Goal: Task Accomplishment & Management: Use online tool/utility

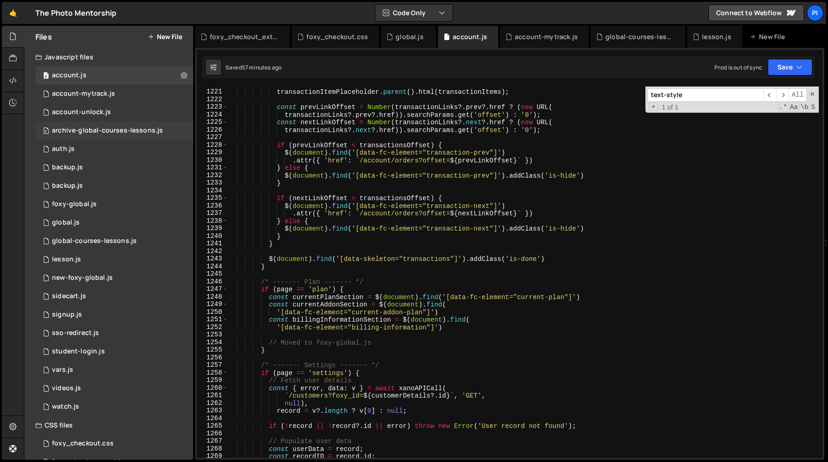
scroll to position [9300, 0]
click at [91, 225] on div "0 global.js 0" at bounding box center [114, 222] width 158 height 18
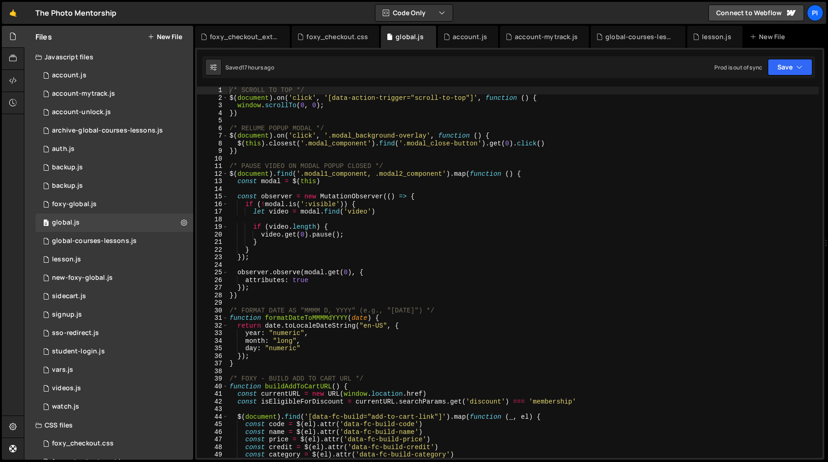
type textarea "if (![DOMAIN_NAME](':visible')) {"
click at [492, 206] on div "/* SCROLL TO TOP */ $ ( document ) . on ( 'click' , '[data-action-trigger="scro…" at bounding box center [523, 279] width 591 height 386
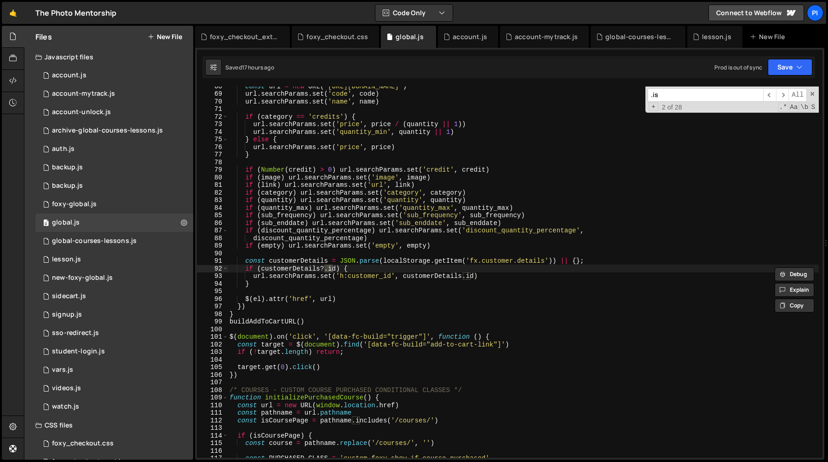
scroll to position [2165, 0]
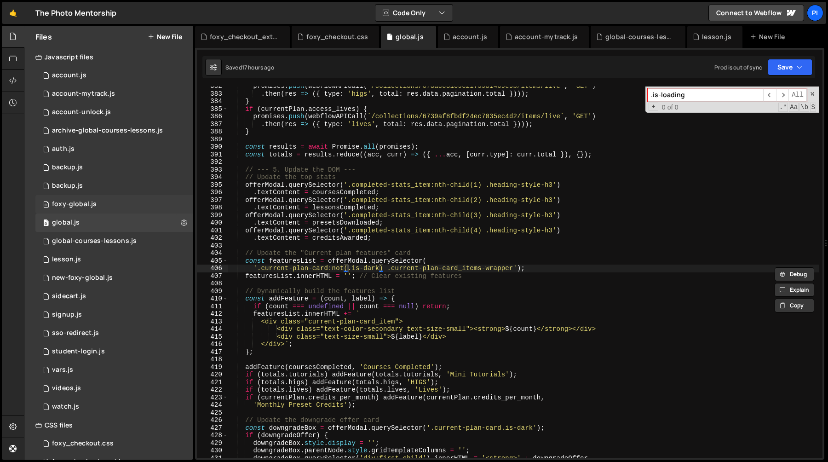
type input ".is-loading"
click at [104, 206] on div "0 foxy-global.js 0" at bounding box center [114, 204] width 158 height 18
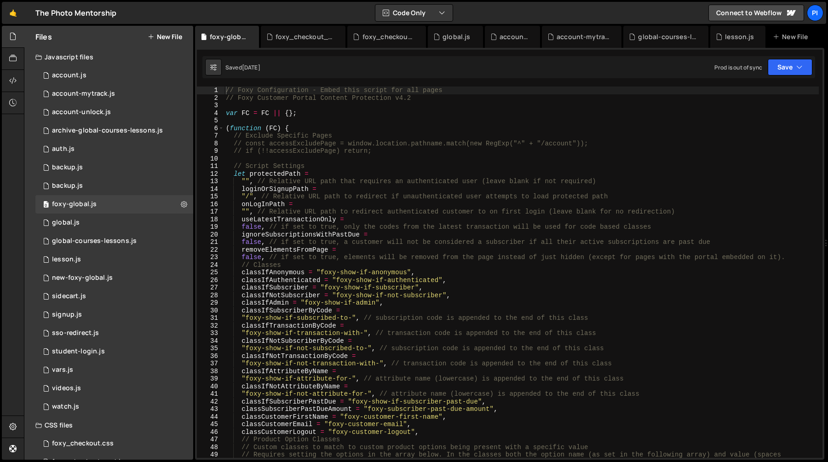
type textarea "useLatestTransactionOnly ="
click at [420, 216] on div "// Foxy Configuration - Embed this script for all pages // Foxy Customer Portal…" at bounding box center [521, 283] width 595 height 394
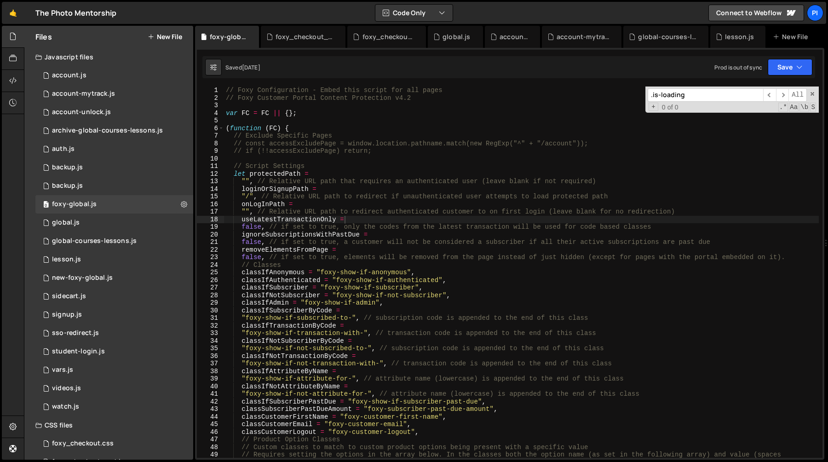
scroll to position [5429, 0]
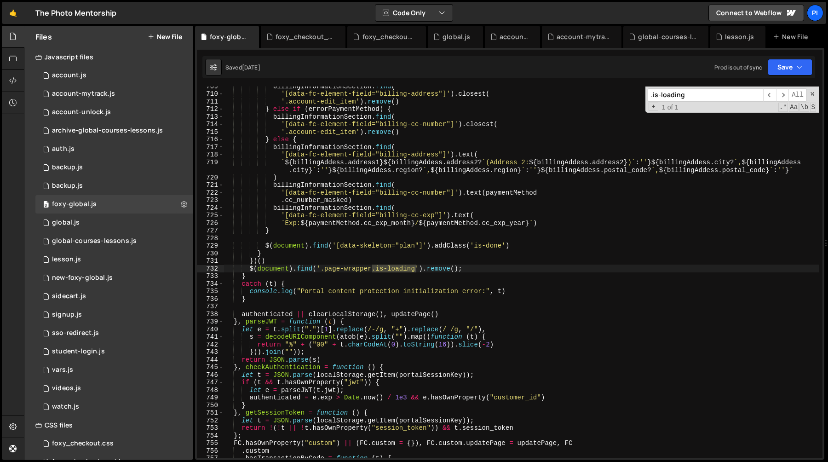
type input ".is-loading"
click at [336, 268] on div "billingInformationSection . find ( '[data-fc-element-field="billing-address"]' …" at bounding box center [521, 275] width 595 height 386
click at [485, 264] on div "billingInformationSection . find ( '[data-fc-element-field="billing-address"]' …" at bounding box center [521, 275] width 595 height 386
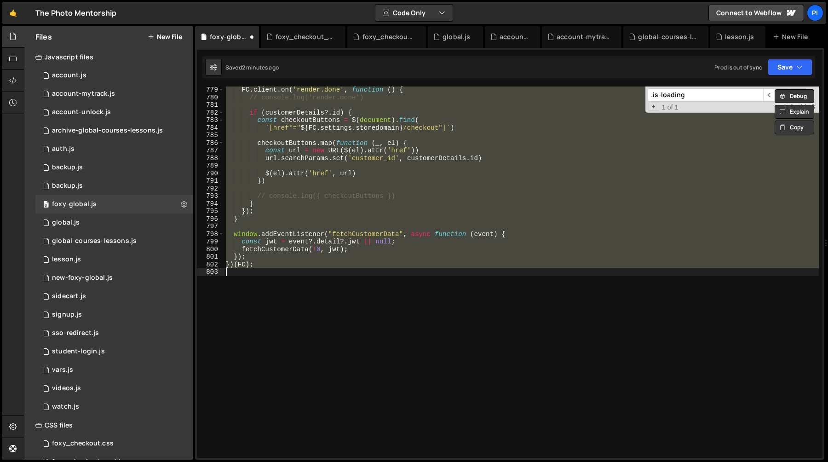
type textarea "$(document).find('.page-wrapper.is-loading').remove();"
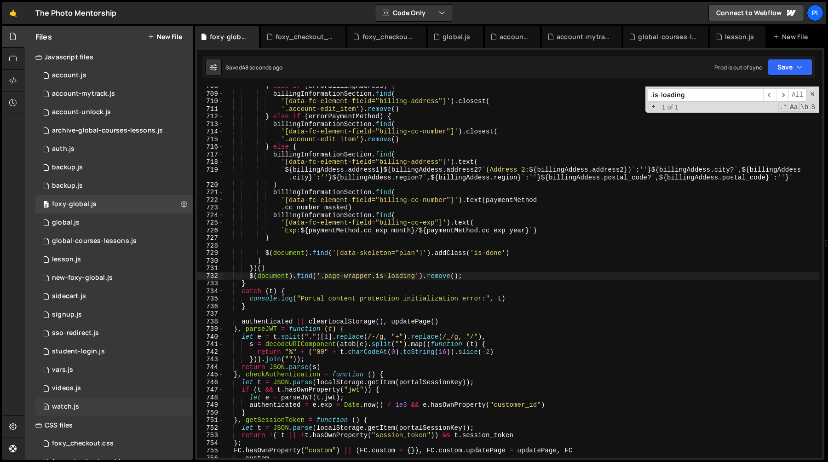
click at [97, 399] on div "0 watch.js 0" at bounding box center [114, 406] width 158 height 18
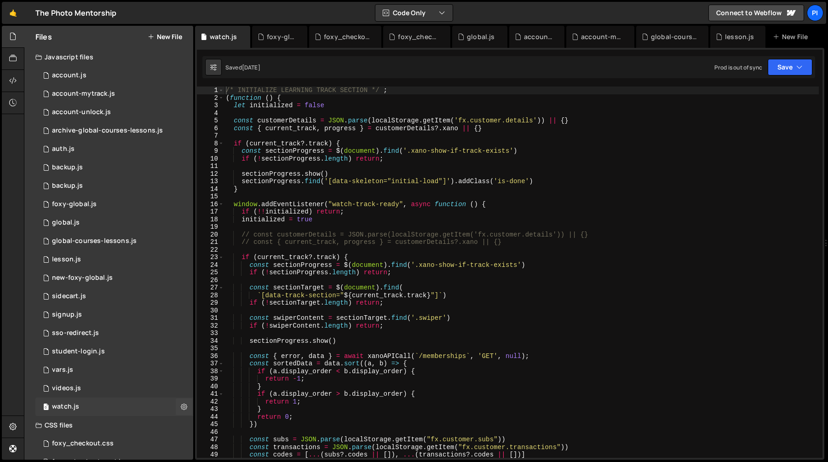
scroll to position [0, 0]
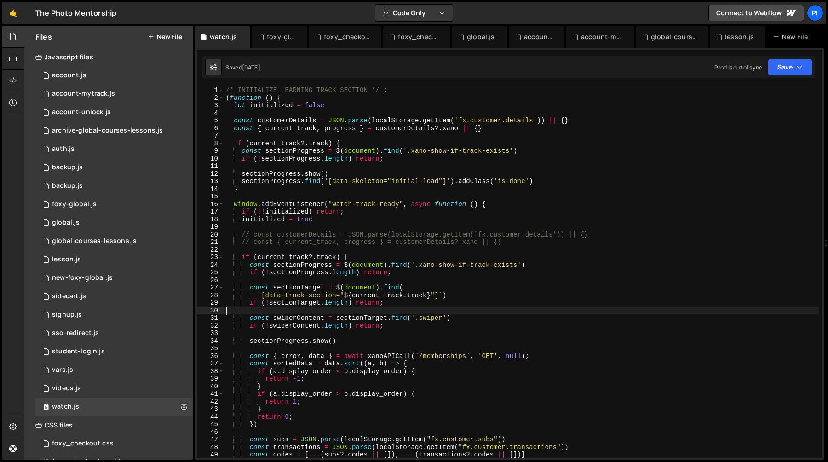
click at [324, 308] on div "/* INITIALIZE LEARNING TRACK SECTION */ ; ( function ( ) { let initialized = fa…" at bounding box center [521, 279] width 595 height 386
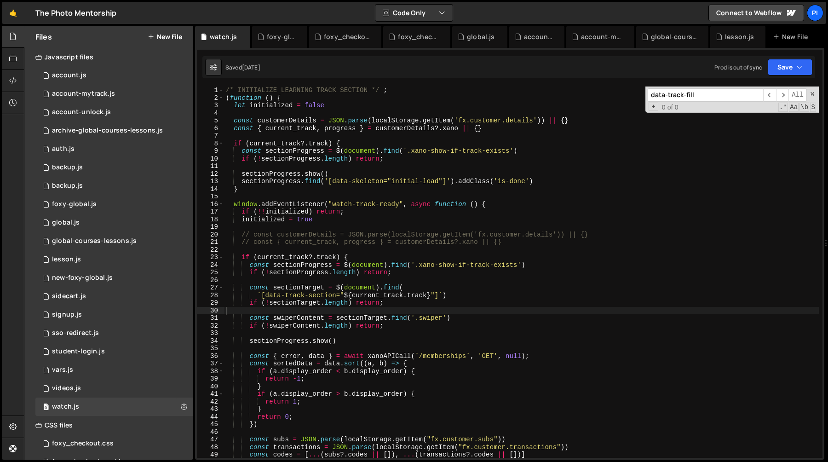
scroll to position [239, 0]
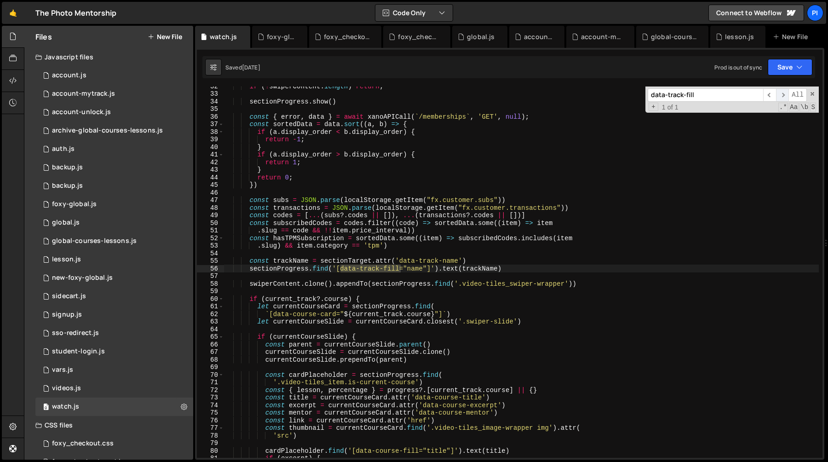
type input "data-track-fill"
click at [784, 97] on span "​" at bounding box center [782, 94] width 13 height 13
click at [771, 97] on span "​" at bounding box center [769, 94] width 13 height 13
click at [781, 97] on span "​" at bounding box center [782, 94] width 13 height 13
click at [773, 97] on span "​" at bounding box center [769, 94] width 13 height 13
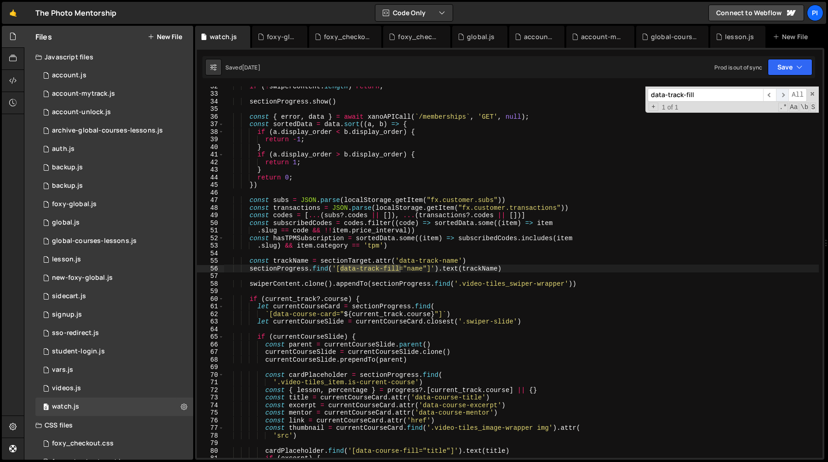
click at [779, 98] on span "​" at bounding box center [782, 94] width 13 height 13
click at [769, 97] on span "​" at bounding box center [769, 94] width 13 height 13
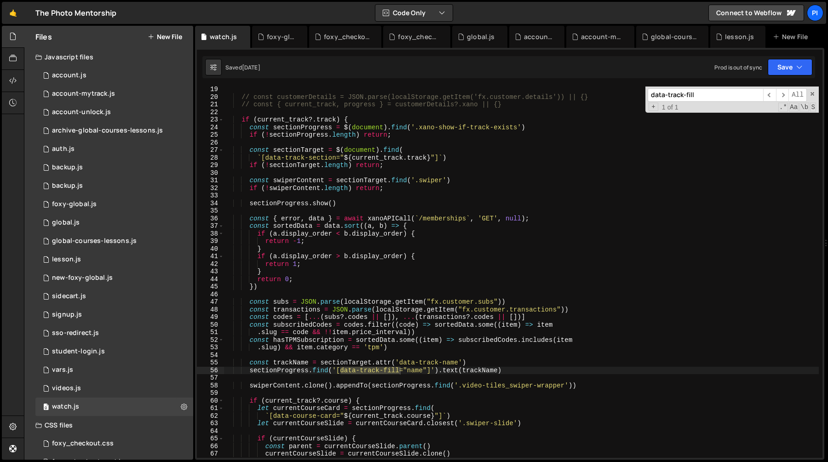
scroll to position [136, 0]
click at [316, 126] on div "initialized = true // const customerDetails = JSON.parse(localStorage.getItem('…" at bounding box center [521, 272] width 595 height 386
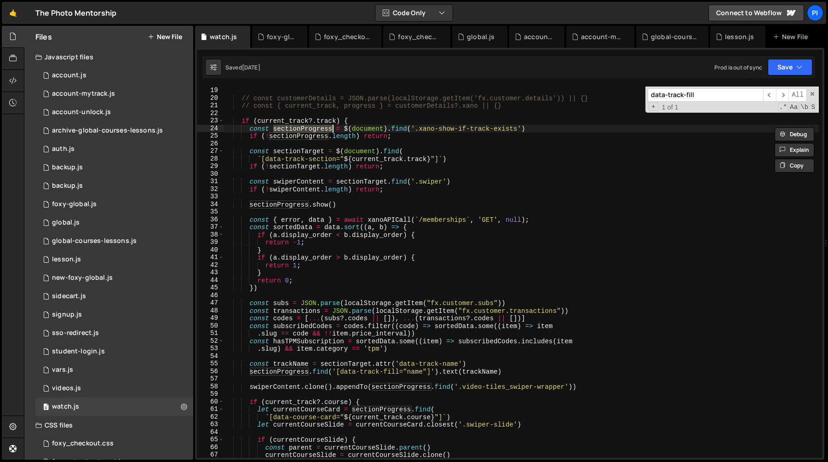
click at [556, 132] on div "initialized = true // const customerDetails = JSON.parse(localStorage.getItem('…" at bounding box center [521, 272] width 595 height 386
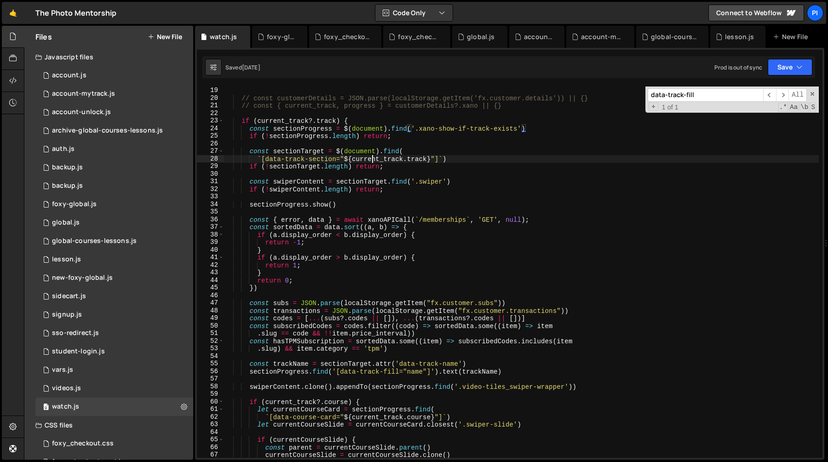
click at [372, 162] on div "initialized = true // const customerDetails = JSON.parse(localStorage.getItem('…" at bounding box center [521, 272] width 595 height 386
click at [313, 151] on div "initialized = true // const customerDetails = JSON.parse(localStorage.getItem('…" at bounding box center [521, 272] width 595 height 386
click at [268, 159] on div "initialized = true // const customerDetails = JSON.parse(localStorage.getItem('…" at bounding box center [521, 272] width 595 height 386
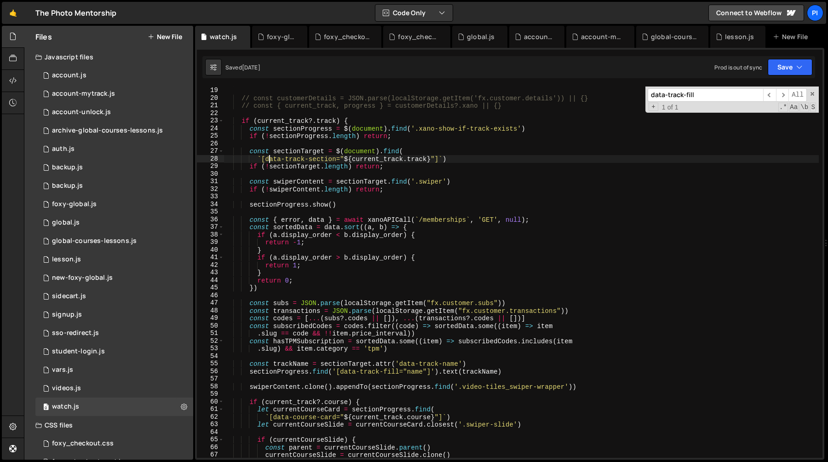
click at [268, 159] on div "initialized = true // const customerDetails = JSON.parse(localStorage.getItem('…" at bounding box center [521, 272] width 595 height 386
click at [338, 160] on div "initialized = true // const customerDetails = JSON.parse(localStorage.getItem('…" at bounding box center [521, 272] width 595 height 386
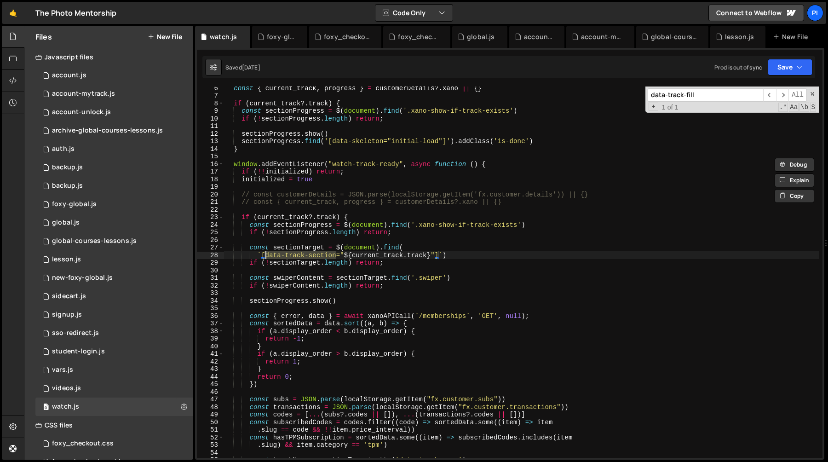
scroll to position [39, 0]
click at [220, 218] on span at bounding box center [220, 218] width 5 height 8
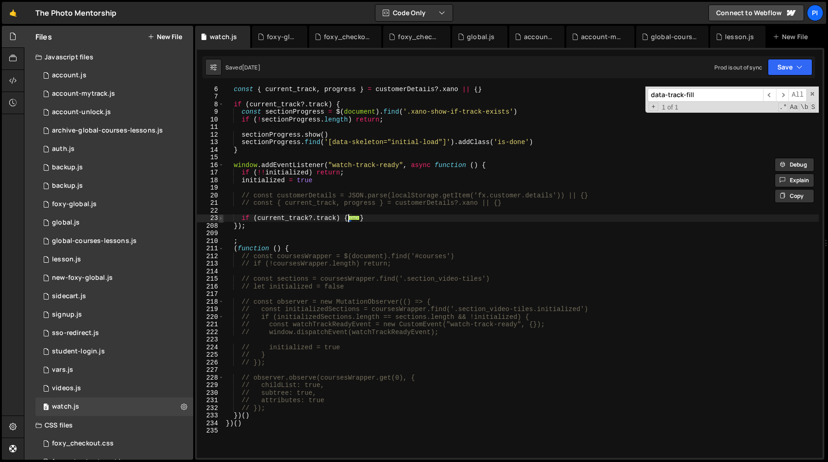
click at [220, 218] on span at bounding box center [220, 218] width 5 height 8
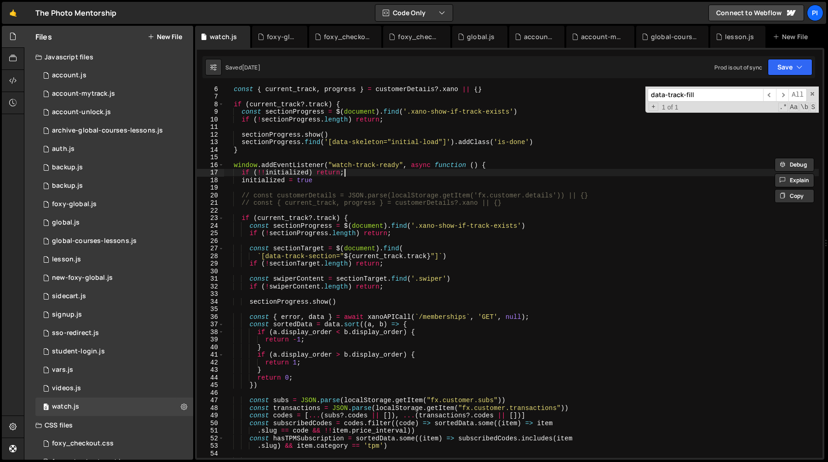
click at [368, 171] on div "const { current_track , progress } = customerDetails ?. xano || { } if ( curren…" at bounding box center [521, 278] width 595 height 386
type textarea "if (!!initialized) return;"
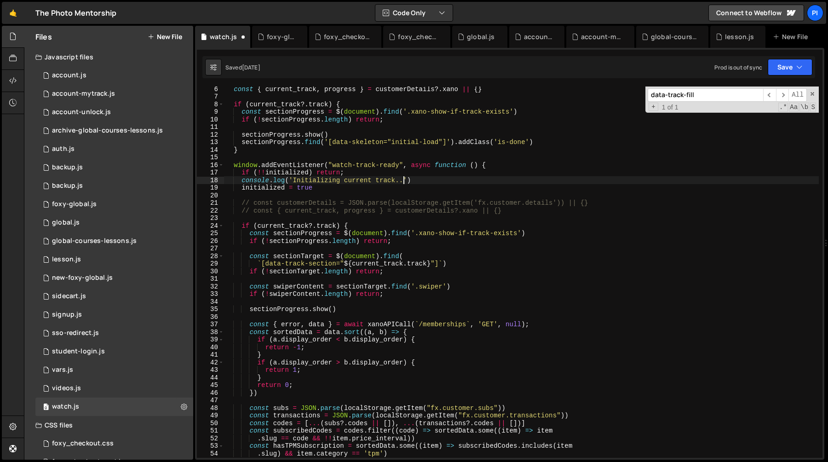
scroll to position [0, 12]
click at [537, 232] on div "const { current_track , progress } = customerDetails ?. xano || { } if ( curren…" at bounding box center [521, 278] width 595 height 386
paste textarea "console.log('Initializing current track..."
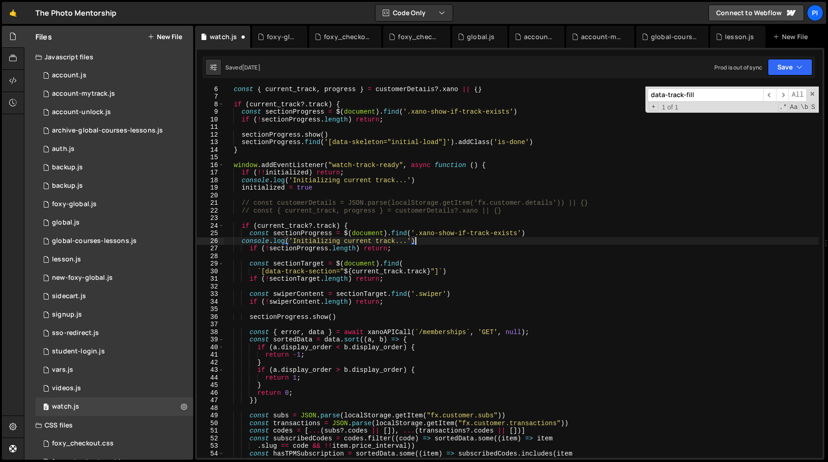
click at [327, 242] on div "const { current_track , progress } = customerDetails ?. xano || { } if ( curren…" at bounding box center [521, 278] width 595 height 386
click at [450, 270] on div "const { current_track , progress } = customerDetails ?. xano || { } if ( curren…" at bounding box center [521, 278] width 595 height 386
paste textarea "console.log('Current Track: Section not found.')"
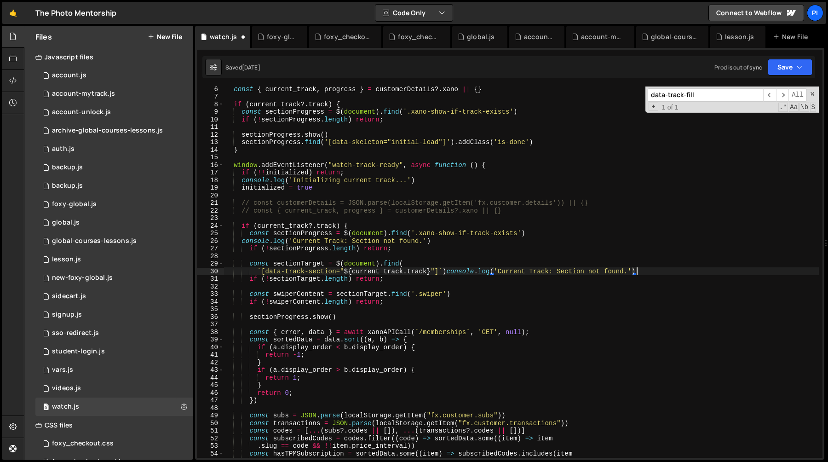
type textarea "`[data-track-section="${current_track.track}"]`)"
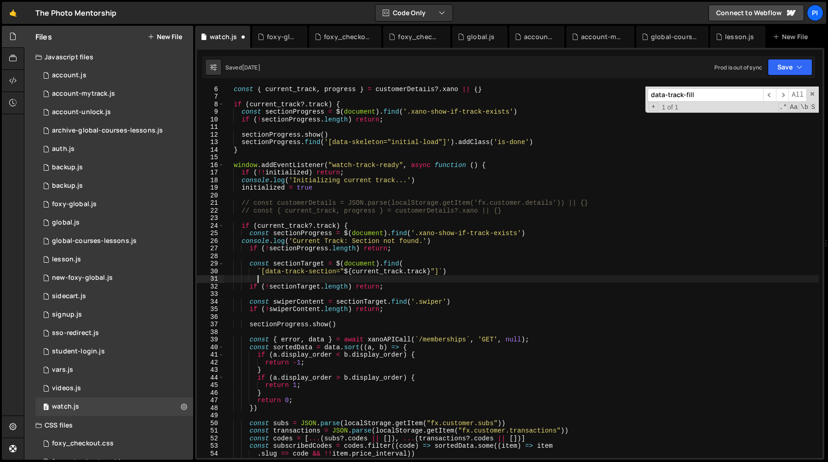
paste textarea "console.log('Current Track: Section not found.')"
click at [374, 242] on div "const { current_track , progress } = customerDetails ?. xano || { } if ( curren…" at bounding box center [521, 278] width 595 height 386
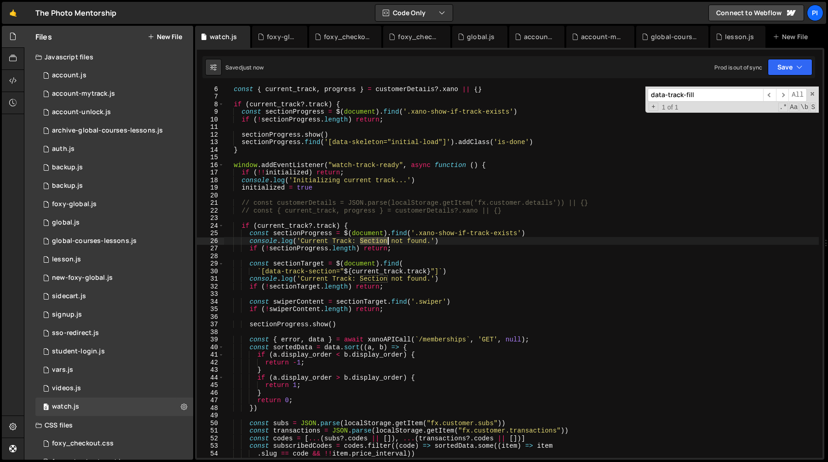
click at [374, 242] on div "const { current_track , progress } = customerDetails ?. xano || { } if ( curren…" at bounding box center [521, 278] width 595 height 386
click at [378, 226] on div "const { current_track , progress } = customerDetails ?. xano || { } if ( curren…" at bounding box center [521, 278] width 595 height 386
click at [385, 281] on div "const { current_track , progress } = customerDetails ?. xano || { } if ( curren…" at bounding box center [521, 278] width 595 height 386
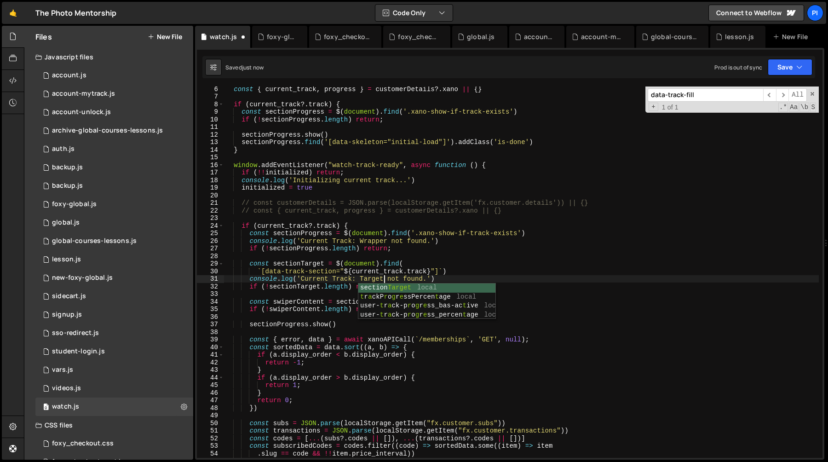
scroll to position [0, 11]
click at [474, 277] on div "const { current_track , progress } = customerDetails ?. xano || { } if ( curren…" at bounding box center [521, 278] width 595 height 386
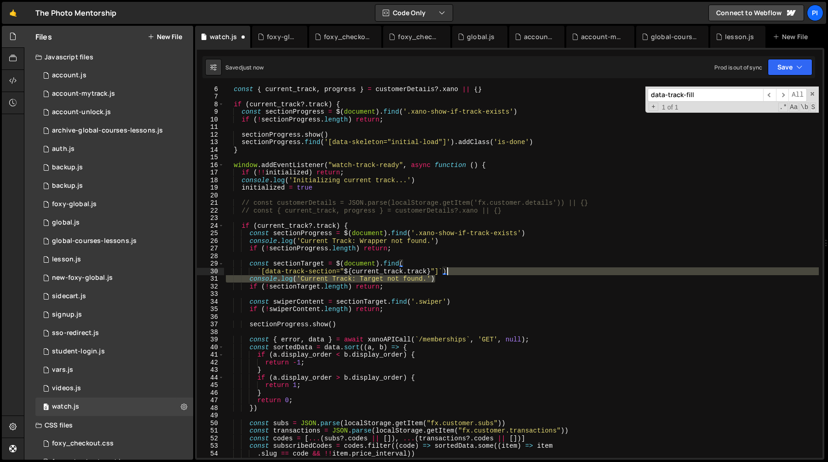
click at [467, 270] on div "const { current_track , progress } = customerDetails ?. xano || { } if ( curren…" at bounding box center [521, 278] width 595 height 386
click at [463, 301] on div "const { current_track , progress } = customerDetails ?. xano || { } if ( curren…" at bounding box center [521, 278] width 595 height 386
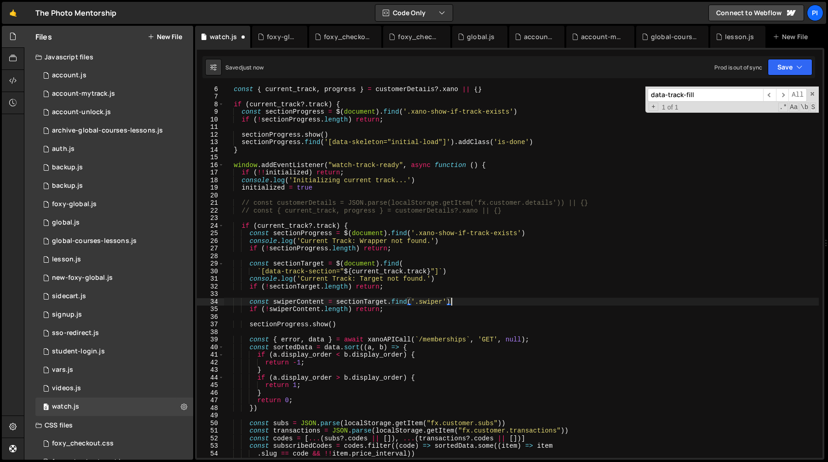
paste textarea "ole.log('Current Track: Target not found."
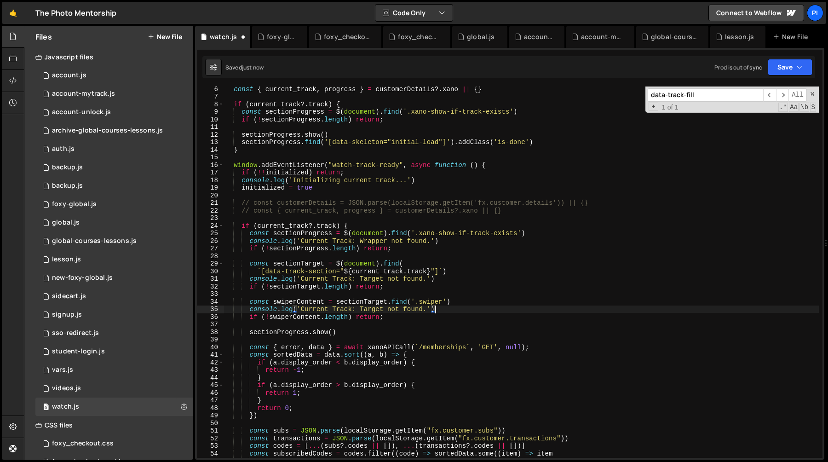
click at [365, 313] on div "const { current_track , progress } = customerDetails ?. xano || { } if ( curren…" at bounding box center [521, 278] width 595 height 386
click at [395, 286] on div "const { current_track , progress } = customerDetails ?. xano || { } if ( curren…" at bounding box center [521, 278] width 595 height 386
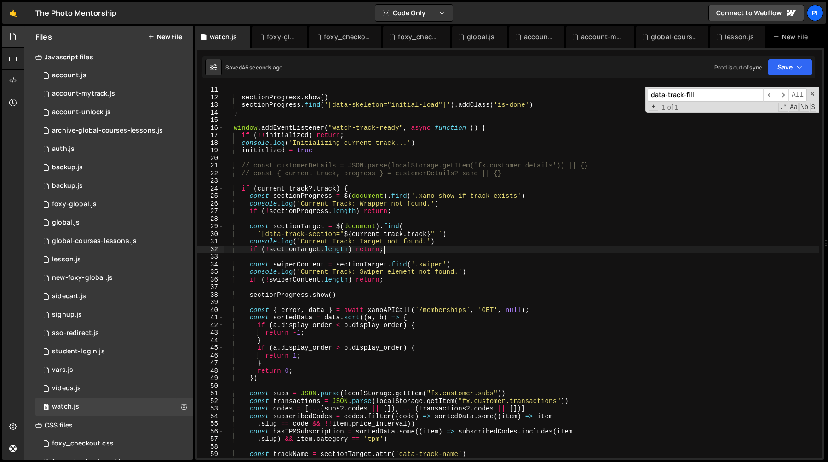
scroll to position [77, 0]
click at [464, 199] on div "sectionProgress . show ( ) sectionProgress . find ( '[data-skeleton="initial-lo…" at bounding box center [521, 278] width 595 height 386
click at [452, 202] on div "sectionProgress . show ( ) sectionProgress . find ( '[data-skeleton="initial-lo…" at bounding box center [521, 278] width 595 height 386
type textarea "console.log('Current Track: Wrapper not found.')"
click at [249, 205] on div "sectionProgress . show ( ) sectionProgress . find ( '[data-skeleton="initial-lo…" at bounding box center [521, 278] width 595 height 386
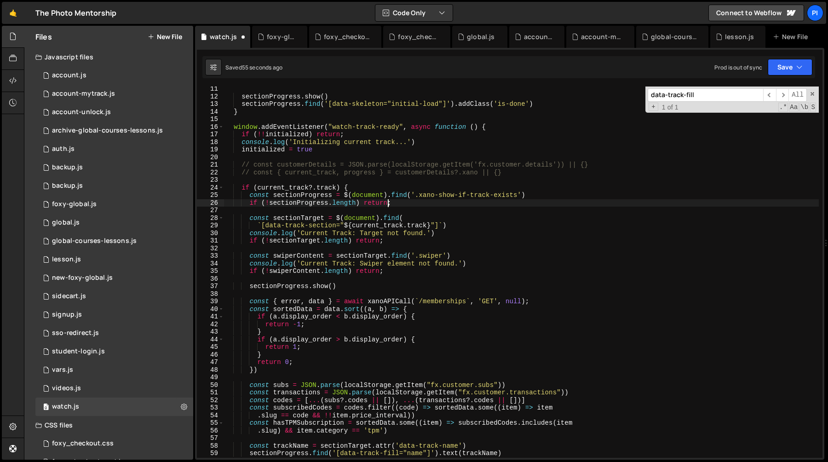
scroll to position [0, 11]
paste textarea "console.log('Current Track: Wrapper not found.')"
click at [439, 235] on div "sectionProgress . show ( ) sectionProgress . find ( '[data-skeleton="initial-lo…" at bounding box center [521, 278] width 595 height 386
type textarea "console.log('Current Track: Target not found.')"
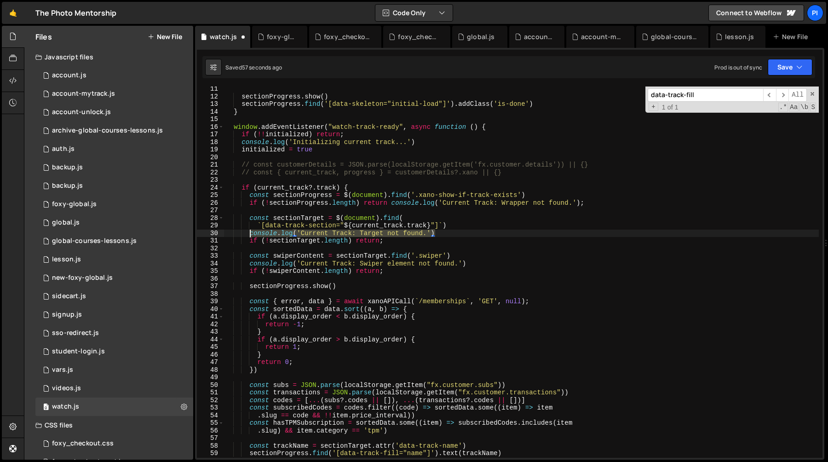
click at [250, 235] on div "sectionProgress . show ( ) sectionProgress . find ( '[data-skeleton="initial-lo…" at bounding box center [521, 278] width 595 height 386
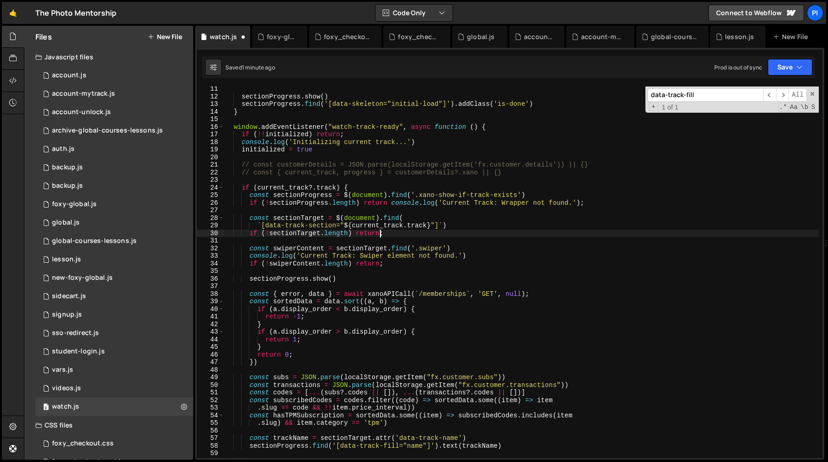
scroll to position [0, 11]
paste textarea "console.log('Current Track: Target not found.')"
click at [467, 258] on div "sectionProgress . show ( ) sectionProgress . find ( '[data-skeleton="initial-lo…" at bounding box center [521, 278] width 595 height 386
type textarea "console.log('Current Track: Swiper element not found.')"
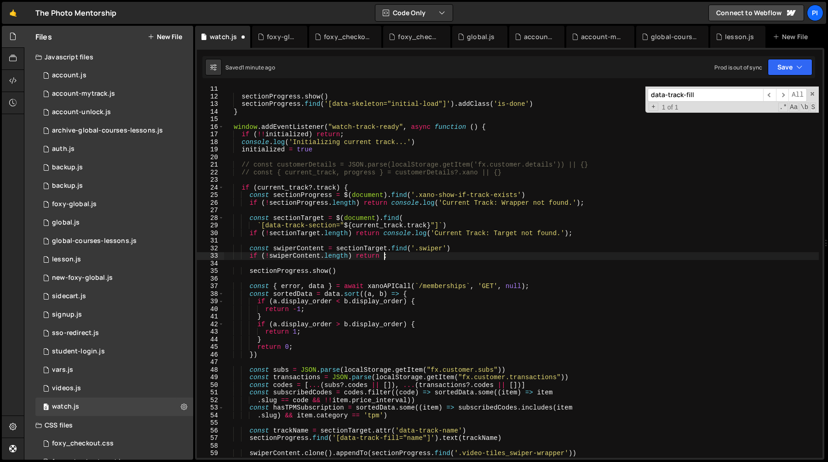
paste textarea "console.log('Current Track: Swiper element not found.')"
click at [540, 195] on div "sectionProgress . show ( ) sectionProgress . find ( '[data-skeleton="initial-lo…" at bounding box center [521, 278] width 595 height 386
click at [463, 126] on div "sectionProgress . show ( ) sectionProgress . find ( '[data-skeleton="initial-lo…" at bounding box center [521, 278] width 595 height 386
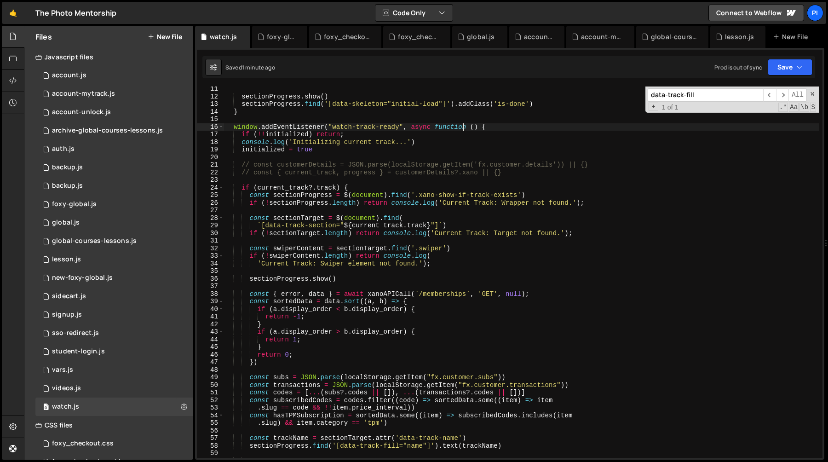
click at [434, 139] on div "sectionProgress . show ( ) sectionProgress . find ( '[data-skeleton="initial-lo…" at bounding box center [521, 278] width 595 height 386
click at [407, 137] on div "sectionProgress . show ( ) sectionProgress . find ( '[data-skeleton="initial-lo…" at bounding box center [521, 278] width 595 height 386
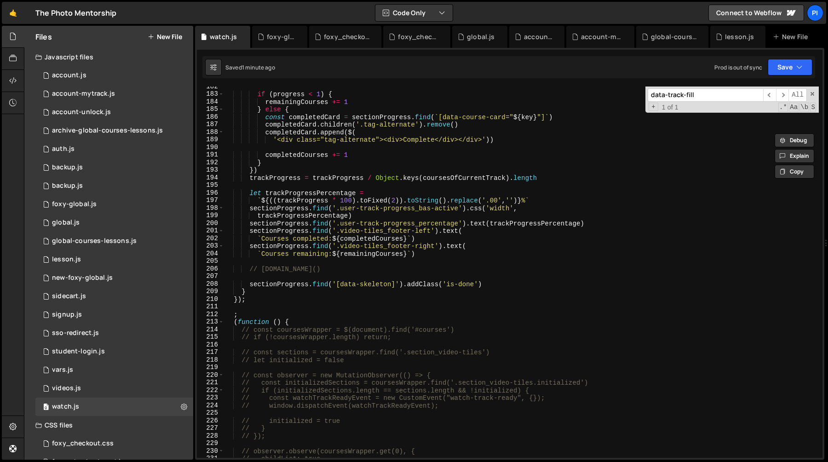
scroll to position [1390, 0]
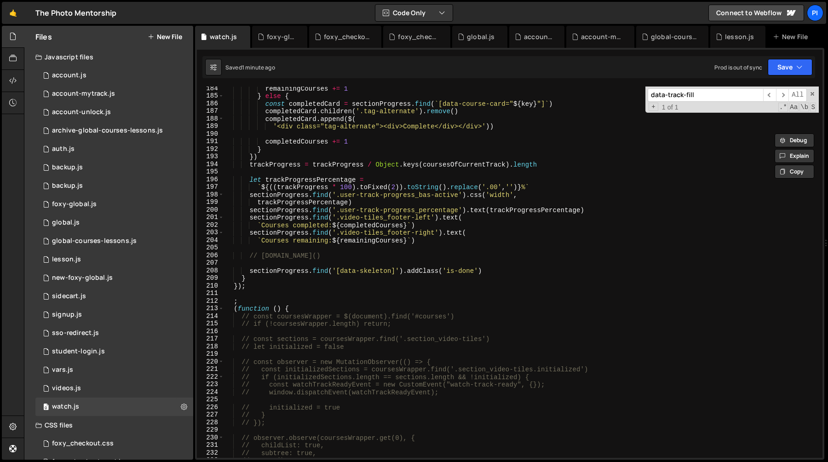
click at [260, 284] on div "remainingCourses += 1 } else { const completedCard = sectionProgress . find ( `…" at bounding box center [521, 278] width 595 height 386
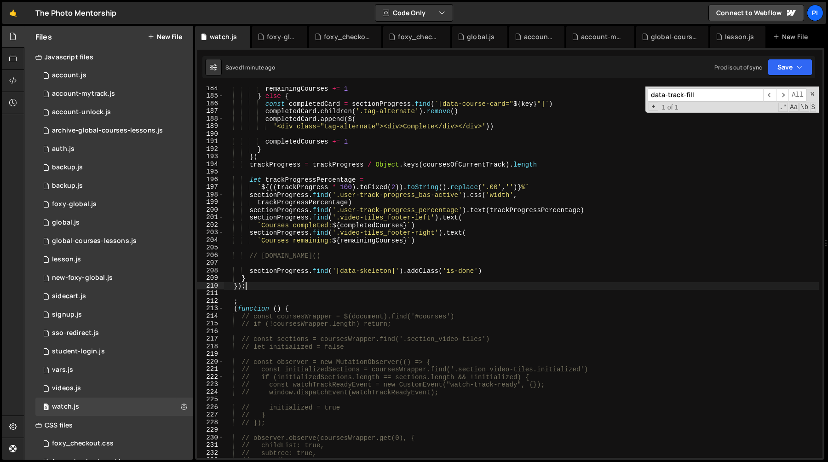
scroll to position [0, 1]
click at [261, 280] on div "remainingCourses += 1 } else { const completedCard = sectionProgress . find ( `…" at bounding box center [521, 278] width 595 height 386
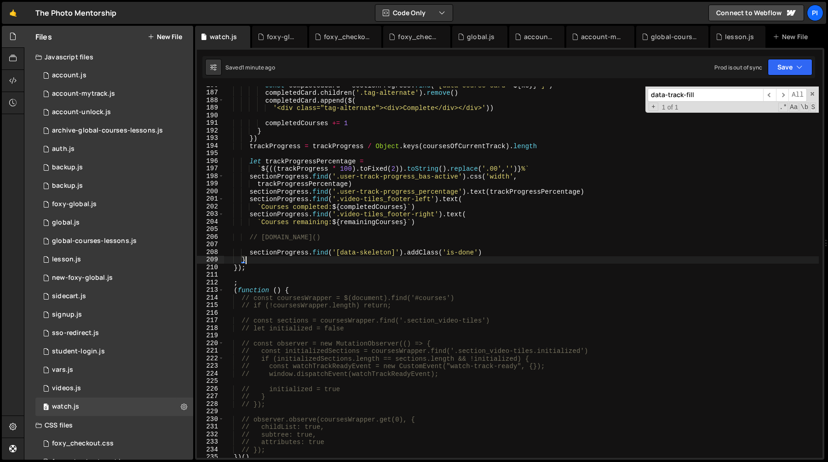
scroll to position [1408, 0]
click at [428, 236] on div "const completedCard = sectionProgress . find ( ` [data-course-card=" ${ key } "…" at bounding box center [521, 274] width 595 height 386
type textarea "// [DOMAIN_NAME]()"
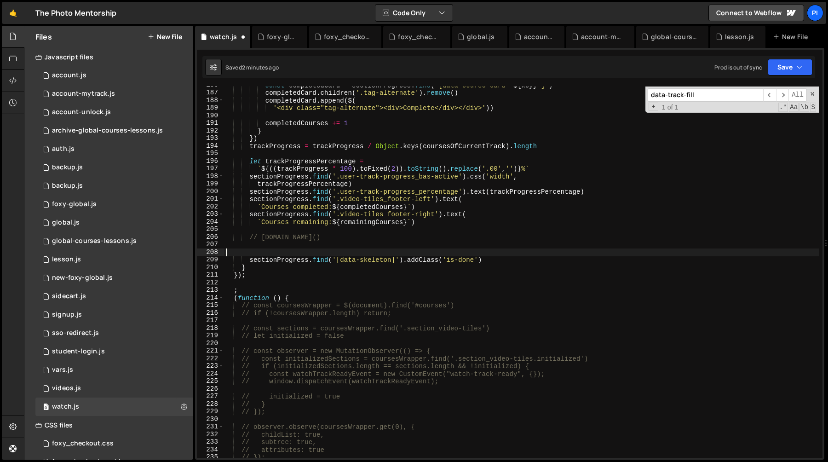
paste textarea "console.log('Initializing current track...')"
type textarea "console.log('Initializing current track...')"
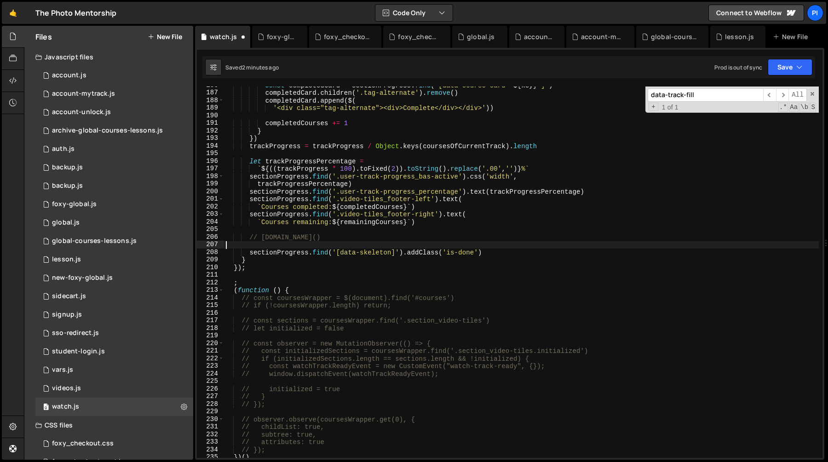
type textarea "sectionProgress.find('[data-skeleton]').addClass('is-done')"
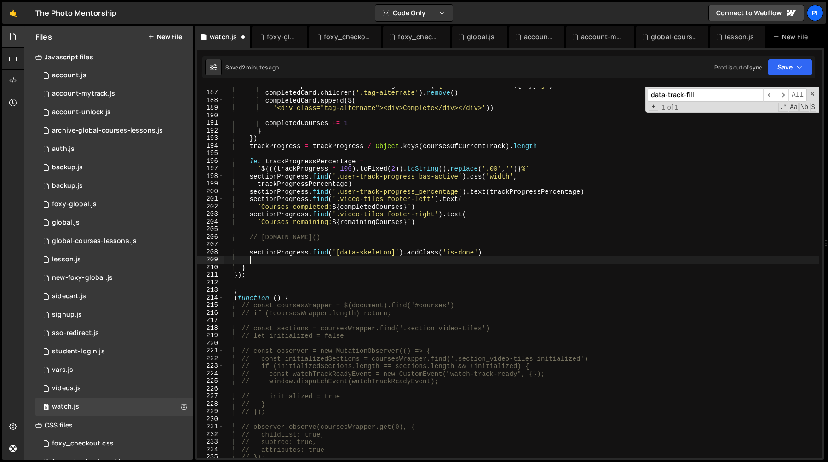
paste textarea "console.log('Initializing current track...')"
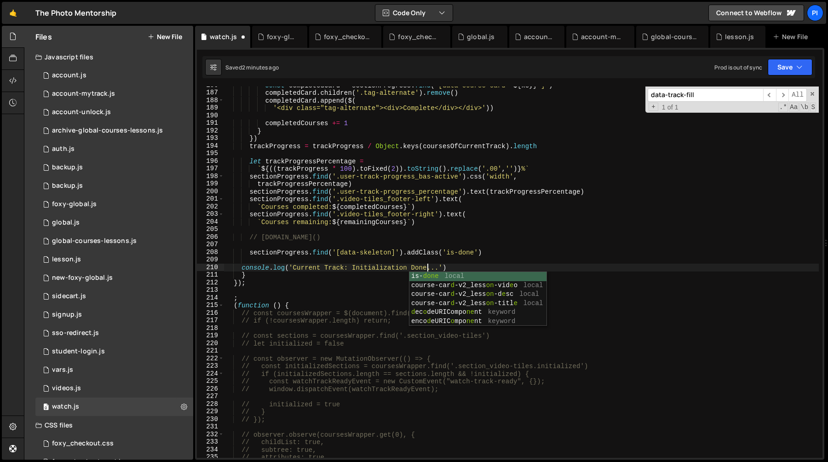
scroll to position [0, 14]
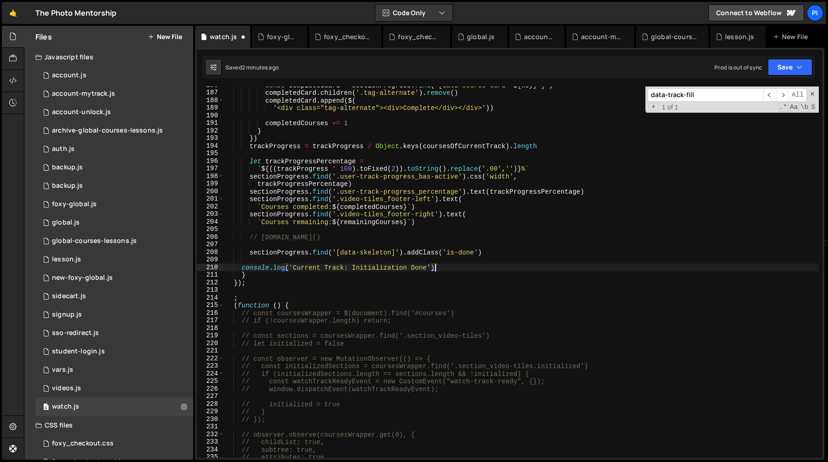
click at [474, 264] on div "const completedCard = sectionProgress . find ( ` [data-course-card=" ${ key } "…" at bounding box center [521, 274] width 595 height 386
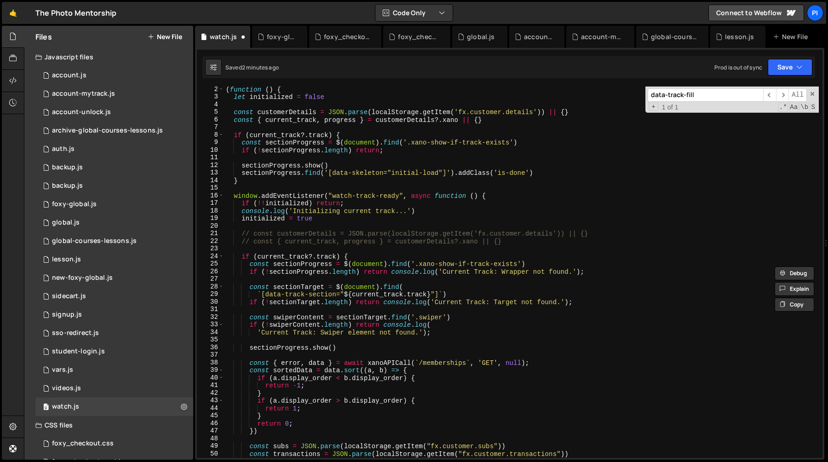
scroll to position [83, 0]
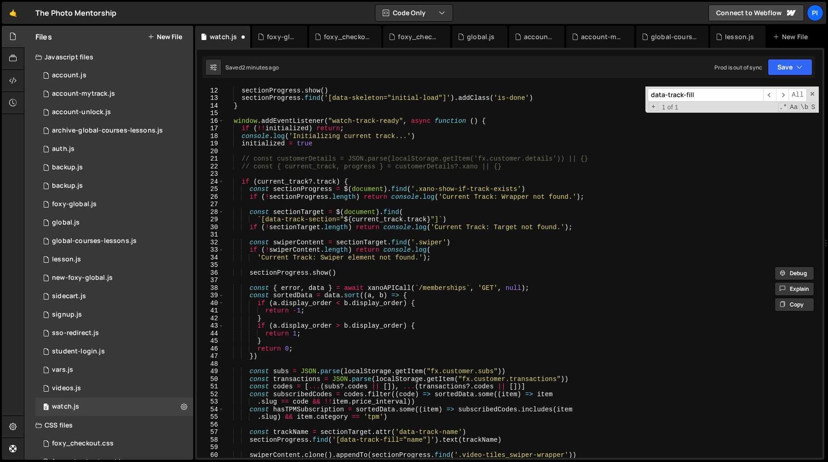
click at [435, 139] on div "sectionProgress . show ( ) sectionProgress . find ( '[data-skeleton="initial-lo…" at bounding box center [521, 272] width 595 height 386
click at [242, 137] on div "sectionProgress . show ( ) sectionProgress . find ( '[data-skeleton="initial-lo…" at bounding box center [521, 272] width 595 height 386
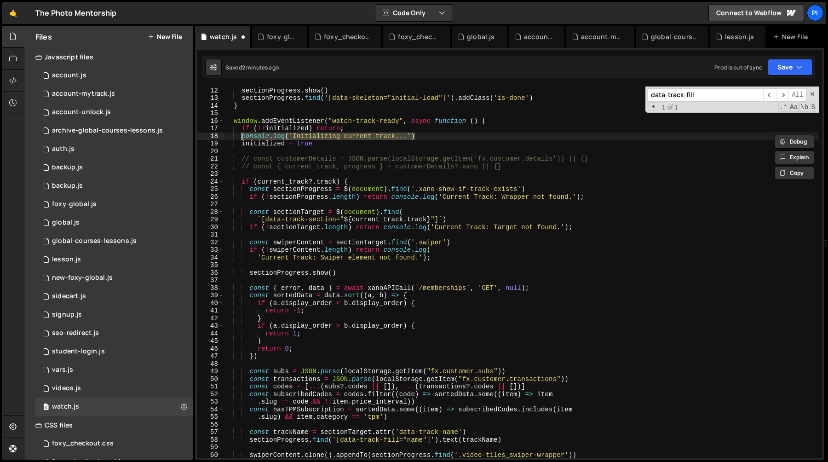
paste textarea "Current Track: Initialization Done"
drag, startPoint x: 401, startPoint y: 136, endPoint x: 447, endPoint y: 144, distance: 46.7
click at [401, 136] on div "sectionProgress . show ( ) sectionProgress . find ( '[data-skeleton="initial-lo…" at bounding box center [521, 272] width 595 height 386
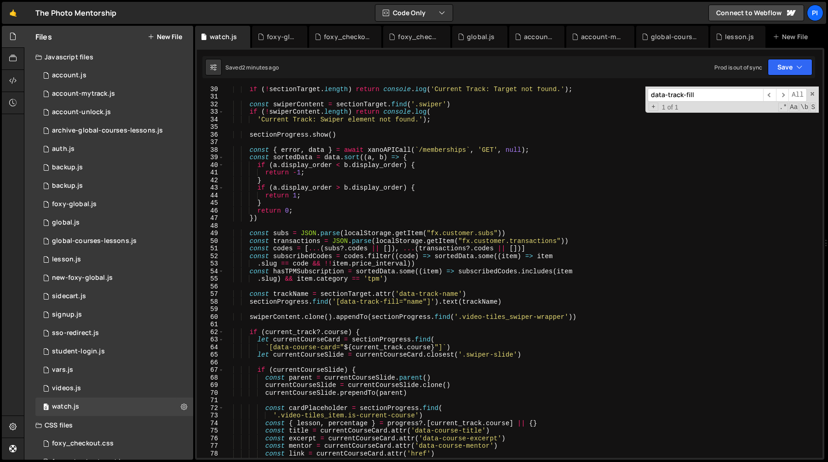
scroll to position [222, 0]
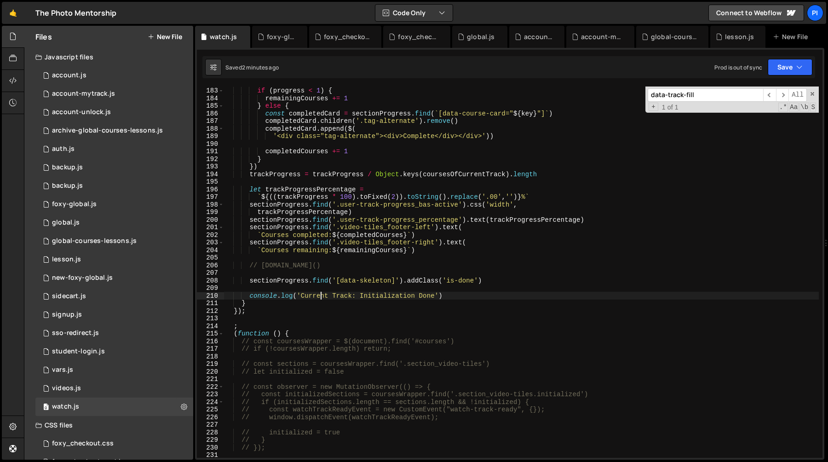
click at [321, 295] on div "if ( progress < 1 ) { remainingCourses += 1 } else { const completedCard = sect…" at bounding box center [521, 272] width 595 height 386
type textarea "console.log('Current Track: Initialization Done')"
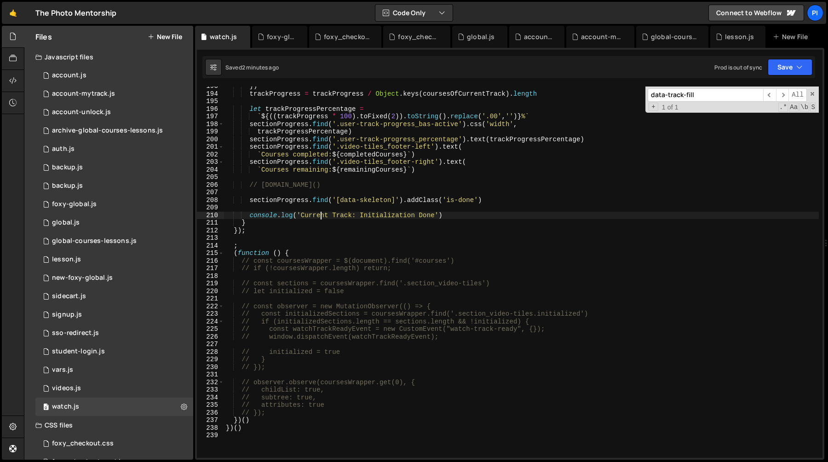
scroll to position [1458, 0]
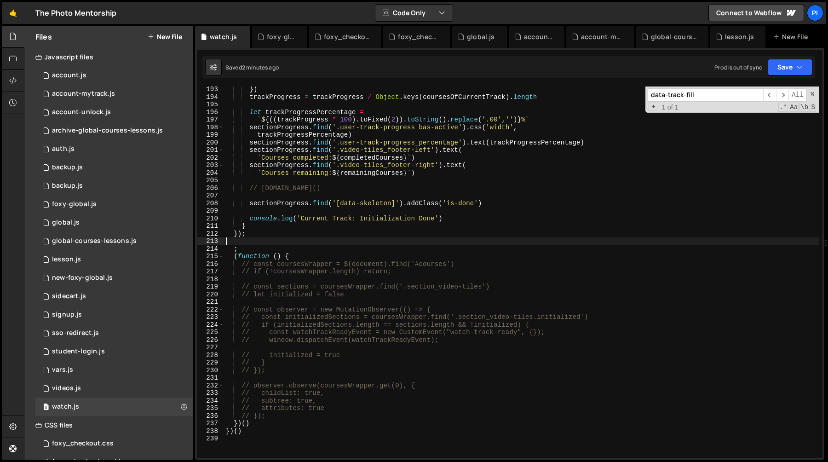
click at [305, 239] on div "}) trackProgress = trackProgress / Object . keys ( coursesOfCurrentTrack ) . le…" at bounding box center [521, 279] width 595 height 386
type input "d"
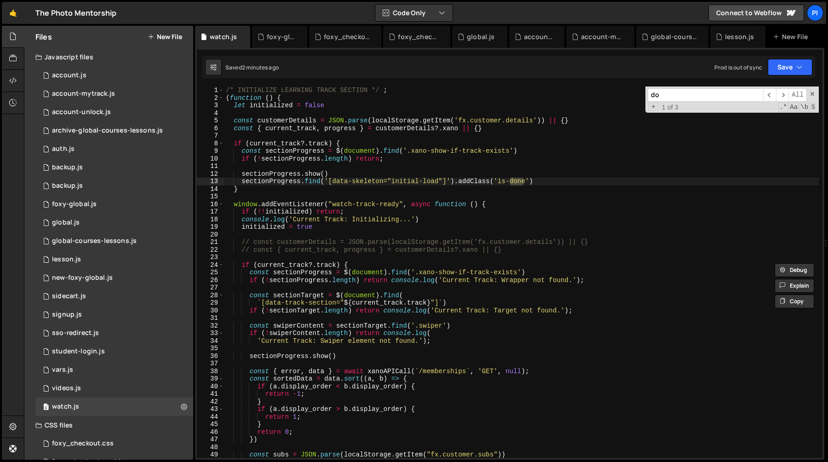
type input "d"
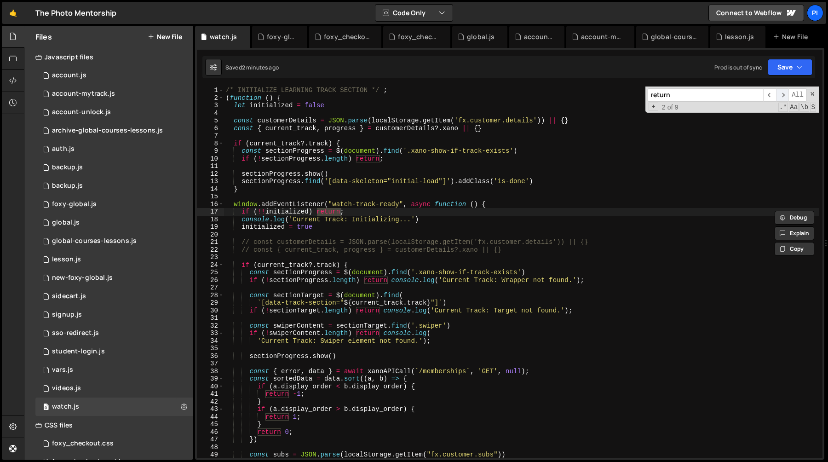
type input "return"
click at [783, 97] on span "​" at bounding box center [782, 94] width 13 height 13
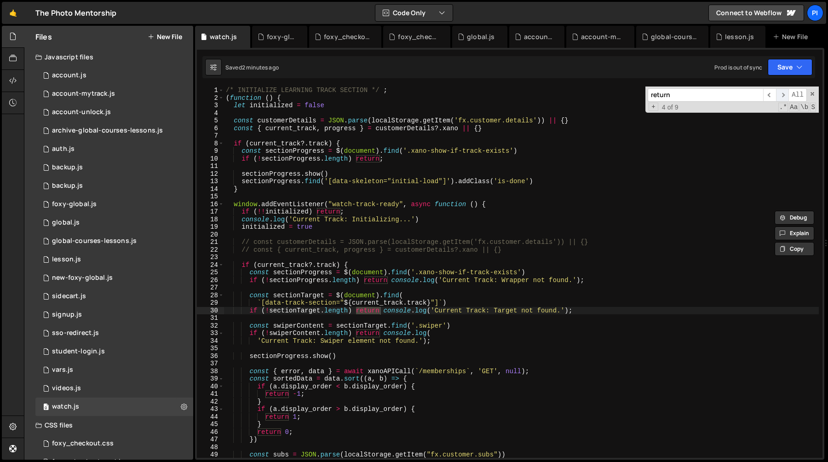
click at [783, 97] on span "​" at bounding box center [782, 94] width 13 height 13
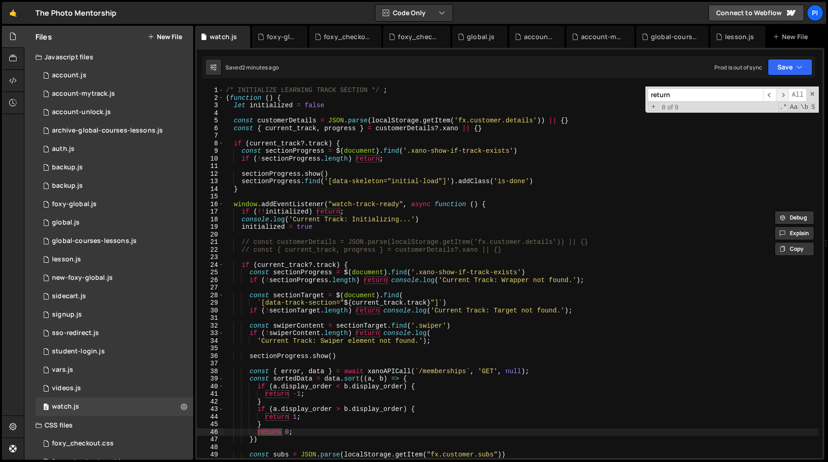
click at [783, 97] on span "​" at bounding box center [782, 94] width 13 height 13
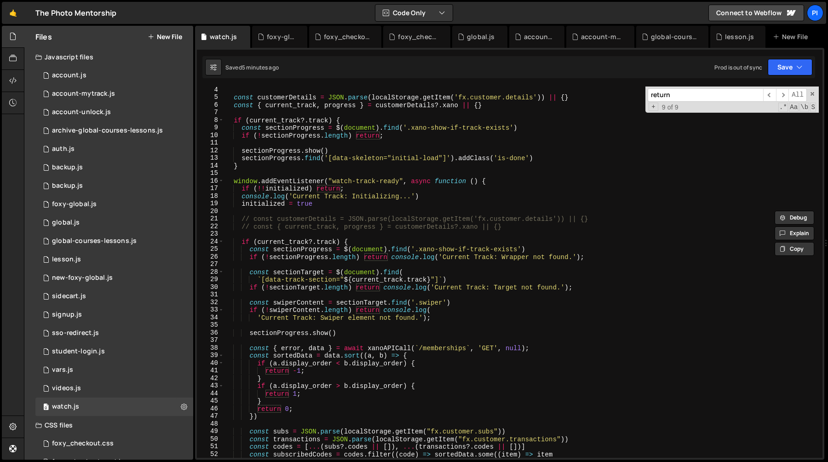
scroll to position [37, 0]
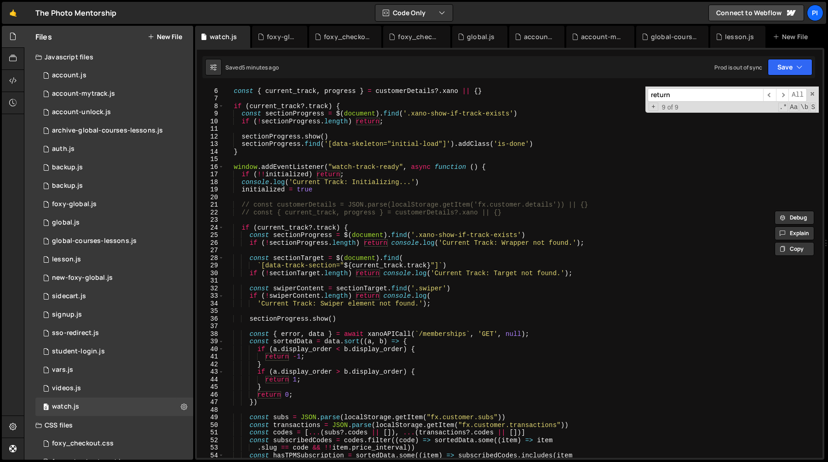
click at [370, 289] on div "const customerDetails = JSON . parse ( localStorage . getItem ( 'fx.customer.de…" at bounding box center [521, 273] width 595 height 386
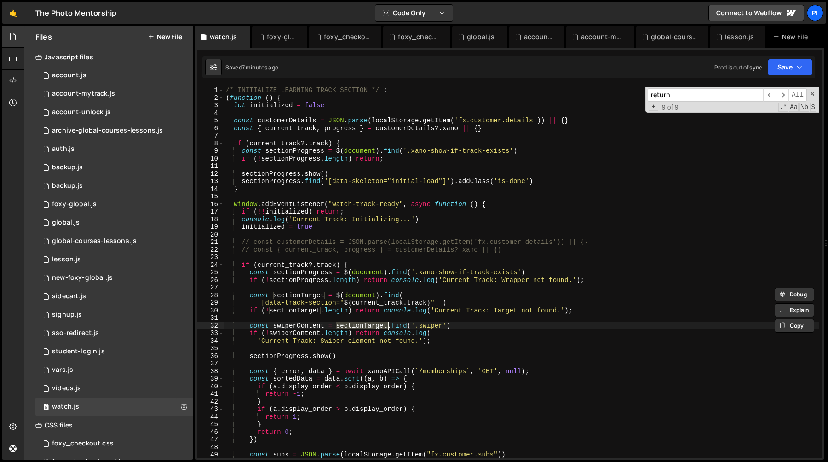
scroll to position [0, 0]
click at [414, 328] on div "/* INITIALIZE LEARNING TRACK SECTION */ ; ( function ( ) { let initialized = fa…" at bounding box center [521, 279] width 595 height 386
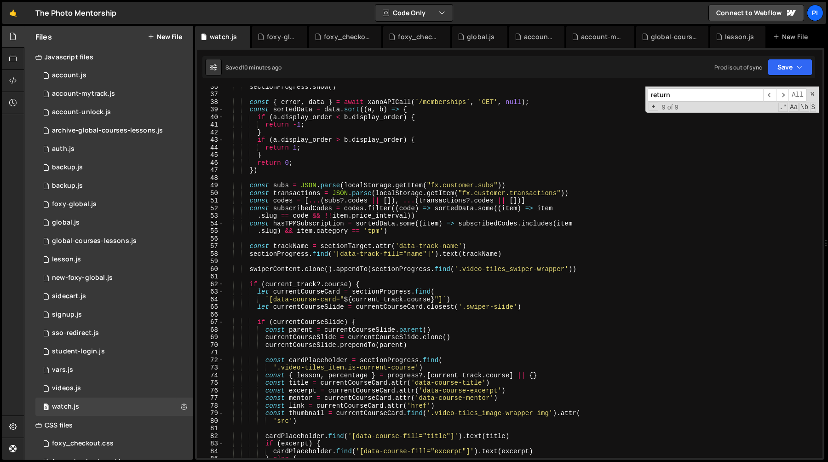
scroll to position [288, 0]
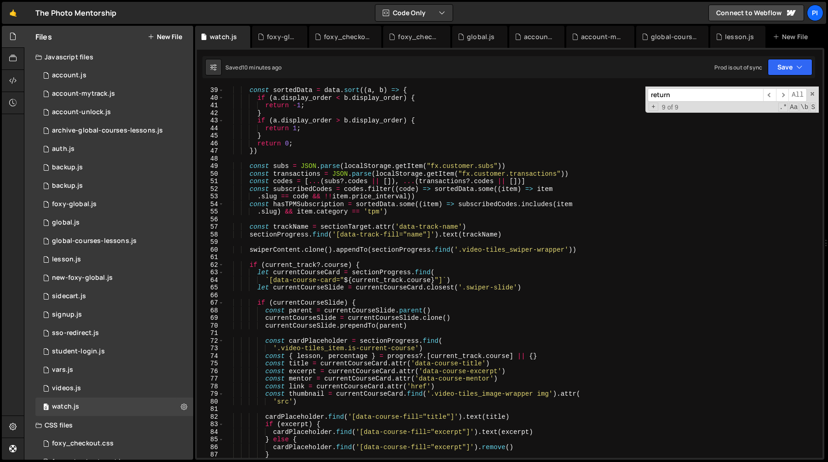
click at [300, 266] on div "const sortedData = data . sort (( a , b ) => { if ( a . display_order < b . dis…" at bounding box center [521, 279] width 595 height 386
click at [355, 249] on div "const sortedData = data . sort (( a , b ) => { if ( a . display_order < b . dis…" at bounding box center [521, 279] width 595 height 386
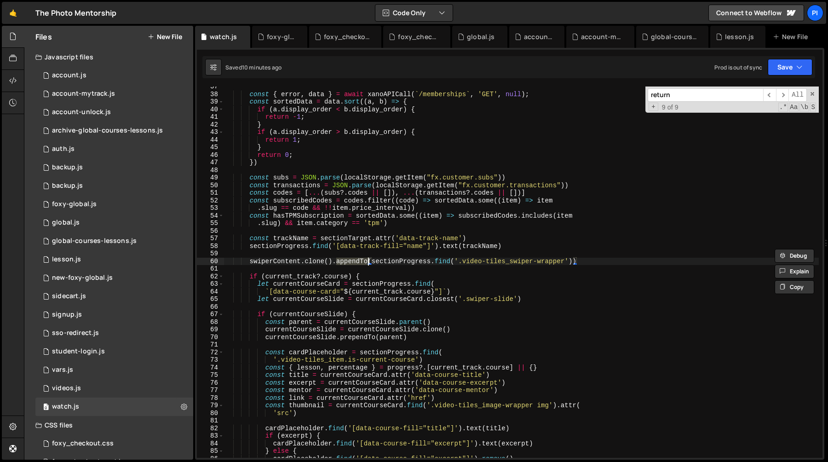
scroll to position [270, 0]
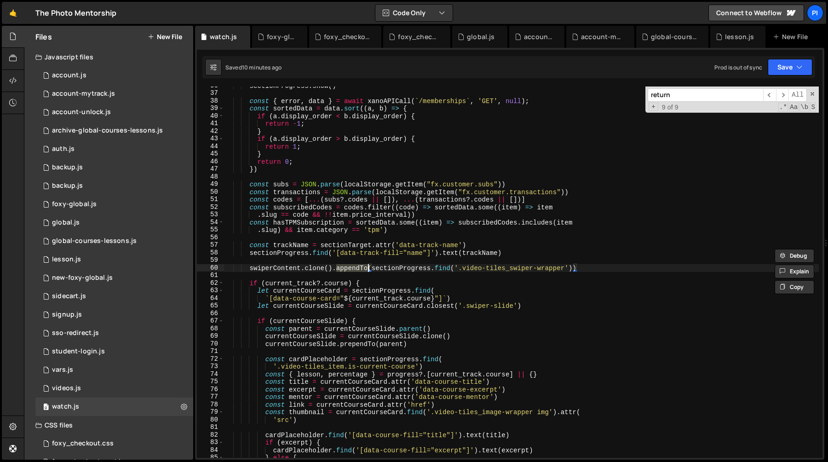
click at [279, 265] on div "sectionProgress . show ( ) const { error , data } = await xanoAPICall ( ` /memb…" at bounding box center [521, 275] width 595 height 386
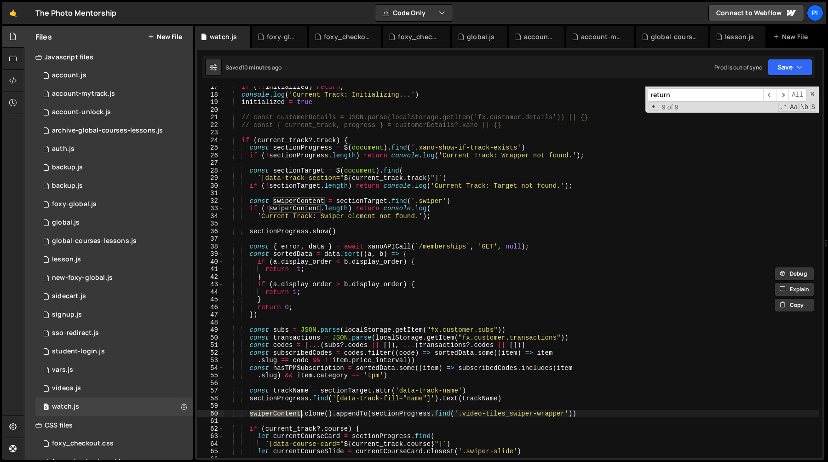
scroll to position [116, 0]
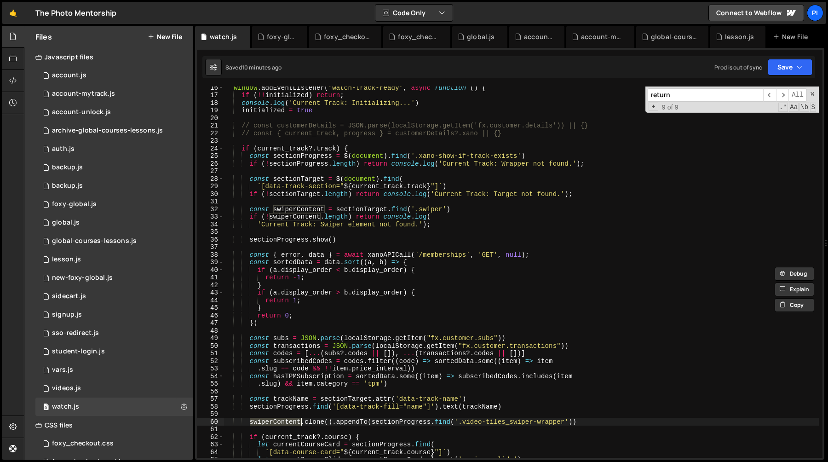
click at [298, 207] on div "window . addEventListener ( "watch-track-ready" , async function ( ) { if ( !! …" at bounding box center [521, 277] width 595 height 386
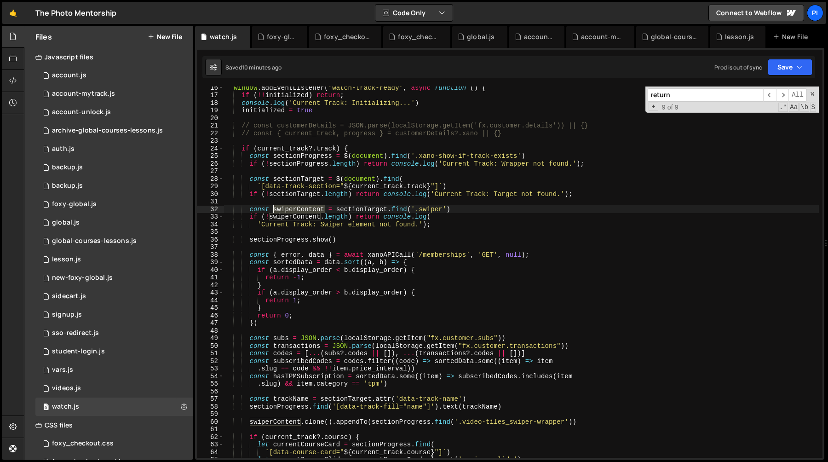
click at [298, 207] on div "window . addEventListener ( "watch-track-ready" , async function ( ) { if ( !! …" at bounding box center [521, 277] width 595 height 386
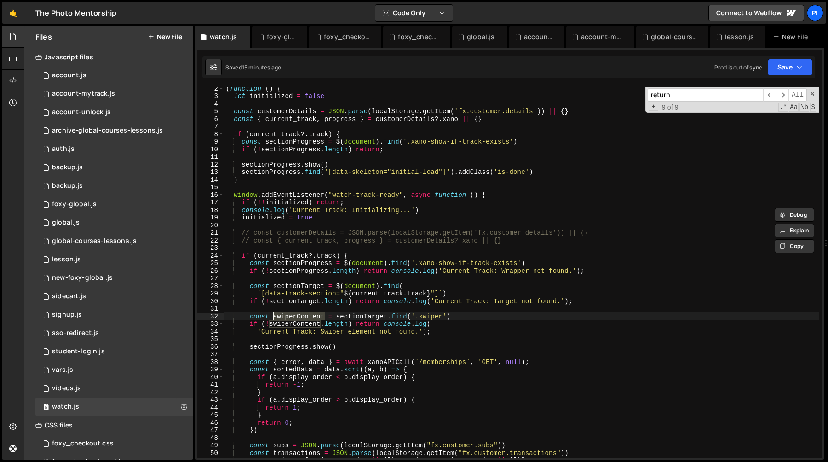
scroll to position [0, 0]
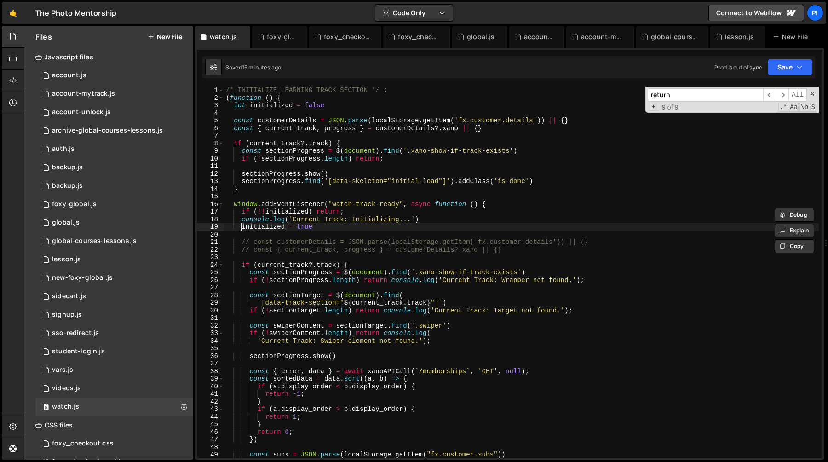
click at [241, 229] on div "/* INITIALIZE LEARNING TRACK SECTION */ ; ( function ( ) { let initialized = fa…" at bounding box center [521, 279] width 595 height 386
type textarea "initialized = true"
drag, startPoint x: 242, startPoint y: 228, endPoint x: 316, endPoint y: 227, distance: 73.6
click at [316, 227] on div "/* INITIALIZE LEARNING TRACK SECTION */ ; ( function ( ) { let initialized = fa…" at bounding box center [521, 279] width 595 height 386
click at [332, 231] on div "/* INITIALIZE LEARNING TRACK SECTION */ ; ( function ( ) { let initialized = fa…" at bounding box center [521, 279] width 595 height 386
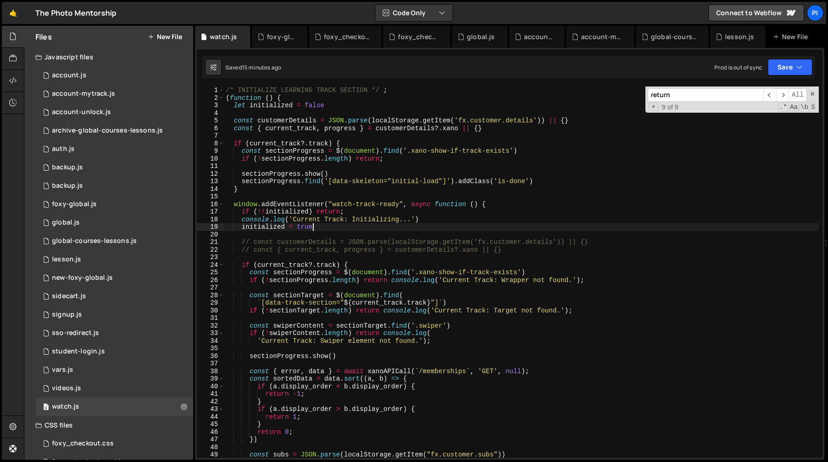
click at [325, 228] on div "/* INITIALIZE LEARNING TRACK SECTION */ ; ( function ( ) { let initialized = fa…" at bounding box center [521, 279] width 595 height 386
type textarea "initialized = true"
drag, startPoint x: 325, startPoint y: 228, endPoint x: 238, endPoint y: 226, distance: 86.9
click at [238, 226] on div "/* INITIALIZE LEARNING TRACK SECTION */ ; ( function ( ) { let initialized = fa…" at bounding box center [521, 279] width 595 height 386
click at [322, 222] on div "/* INITIALIZE LEARNING TRACK SECTION */ ; ( function ( ) { let initialized = fa…" at bounding box center [521, 279] width 595 height 386
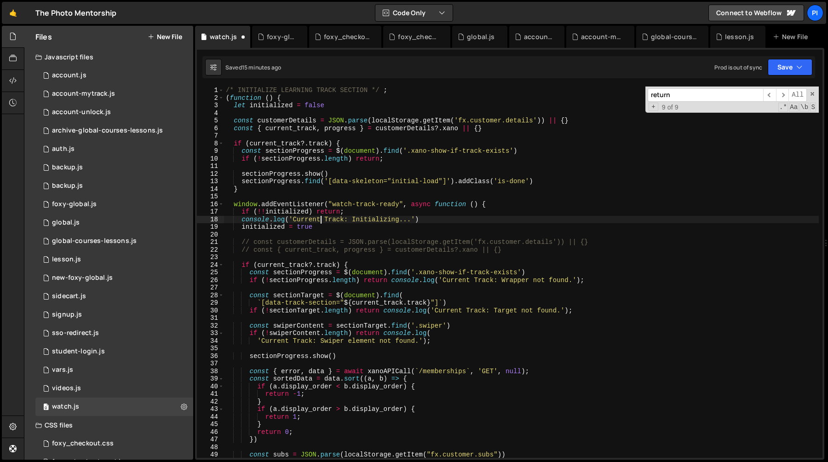
click at [322, 226] on div "/* INITIALIZE LEARNING TRACK SECTION */ ; ( function ( ) { let initialized = fa…" at bounding box center [521, 279] width 595 height 386
click at [240, 229] on div "/* INITIALIZE LEARNING TRACK SECTION */ ; ( function ( ) { let initialized = fa…" at bounding box center [521, 279] width 595 height 386
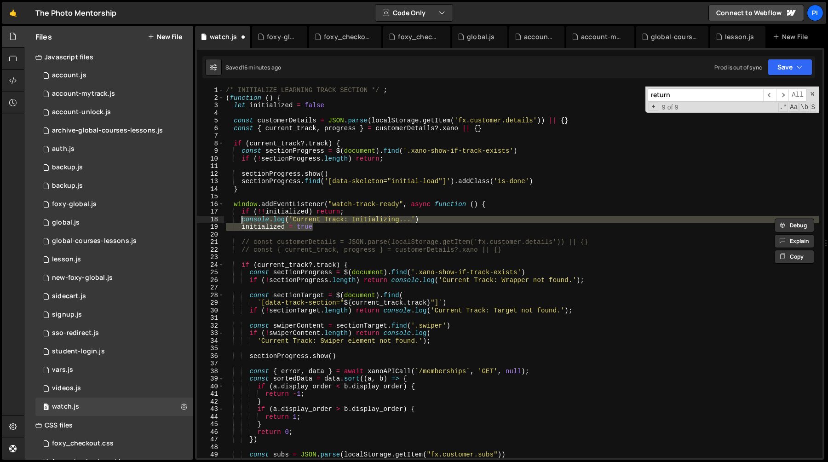
click at [364, 225] on div "/* INITIALIZE LEARNING TRACK SECTION */ ; ( function ( ) { let initialized = fa…" at bounding box center [521, 271] width 595 height 371
type textarea "initialized = true"
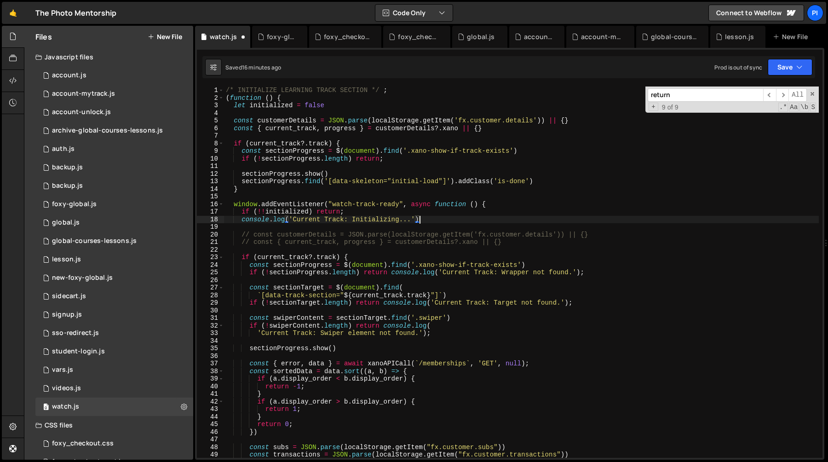
click at [451, 333] on div "/* INITIALIZE LEARNING TRACK SECTION */ ; ( function ( ) { let initialized = fa…" at bounding box center [521, 279] width 595 height 386
type textarea "'Current Track: Swiper element not found.');"
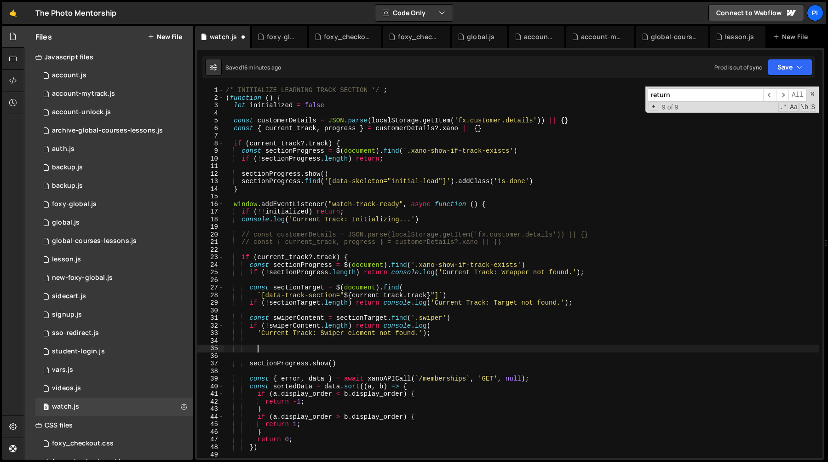
paste textarea "initialized = true"
type textarea "})()"
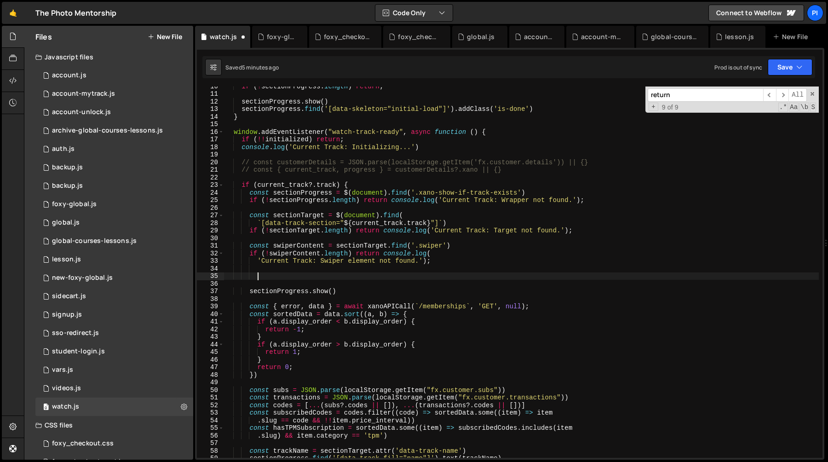
scroll to position [72, 0]
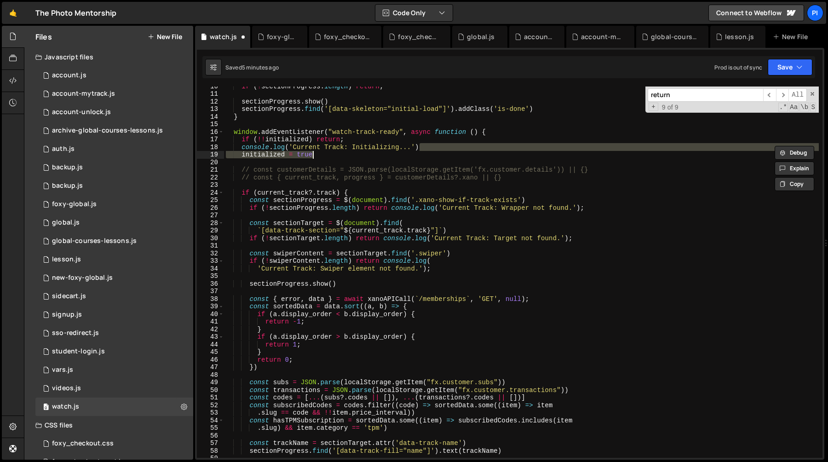
click at [391, 145] on div "if ( ! sectionProgress . length ) return ; sectionProgress . show ( ) sectionPr…" at bounding box center [521, 275] width 595 height 386
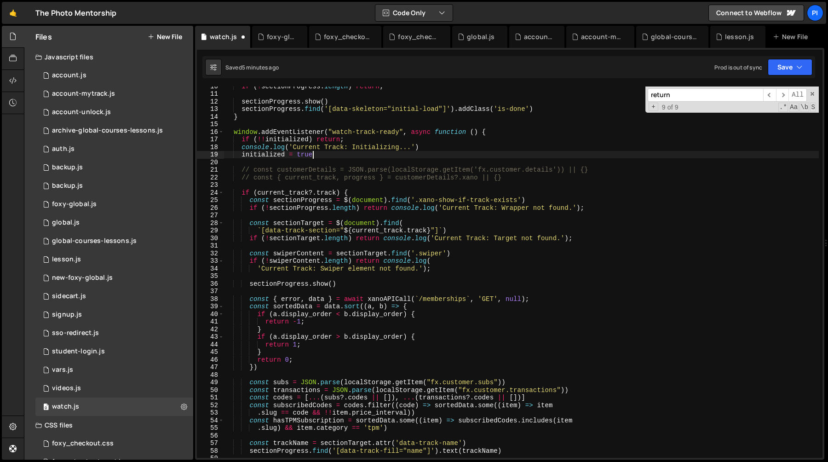
click at [383, 155] on div "if ( ! sectionProgress . length ) return ; sectionProgress . show ( ) sectionPr…" at bounding box center [521, 275] width 595 height 386
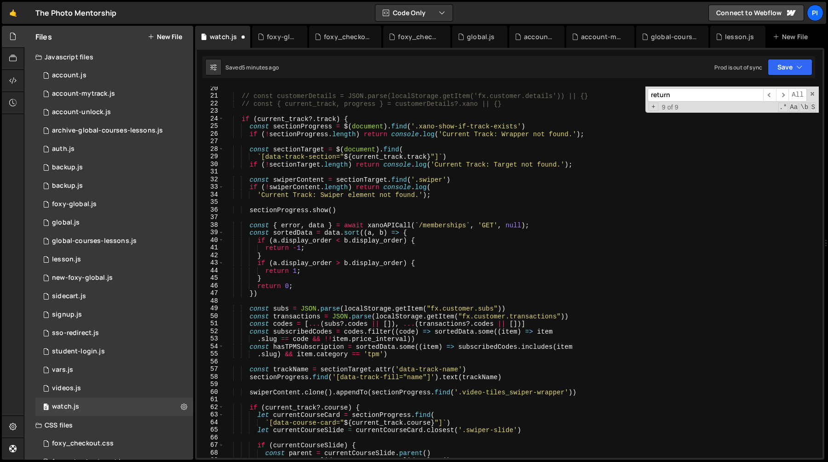
scroll to position [135, 0]
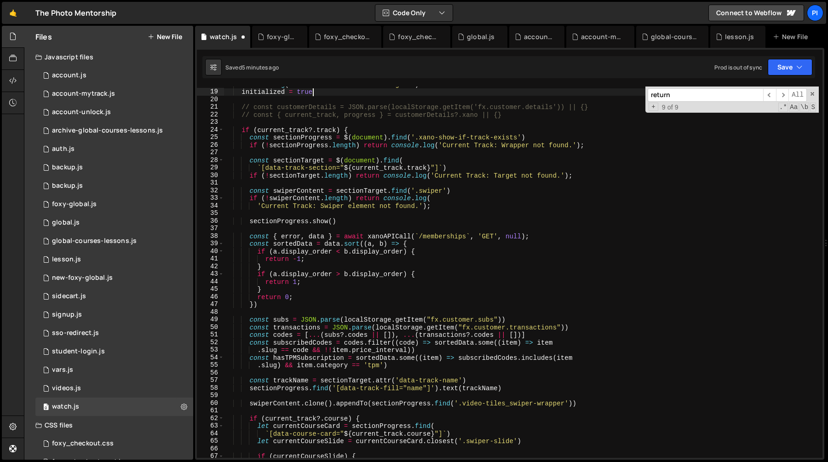
click at [279, 221] on div "console . log ( 'Current Track: Initializing...' ) initialized = true // const …" at bounding box center [521, 273] width 595 height 386
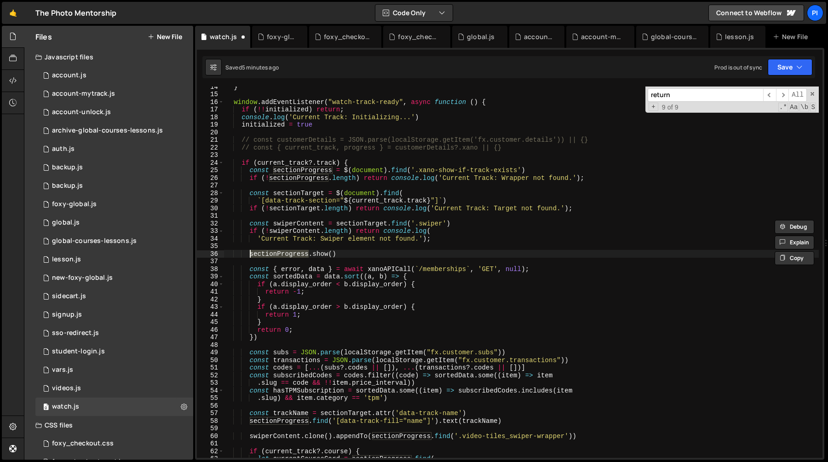
scroll to position [102, 0]
click at [392, 180] on div "} window . addEventListener ( "watch-track-ready" , async function ( ) { if ( !…" at bounding box center [521, 276] width 595 height 386
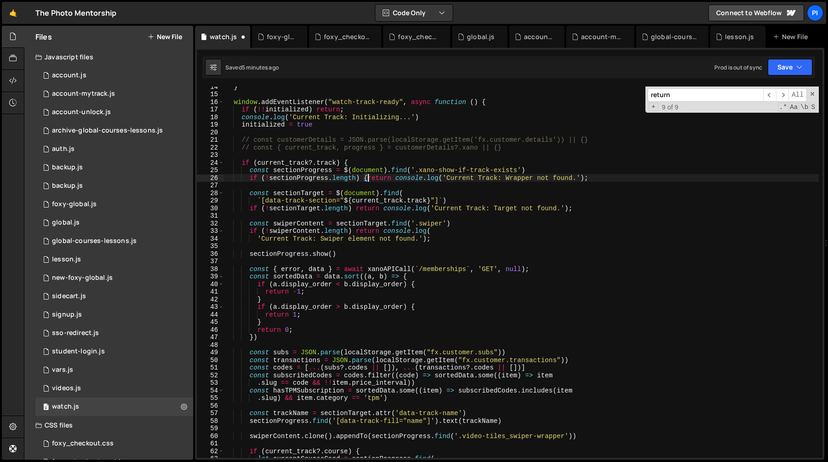
scroll to position [0, 2]
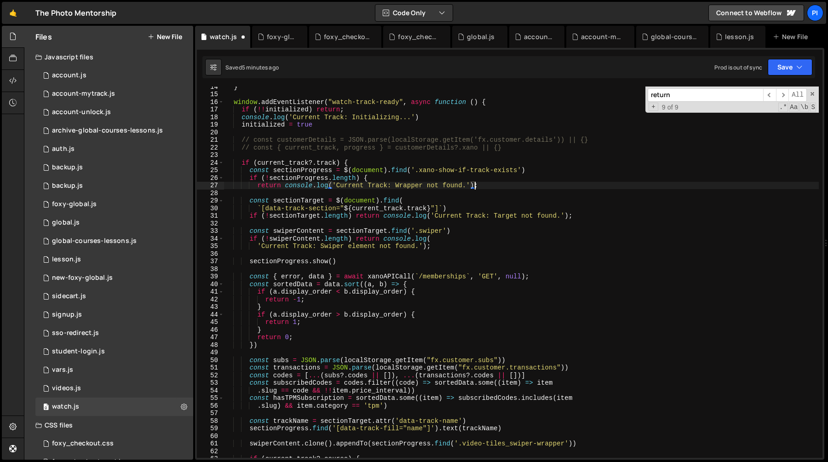
type textarea "return console.log('Current Track: Wrapper not found.')};"
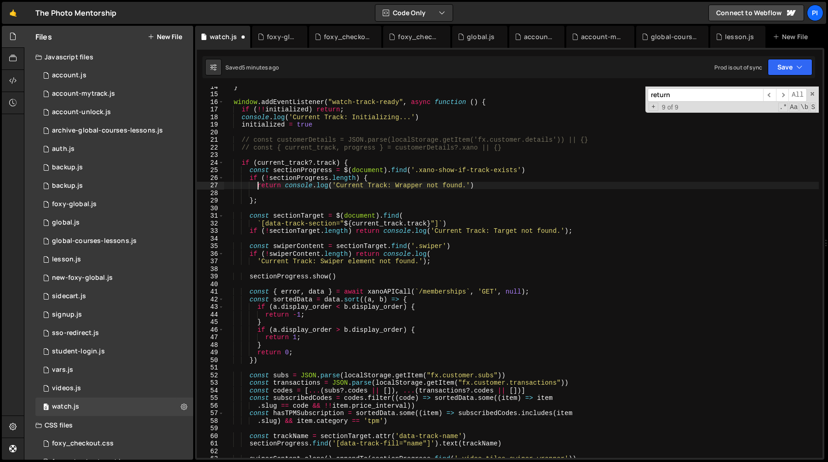
type textarea "if (!sectionProgress.length) {"
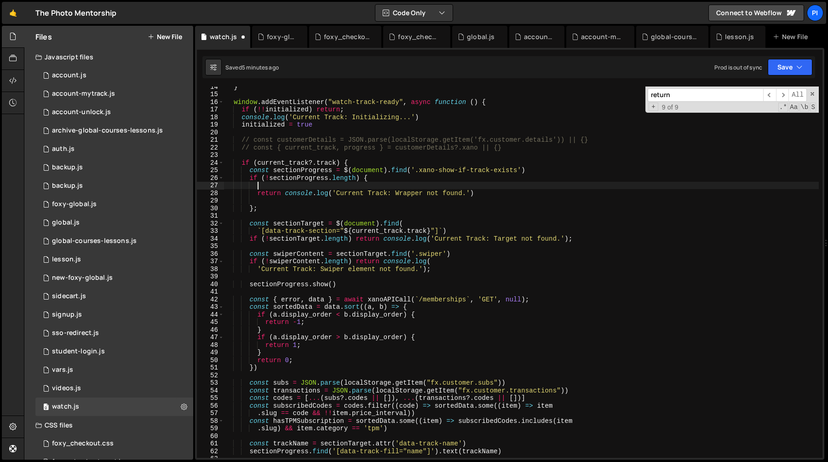
paste textarea "sectionProgress"
type textarea "return console.log('Current Track: Wrapper not found.')"
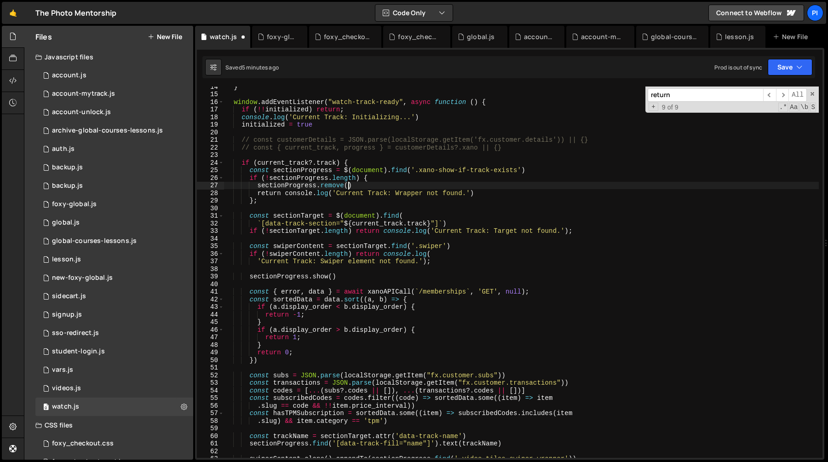
scroll to position [0, 8]
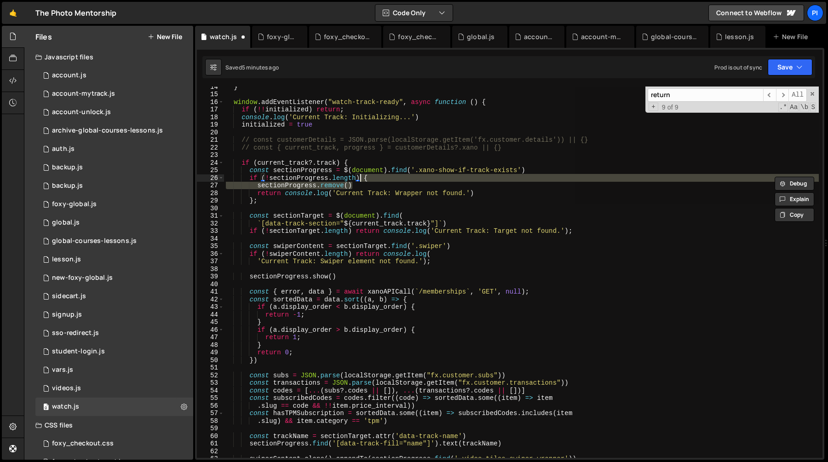
click at [362, 185] on div "} window . addEventListener ( "watch-track-ready" , async function ( ) { if ( !…" at bounding box center [521, 271] width 595 height 371
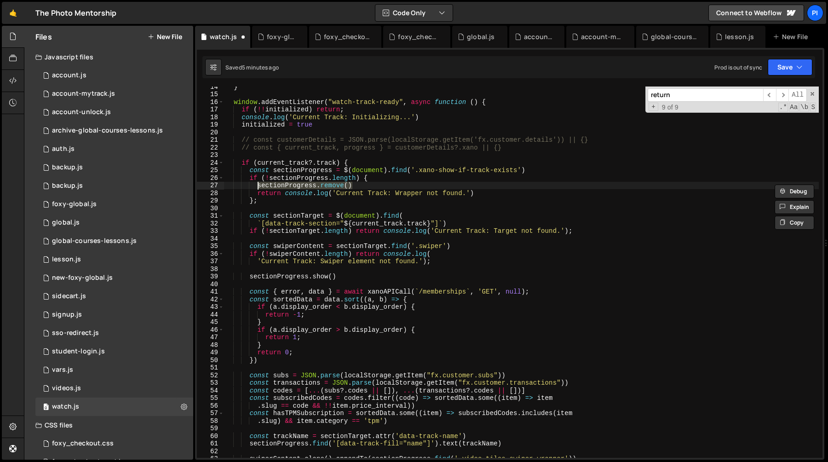
click at [352, 231] on div "} window . addEventListener ( "watch-track-ready" , async function ( ) { if ( !…" at bounding box center [521, 276] width 595 height 386
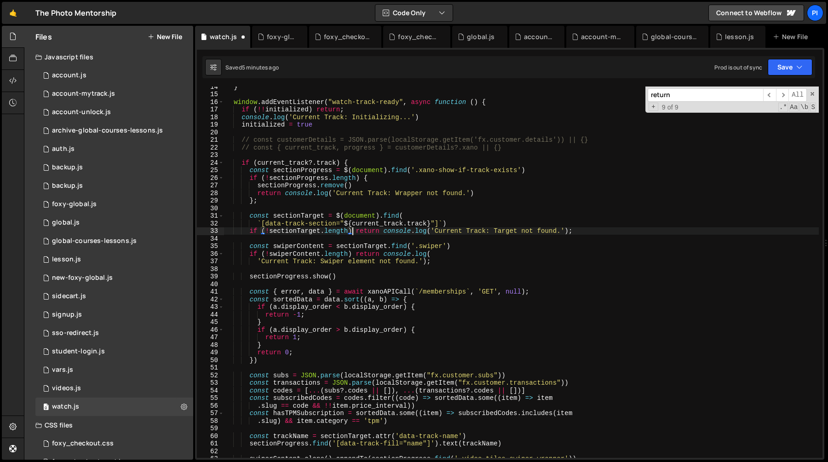
type textarea "if (!sectionTarget.length){ return console.log('Current Track: Target not found…"
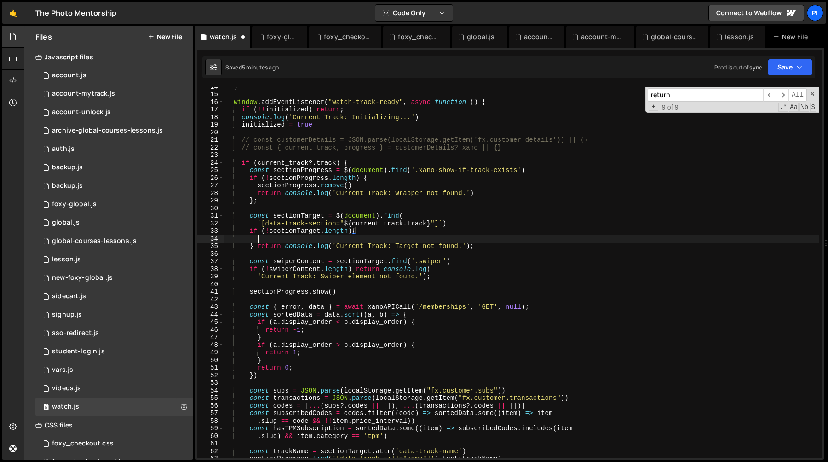
scroll to position [0, 2]
paste textarea "sectionProgress.remove()"
type textarea "sectionProgress.remove()"
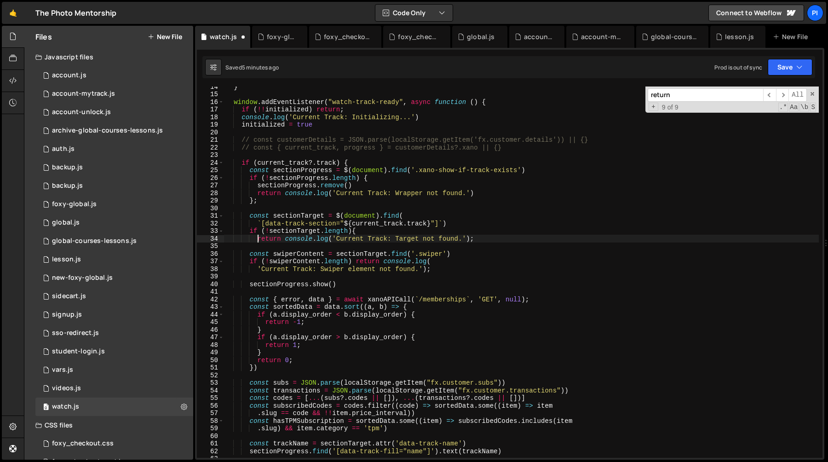
type textarea "return console.log('Current Track: Target not found.');"
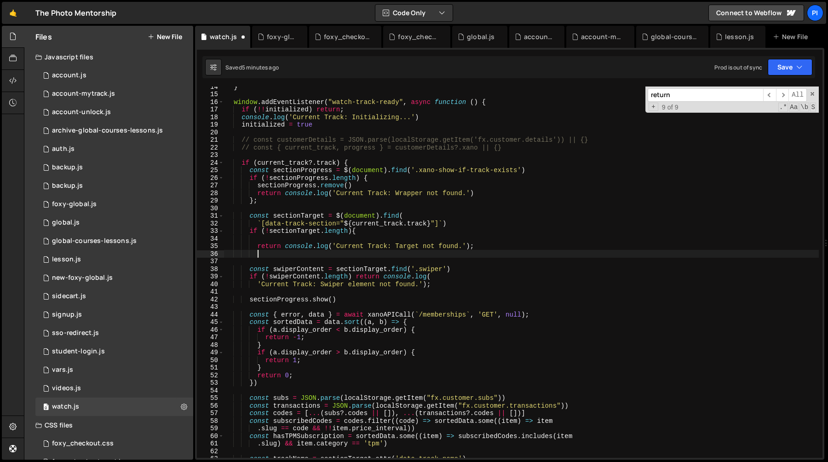
type textarea "}"
click at [317, 240] on div "} window . addEventListener ( "watch-track-ready" , async function ( ) { if ( !…" at bounding box center [521, 276] width 595 height 386
paste textarea "sectionProgress.remove()"
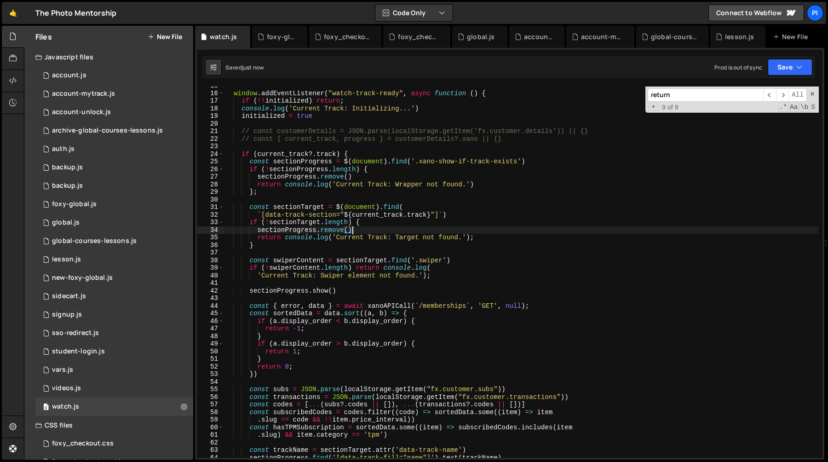
scroll to position [111, 0]
click at [354, 269] on div "window . addEventListener ( "watch-track-ready" , async function ( ) { if ( !! …" at bounding box center [521, 274] width 595 height 386
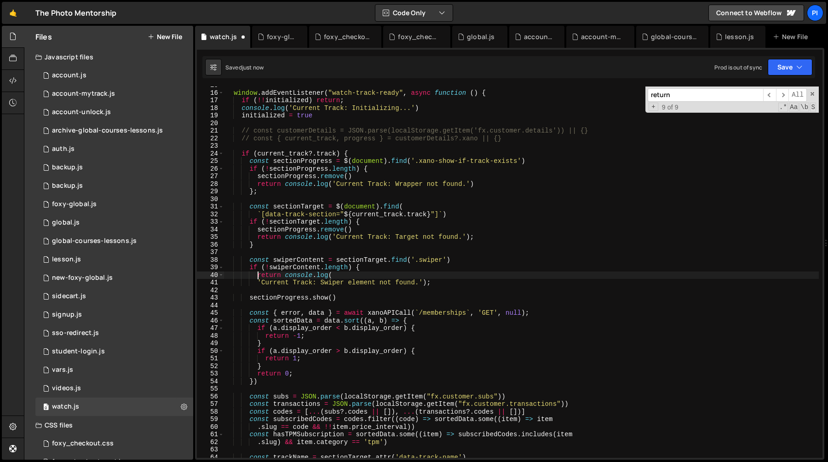
type textarea "'Current Track: Swiper element not found.');"
type textarea "if (!swiperContent.length) {"
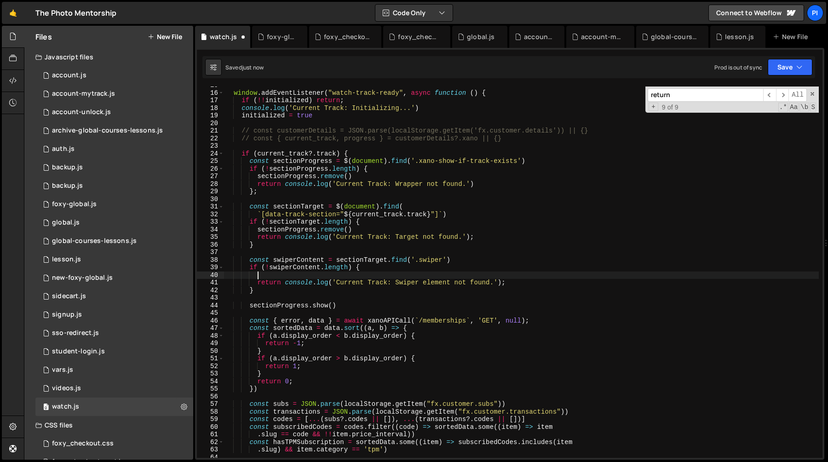
paste textarea "sectionProgress.remove()"
click at [519, 285] on div "window . addEventListener ( "watch-track-ready" , async function ( ) { if ( !! …" at bounding box center [521, 274] width 595 height 386
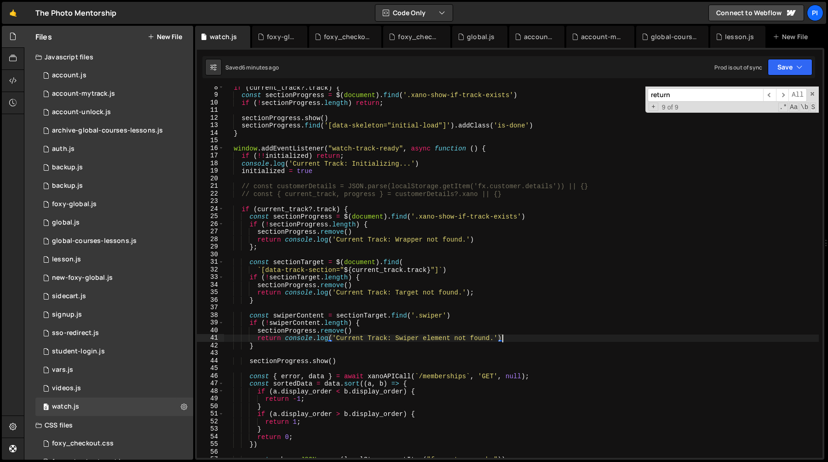
scroll to position [56, 0]
click at [302, 263] on div "if ( current_track ?. track ) { const sectionProgress = $ ( document ) . find (…" at bounding box center [521, 277] width 595 height 386
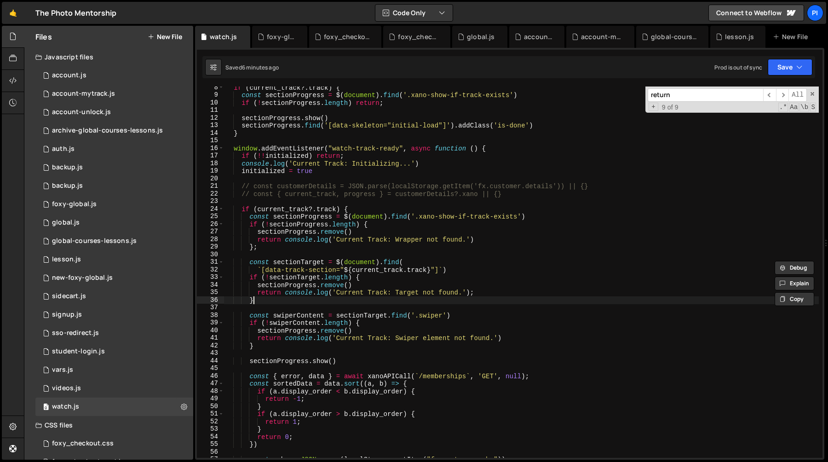
click at [289, 301] on div "if ( current_track ?. track ) { const sectionProgress = $ ( document ) . find (…" at bounding box center [521, 277] width 595 height 386
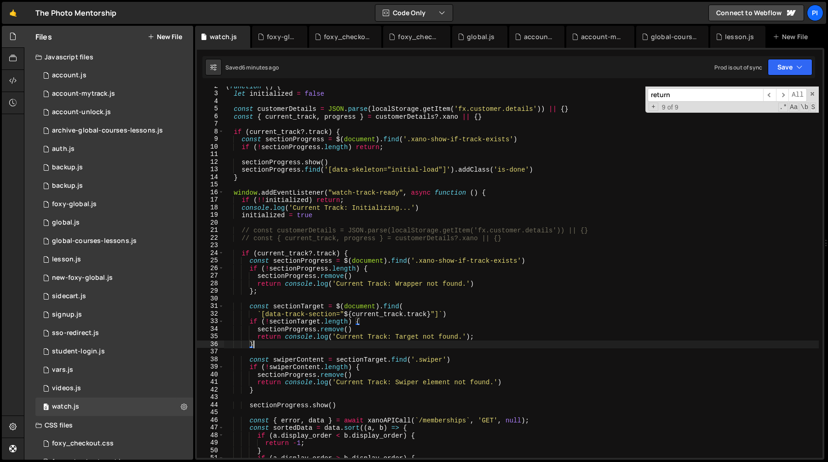
scroll to position [0, 0]
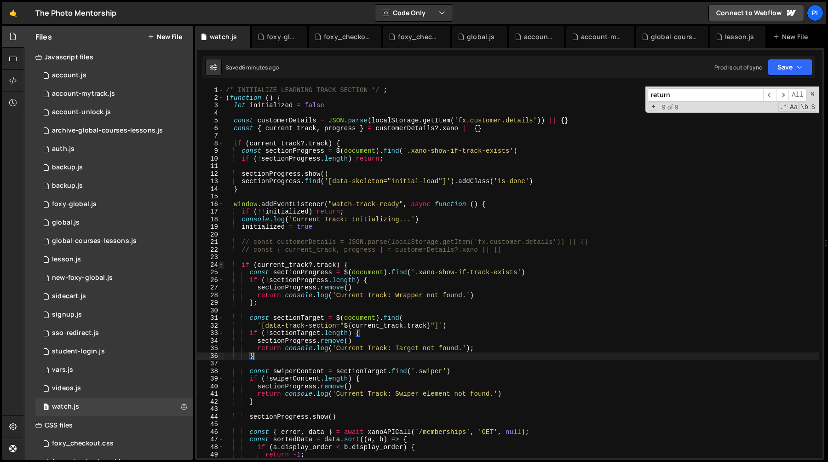
click at [223, 267] on span at bounding box center [220, 265] width 5 height 8
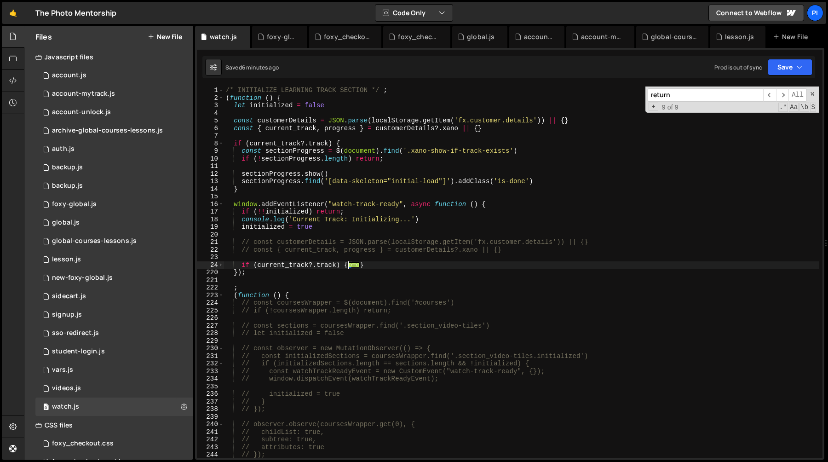
click at [239, 263] on div "/* INITIALIZE LEARNING TRACK SECTION */ ; ( function ( ) { let initialized = fa…" at bounding box center [521, 279] width 595 height 386
click at [240, 264] on div "/* INITIALIZE LEARNING TRACK SECTION */ ; ( function ( ) { let initialized = fa…" at bounding box center [521, 279] width 595 height 386
click at [385, 265] on div "/* INITIALIZE LEARNING TRACK SECTION */ ; ( function ( ) { let initialized = fa…" at bounding box center [521, 279] width 595 height 386
type textarea "console.log('Current Track: Initialization Done') }"
click at [342, 193] on div "/* INITIALIZE LEARNING TRACK SECTION */ ; ( function ( ) { let initialized = fa…" at bounding box center [521, 279] width 595 height 386
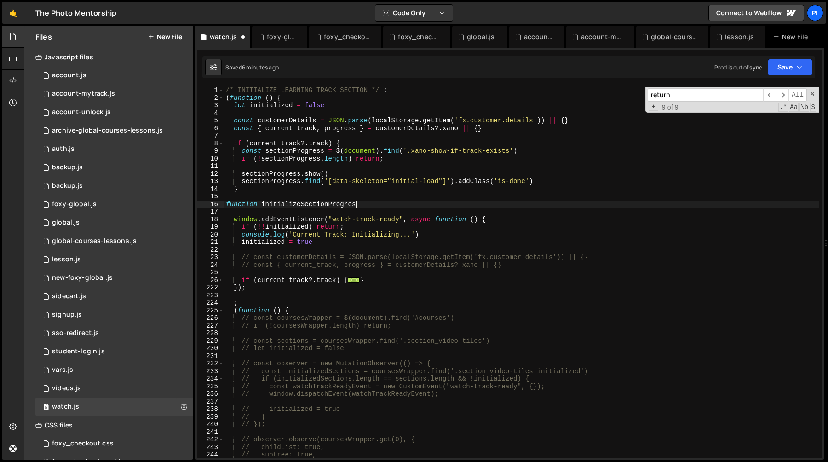
scroll to position [0, 9]
type textarea "function initializeSectionProgress () {}"
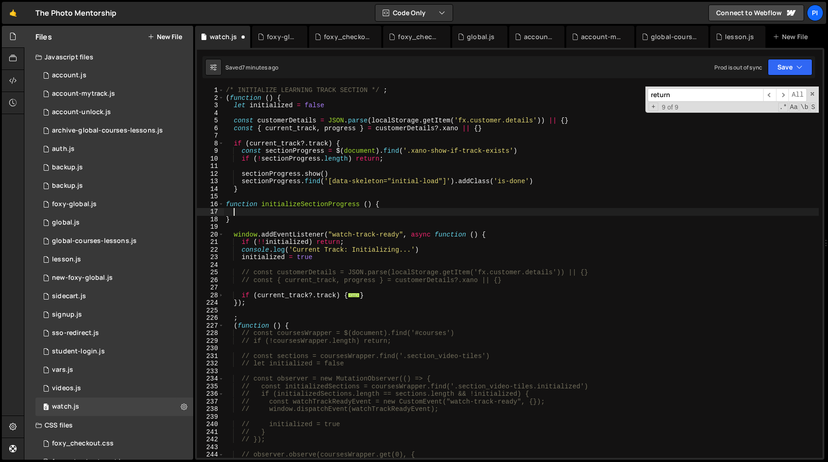
paste textarea "}"
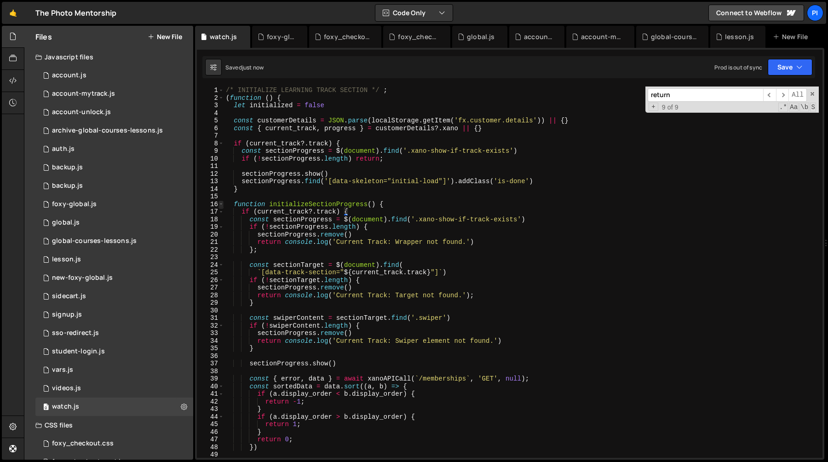
click at [221, 206] on span at bounding box center [220, 204] width 5 height 8
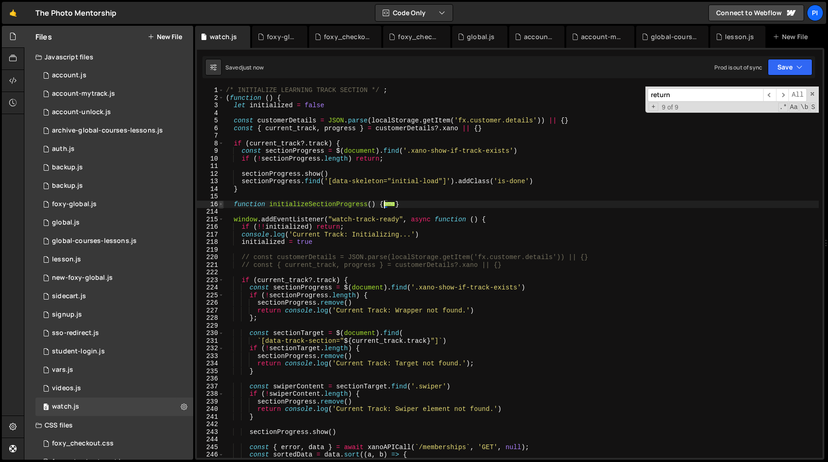
click at [220, 206] on span at bounding box center [220, 204] width 5 height 8
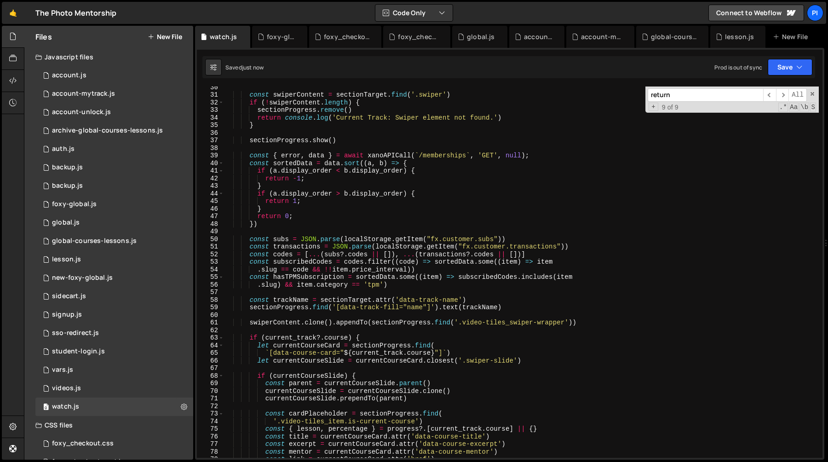
scroll to position [224, 0]
click at [281, 323] on div "const swiperContent = sectionTarget . find ( '.swiper' ) if ( ! swiperContent .…" at bounding box center [521, 275] width 595 height 386
type textarea "swiperContent.clone().appendTo(sectionProgress.find('.video-tiles_swiper-wrappe…"
click at [281, 323] on div "const swiperContent = sectionTarget . find ( '.swiper' ) if ( ! swiperContent .…" at bounding box center [521, 275] width 595 height 386
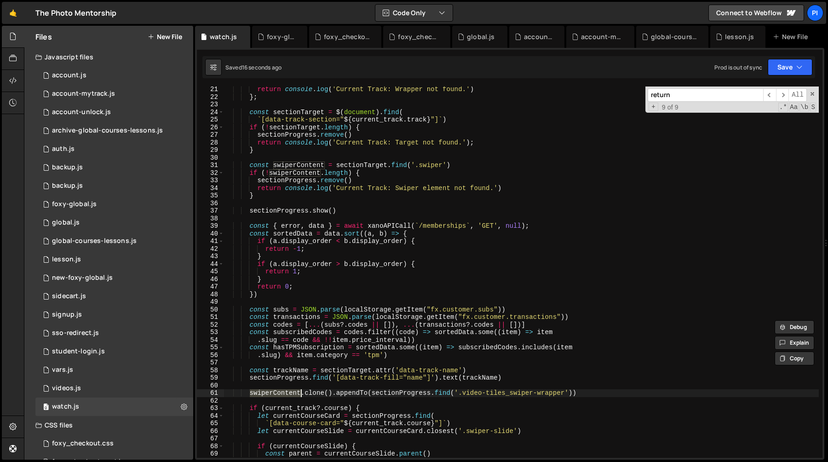
scroll to position [145, 0]
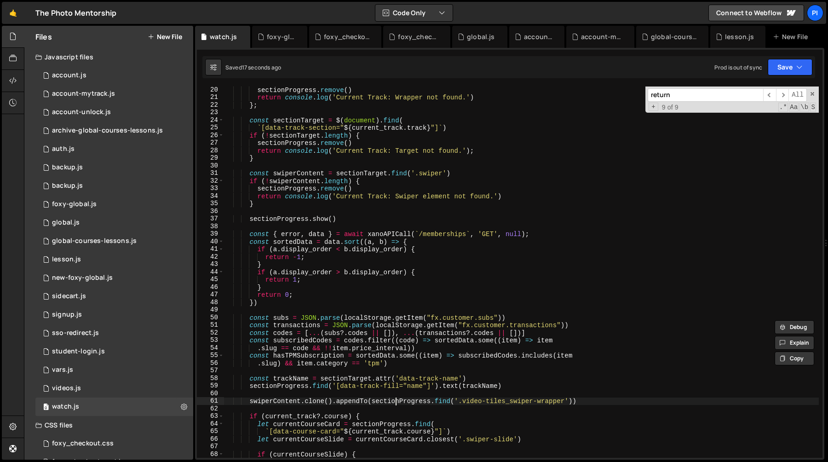
click at [395, 402] on div "sectionProgress . remove ( ) return console . log ( 'Current Track: Wrapper not…" at bounding box center [521, 279] width 595 height 386
click at [484, 395] on div "sectionProgress . remove ( ) return console . log ( 'Current Track: Wrapper not…" at bounding box center [521, 279] width 595 height 386
click at [372, 402] on div "sectionProgress . remove ( ) return console . log ( 'Current Track: Wrapper not…" at bounding box center [521, 279] width 595 height 386
type textarea "swiperContent.clone().appendTo(sectionProgress.find('.video-tiles_swiper-wrappe…"
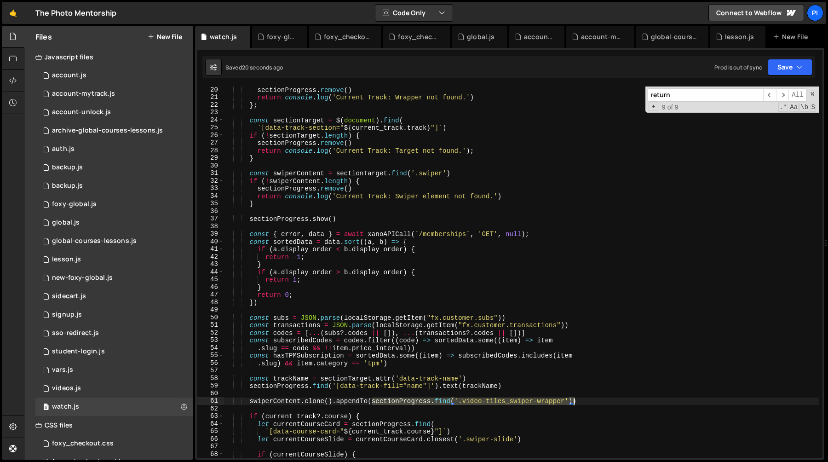
click at [573, 401] on div "sectionProgress . remove ( ) return console . log ( 'Current Track: Wrapper not…" at bounding box center [521, 279] width 595 height 386
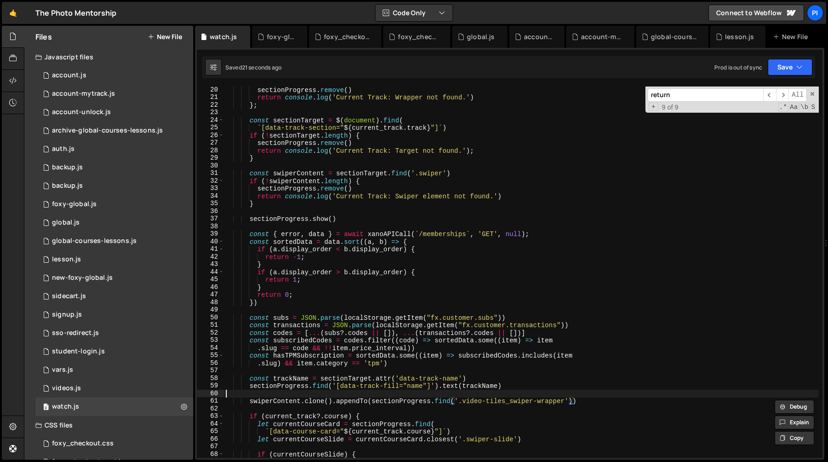
click at [378, 393] on div "sectionProgress . remove ( ) return console . log ( 'Current Track: Wrapper not…" at bounding box center [521, 279] width 595 height 386
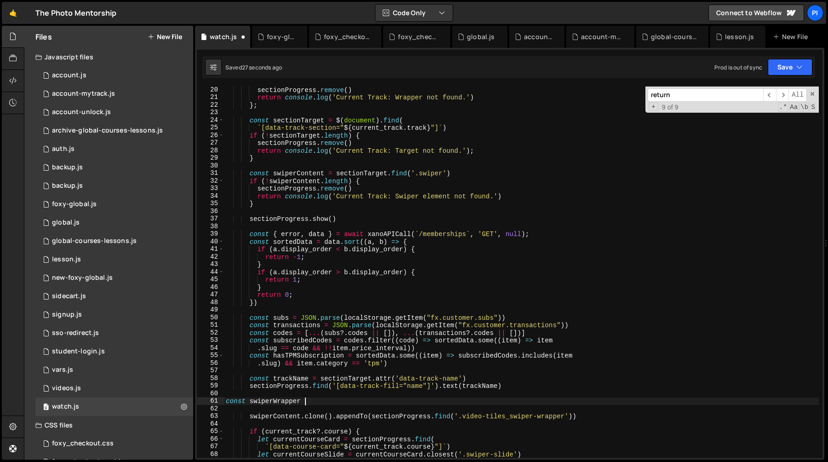
scroll to position [0, 6]
paste textarea "sectionProgress.find('.video-tiles_swiper-wrapper')"
type textarea "const swiperWrapper = sectionProgress.find('.video-tiles_swiper-wrapper')"
click at [303, 411] on div "sectionProgress . remove ( ) return console . log ( 'Current Track: Wrapper not…" at bounding box center [521, 279] width 595 height 386
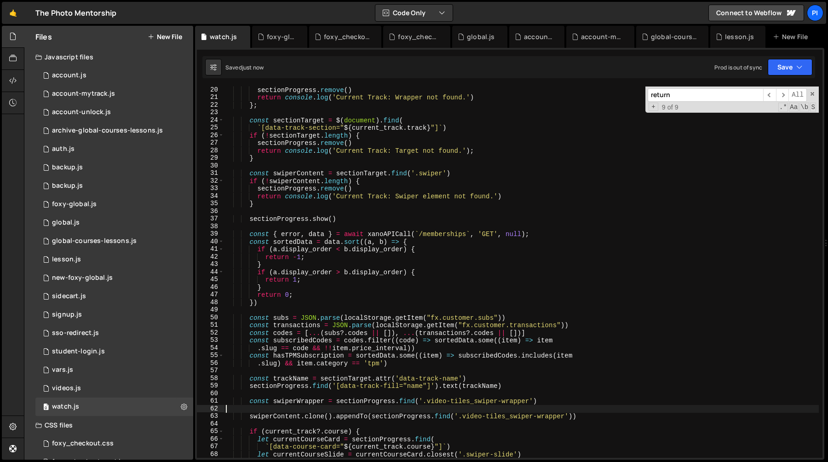
type textarea "const swiperWrapper = sectionProgress.find('.video-tiles_swiper-wrapper')"
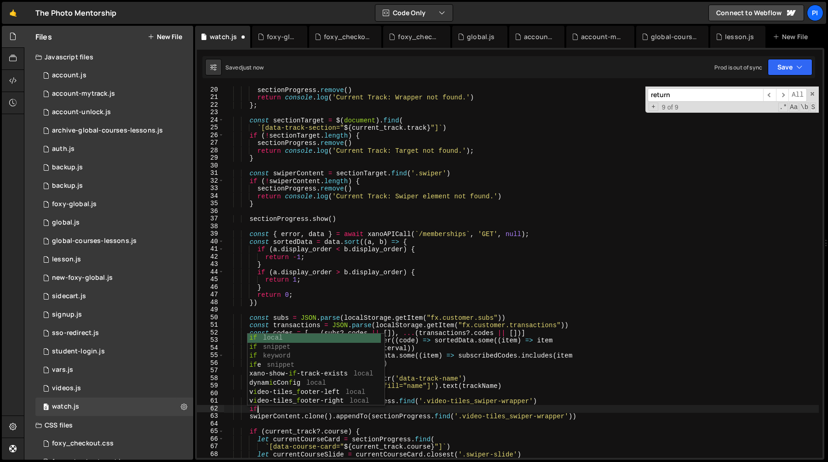
scroll to position [0, 2]
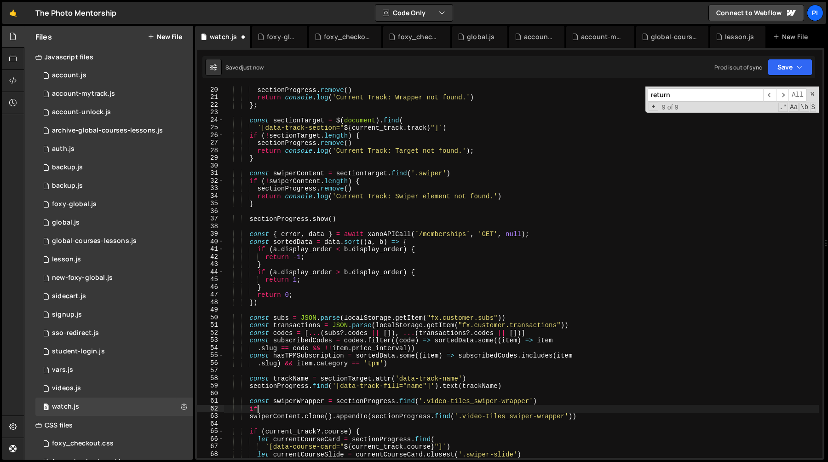
type textarea "const swiperWrapper = sectionProgress.find('.video-tiles_swiper-wrapper')"
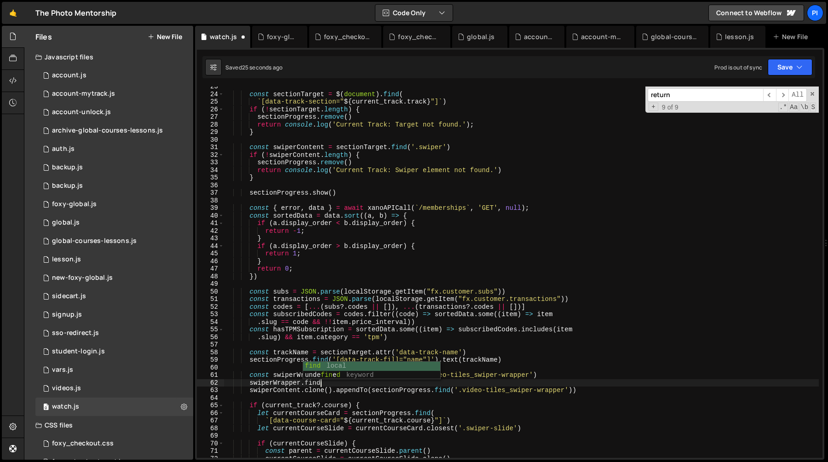
scroll to position [0, 6]
click at [295, 374] on div "const sectionTarget = $ ( document ) . find ( ` [data-track-section=" ${ curren…" at bounding box center [521, 276] width 595 height 386
click at [312, 382] on div "const sectionTarget = $ ( document ) . find ( ` [data-track-section=" ${ curren…" at bounding box center [521, 276] width 595 height 386
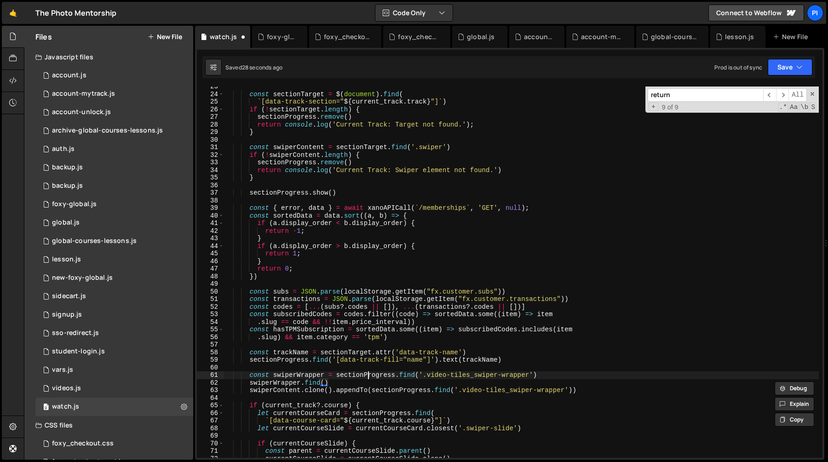
click at [367, 378] on div "const sectionTarget = $ ( document ) . find ( ` [data-track-section=" ${ curren…" at bounding box center [521, 276] width 595 height 386
click at [281, 389] on div "const sectionTarget = $ ( document ) . find ( ` [data-track-section=" ${ curren…" at bounding box center [521, 276] width 595 height 386
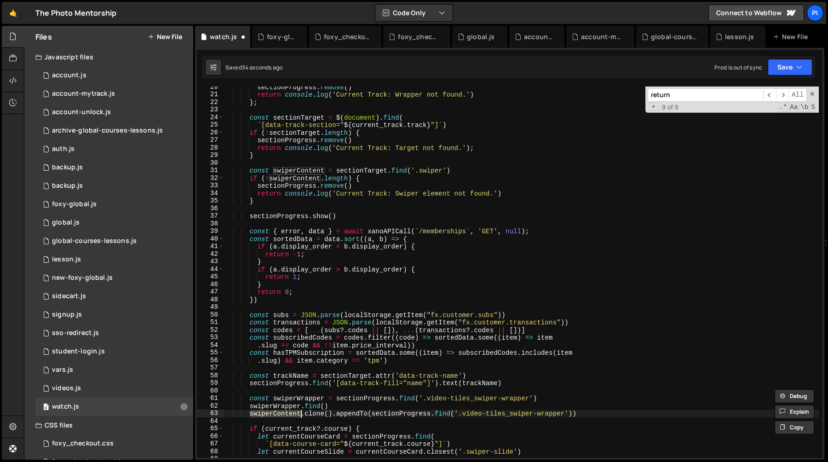
scroll to position [148, 0]
click at [415, 174] on div "sectionProgress . remove ( ) return console . log ( 'Current Track: Wrapper not…" at bounding box center [521, 276] width 595 height 386
click at [443, 172] on div "sectionProgress . remove ( ) return console . log ( 'Current Track: Wrapper not…" at bounding box center [521, 276] width 595 height 386
click at [324, 405] on div "sectionProgress . remove ( ) return console . log ( 'Current Track: Wrapper not…" at bounding box center [521, 276] width 595 height 386
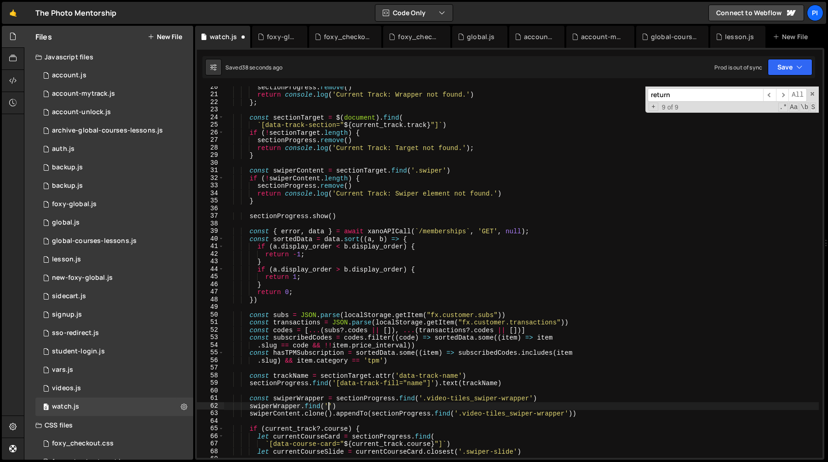
paste textarea ".swiper'"
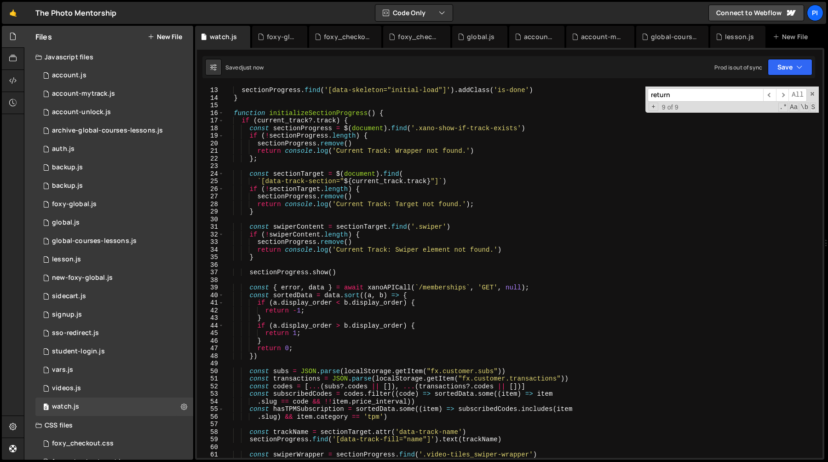
scroll to position [0, 0]
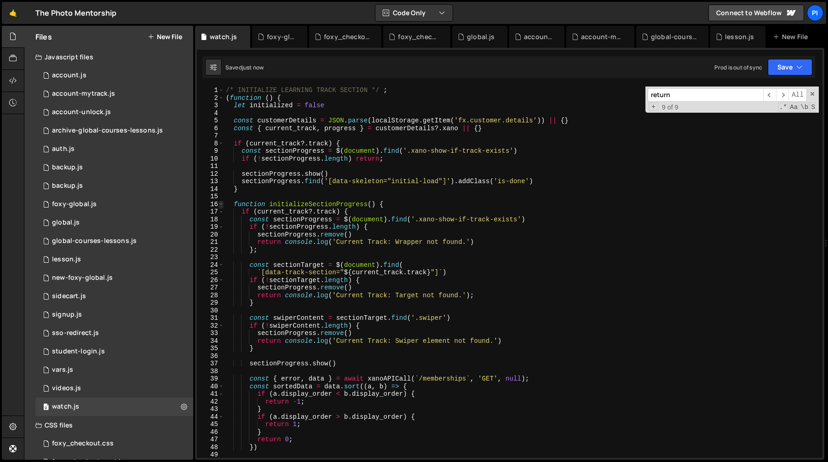
click at [221, 204] on span at bounding box center [220, 204] width 5 height 8
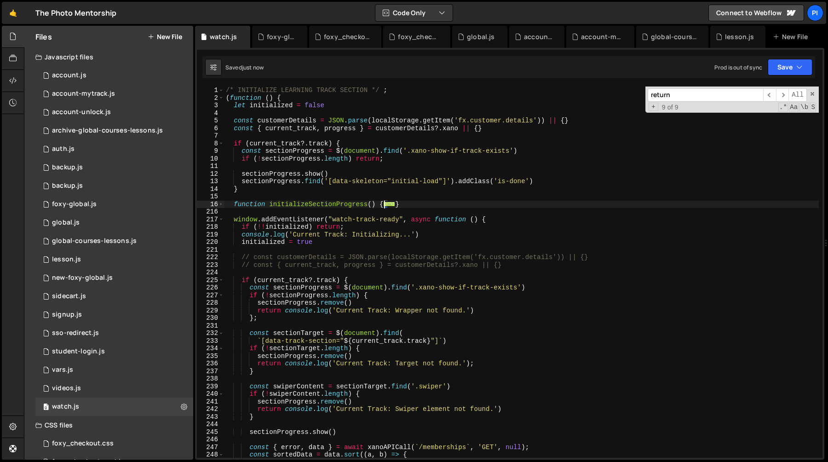
click at [298, 204] on div "/* INITIALIZE LEARNING TRACK SECTION */ ; ( function ( ) { let initialized = fa…" at bounding box center [521, 279] width 595 height 386
click at [219, 281] on span at bounding box center [220, 280] width 5 height 8
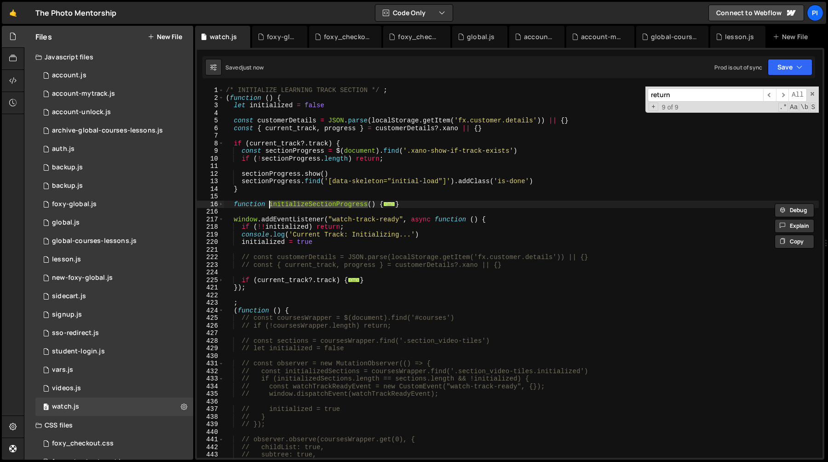
click at [242, 280] on div "/* INITIALIZE LEARNING TRACK SECTION */ ; ( function ( ) { let initialized = fa…" at bounding box center [521, 279] width 595 height 386
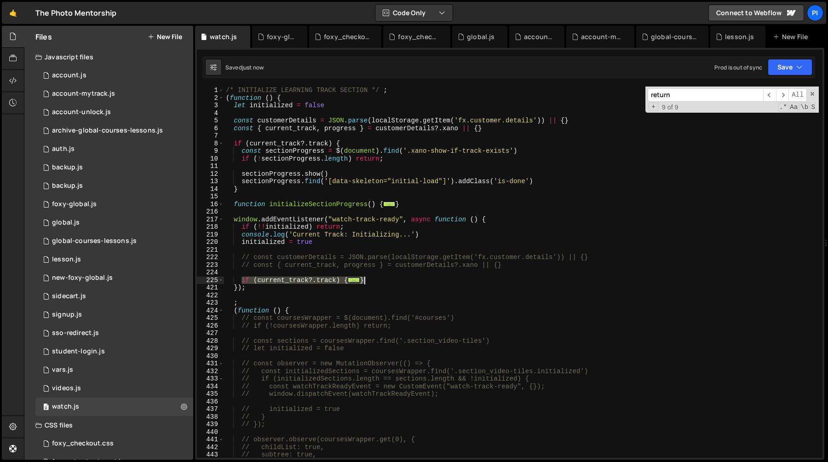
click at [406, 280] on div "/* INITIALIZE LEARNING TRACK SECTION */ ; ( function ( ) { let initialized = fa…" at bounding box center [521, 279] width 595 height 386
type textarea "console.log('Current Track: Initialization Done') }"
paste textarea "initializeSectionProgress"
type textarea "initializeSectionProgress()"
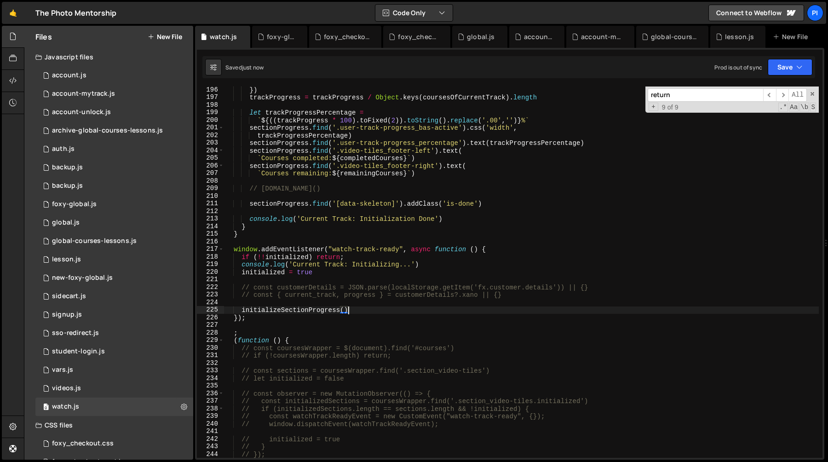
scroll to position [1480, 0]
click at [518, 300] on div "}) trackProgress = trackProgress / Object . keys ( coursesOfCurrentTrack ) . le…" at bounding box center [521, 279] width 595 height 386
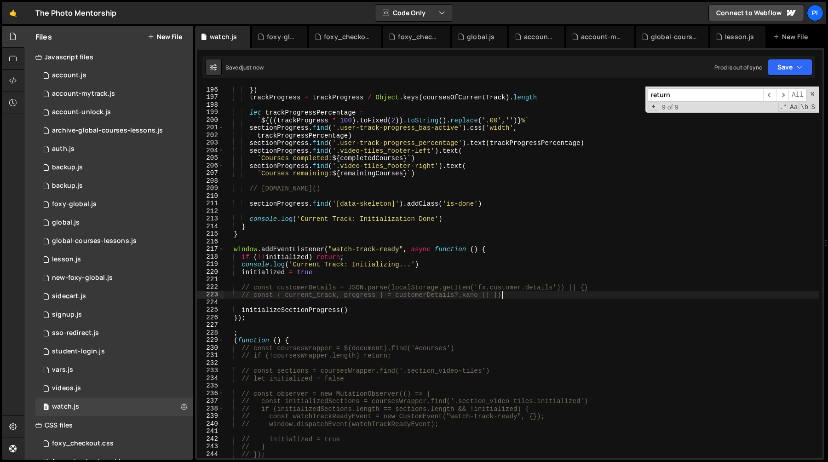
click at [519, 294] on div "}) trackProgress = trackProgress / Object . keys ( coursesOfCurrentTrack ) . le…" at bounding box center [521, 279] width 595 height 386
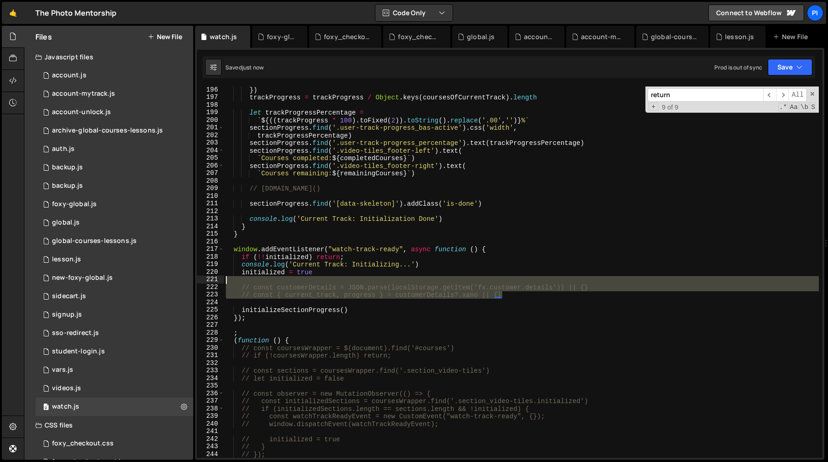
click at [496, 278] on div "}) trackProgress = trackProgress / Object . keys ( coursesOfCurrentTrack ) . le…" at bounding box center [521, 279] width 595 height 386
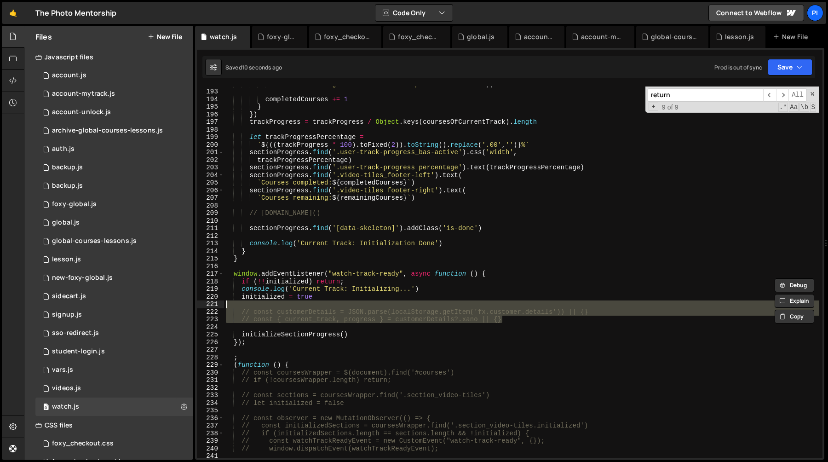
scroll to position [1452, 0]
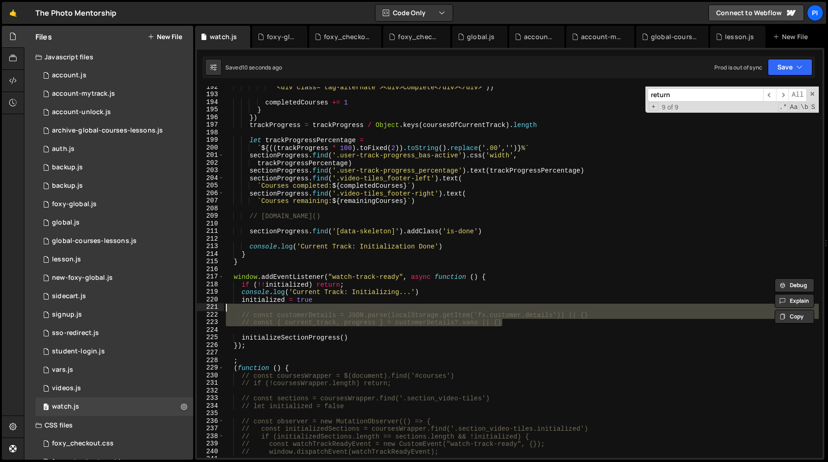
click at [493, 285] on div "'<div class="tag-alternate"><div>Complete</div></div>' )) completedCourses += 1…" at bounding box center [521, 276] width 595 height 386
type textarea "if (!!initialized) return;"
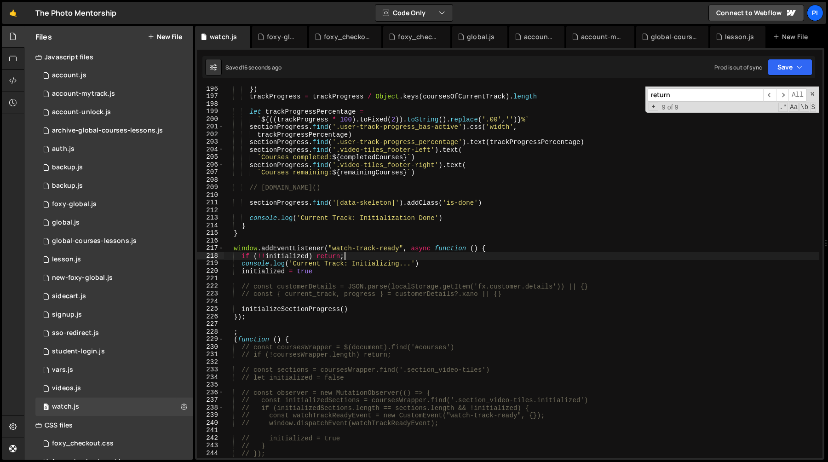
scroll to position [1463, 0]
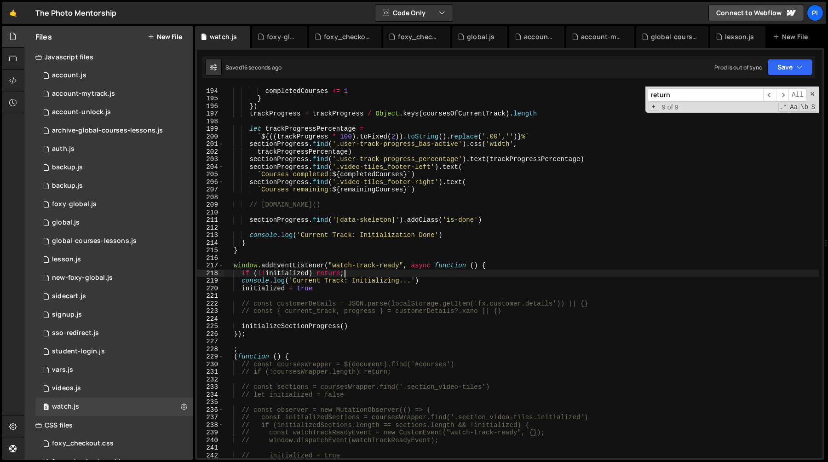
click at [523, 317] on div "completedCourses += 1 } }) trackProgress = trackProgress / Object . keys ( cour…" at bounding box center [521, 273] width 595 height 386
click at [507, 292] on div "completedCourses += 1 } }) trackProgress = trackProgress / Object . keys ( cour…" at bounding box center [521, 273] width 595 height 386
type textarea "// const customerDetails = JSON.parse(localStorage.getItem('fx.customer.details…"
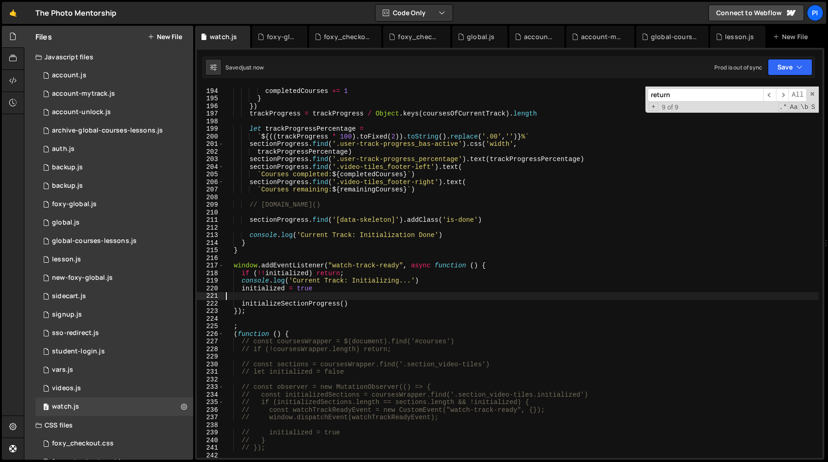
click at [298, 307] on div "completedCourses += 1 } }) trackProgress = trackProgress / Object . keys ( cour…" at bounding box center [521, 273] width 595 height 386
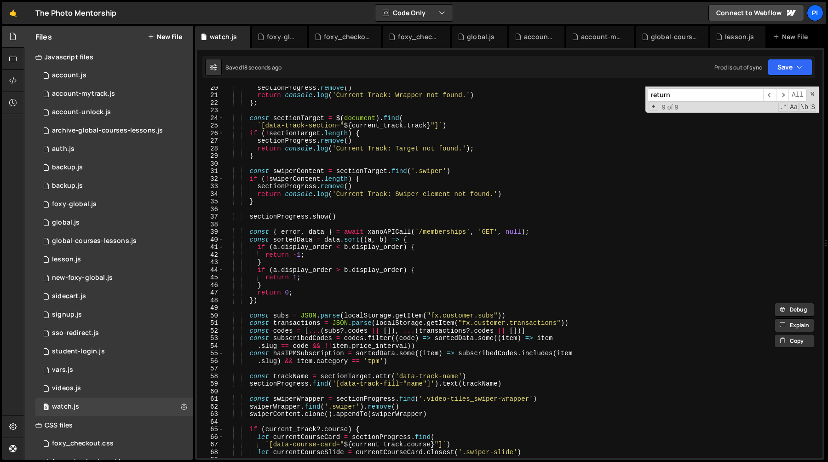
scroll to position [46, 0]
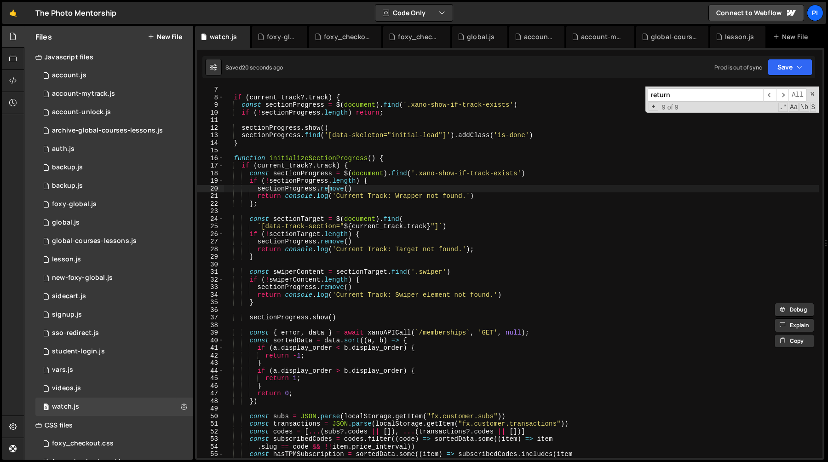
click at [327, 188] on div "if ( current_track ?. track ) { const sectionProgress = $ ( document ) . find (…" at bounding box center [521, 279] width 595 height 386
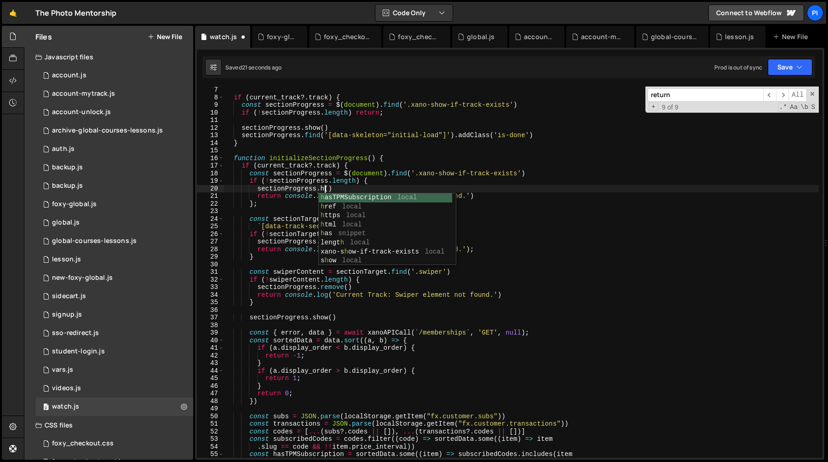
scroll to position [0, 7]
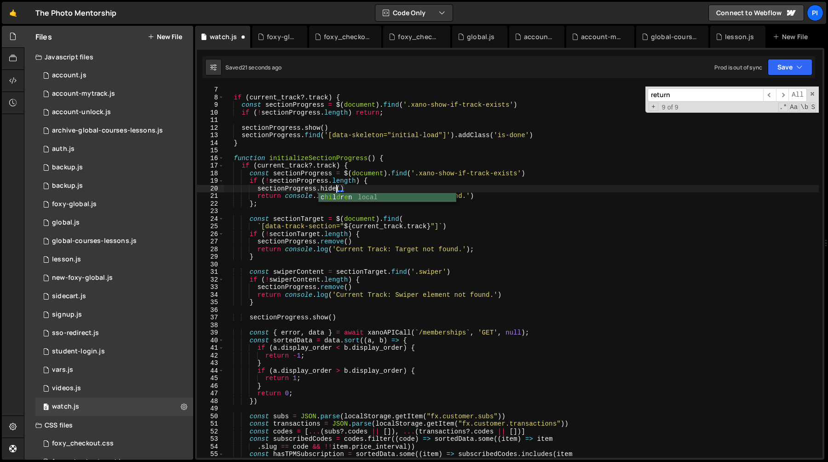
click at [353, 185] on div "if ( current_track ?. track ) { const sectionProgress = $ ( document ) . find (…" at bounding box center [521, 279] width 595 height 386
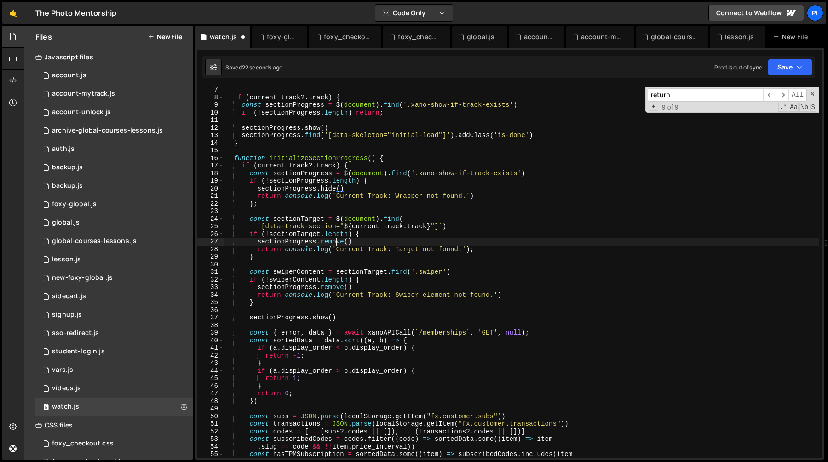
click at [337, 243] on div "if ( current_track ?. track ) { const sectionProgress = $ ( document ) . find (…" at bounding box center [521, 279] width 595 height 386
click at [364, 233] on div "if ( current_track ?. track ) { const sectionProgress = $ ( document ) . find (…" at bounding box center [521, 279] width 595 height 386
click at [329, 287] on div "if ( current_track ?. track ) { const sectionProgress = $ ( document ) . find (…" at bounding box center [521, 279] width 595 height 386
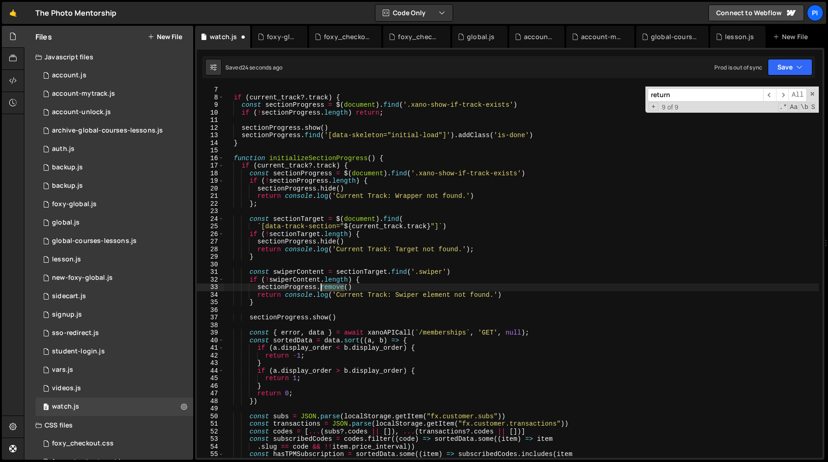
click at [329, 287] on div "if ( current_track ?. track ) { const sectionProgress = $ ( document ) . find (…" at bounding box center [521, 279] width 595 height 386
type textarea "sectionProgress.hide()"
click at [360, 263] on div "if ( current_track ?. track ) { const sectionProgress = $ ( document ) . find (…" at bounding box center [521, 279] width 595 height 386
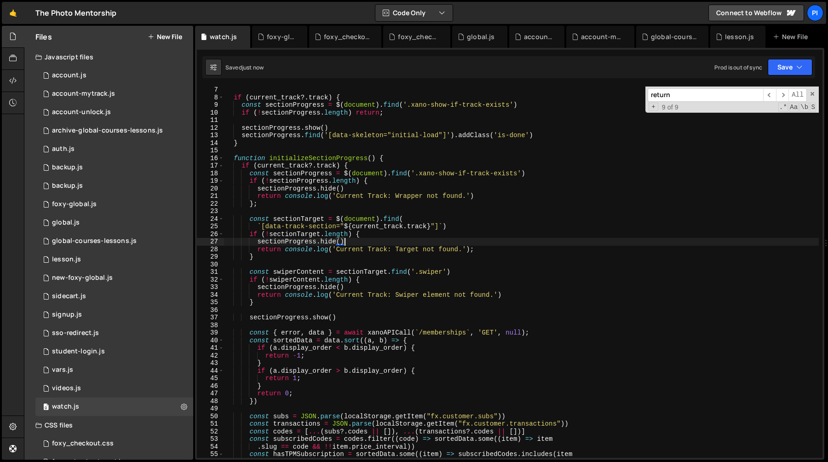
click at [377, 244] on div "if ( current_track ?. track ) { const sectionProgress = $ ( document ) . find (…" at bounding box center [521, 279] width 595 height 386
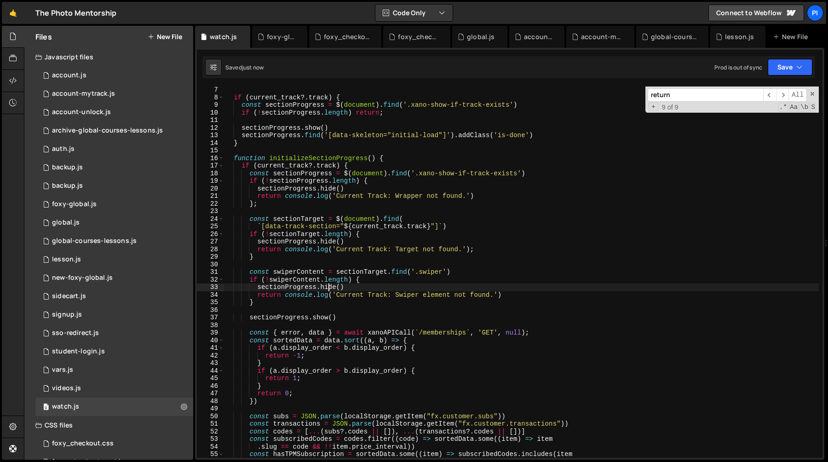
click at [327, 290] on div "if ( current_track ?. track ) { const sectionProgress = $ ( document ) . find (…" at bounding box center [521, 279] width 595 height 386
click at [321, 318] on div "if ( current_track ?. track ) { const sectionProgress = $ ( document ) . find (…" at bounding box center [521, 279] width 595 height 386
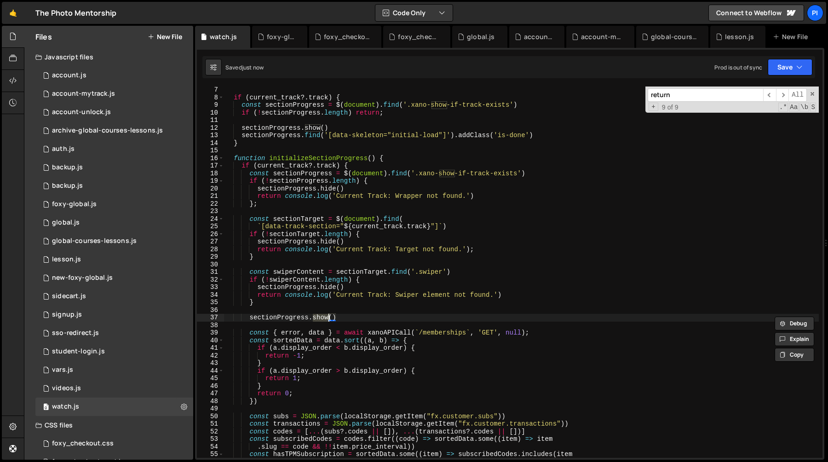
click at [372, 318] on div "if ( current_track ?. track ) { const sectionProgress = $ ( document ) . find (…" at bounding box center [521, 279] width 595 height 386
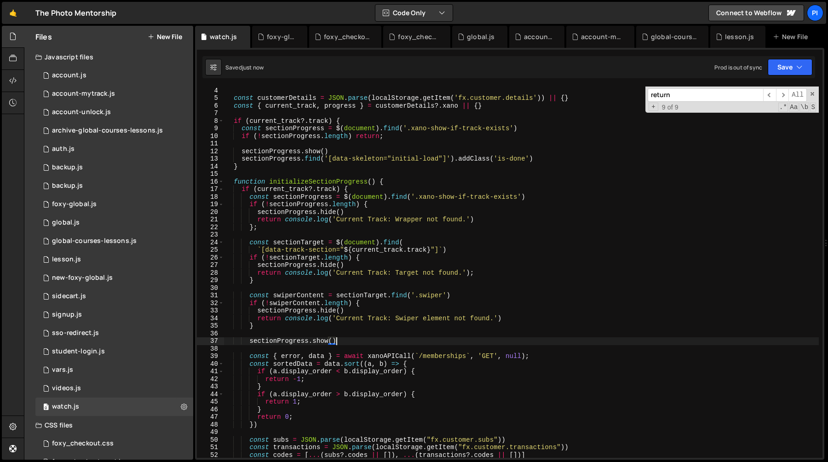
scroll to position [22, 0]
click at [220, 182] on span at bounding box center [220, 182] width 5 height 8
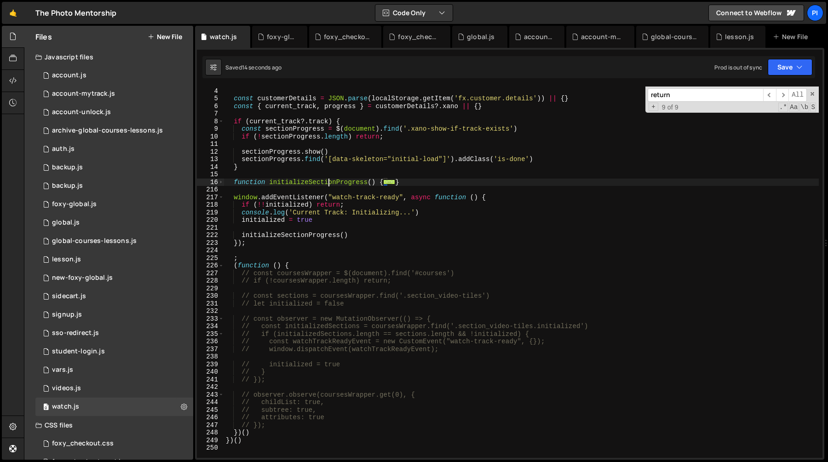
click at [330, 179] on div "let initialized = false const customerDetails = JSON . parse ( localStorage . g…" at bounding box center [521, 273] width 595 height 386
click at [312, 182] on div "let initialized = false const customerDetails = JSON . parse ( localStorage . g…" at bounding box center [521, 271] width 595 height 371
click at [312, 182] on div "let initialized = false const customerDetails = JSON . parse ( localStorage . g…" at bounding box center [521, 273] width 595 height 386
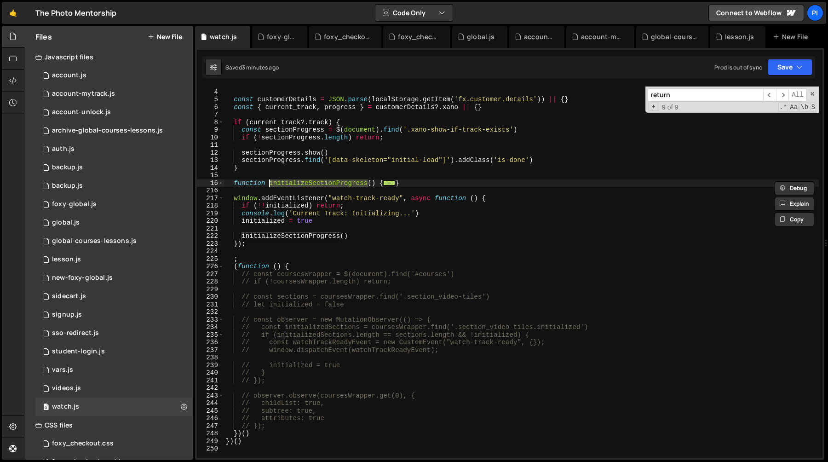
scroll to position [0, 0]
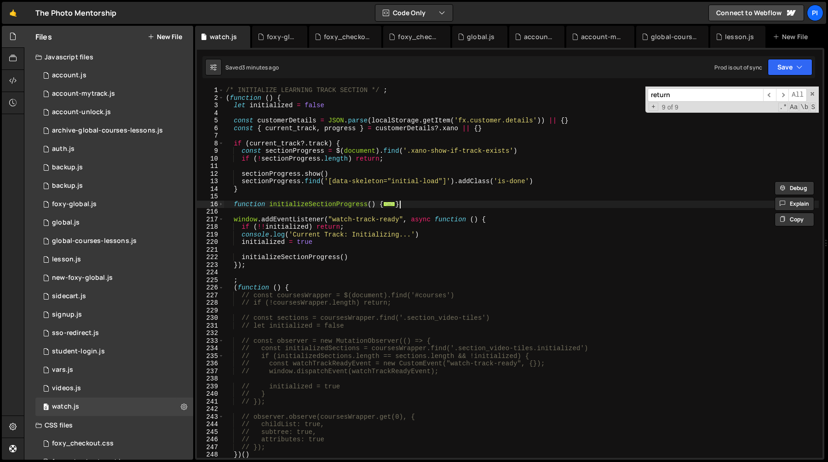
click at [447, 204] on div "/* INITIALIZE LEARNING TRACK SECTION */ ; ( function ( ) { let initialized = fa…" at bounding box center [521, 279] width 595 height 386
type textarea "}"
click at [314, 249] on div "/* INITIALIZE LEARNING TRACK SECTION */ ; ( function ( ) { let initialized = fa…" at bounding box center [521, 279] width 595 height 386
click at [222, 204] on span at bounding box center [220, 204] width 5 height 8
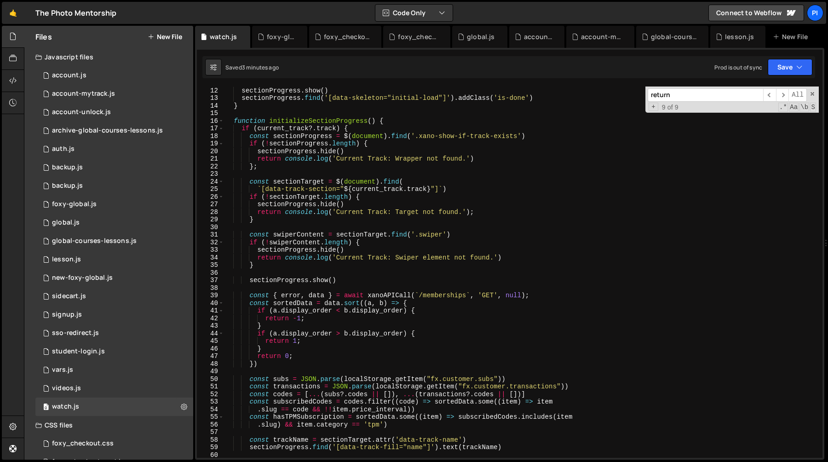
scroll to position [83, 0]
click at [390, 260] on div "sectionProgress . show ( ) sectionProgress . find ( '[data-skeleton="initial-lo…" at bounding box center [521, 272] width 595 height 386
click at [520, 257] on div "sectionProgress . show ( ) sectionProgress . find ( '[data-skeleton="initial-lo…" at bounding box center [521, 272] width 595 height 386
click at [258, 257] on div "sectionProgress . show ( ) sectionProgress . find ( '[data-skeleton="initial-lo…" at bounding box center [521, 272] width 595 height 386
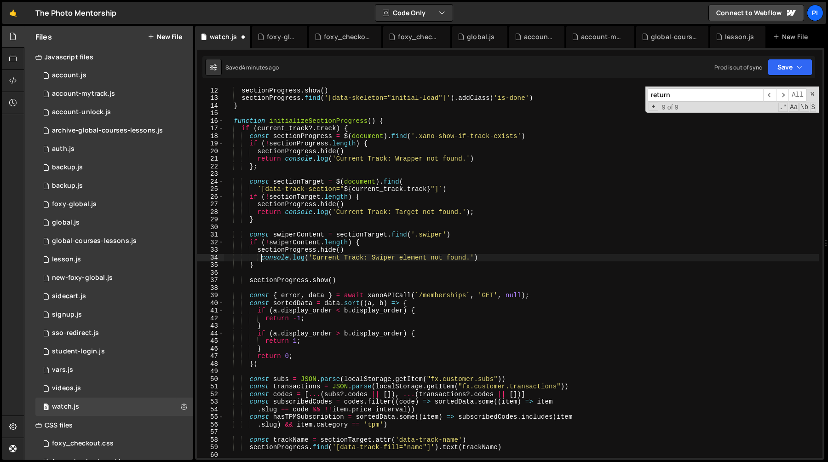
type textarea "console.log('Current Track: Swiper element not found.')"
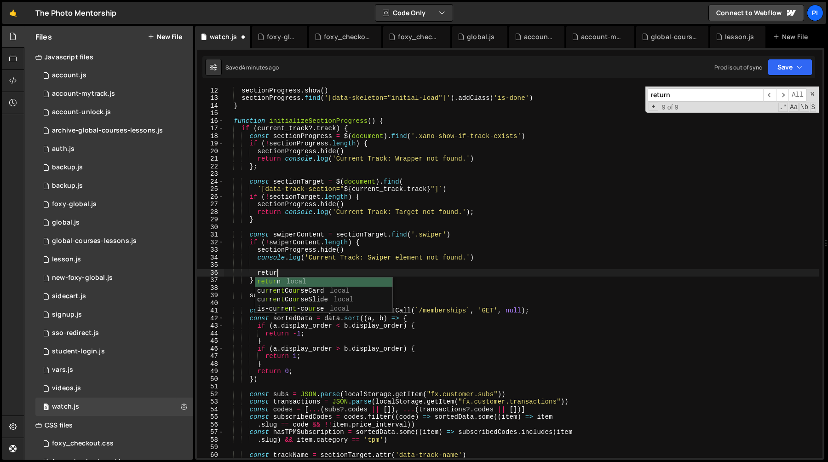
scroll to position [0, 3]
click at [279, 261] on div "sectionProgress . show ( ) sectionProgress . find ( '[data-skeleton="initial-lo…" at bounding box center [521, 272] width 595 height 386
type textarea "console.log('Current Track: Swiper element not found.')"
click at [279, 263] on div "sectionProgress . show ( ) sectionProgress . find ( '[data-skeleton="initial-lo…" at bounding box center [521, 272] width 595 height 386
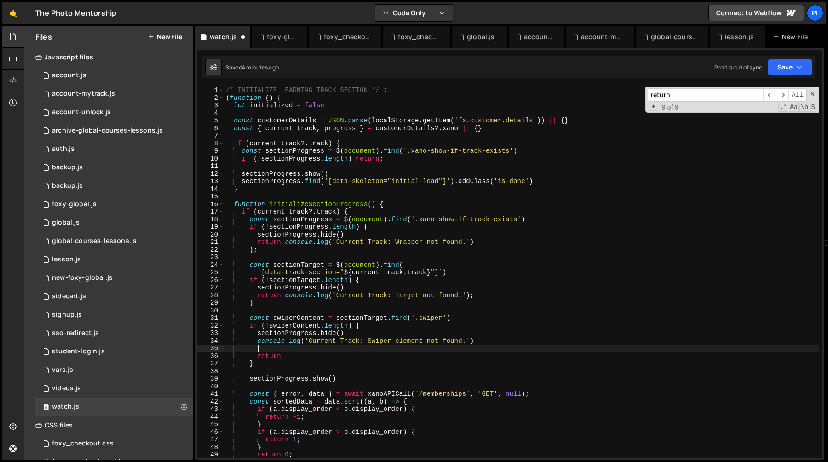
scroll to position [0, 0]
click at [340, 99] on div "/* INITIALIZE LEARNING TRACK SECTION */ ; ( function ( ) { let initialized = fa…" at bounding box center [521, 279] width 595 height 386
type textarea "(function () {"
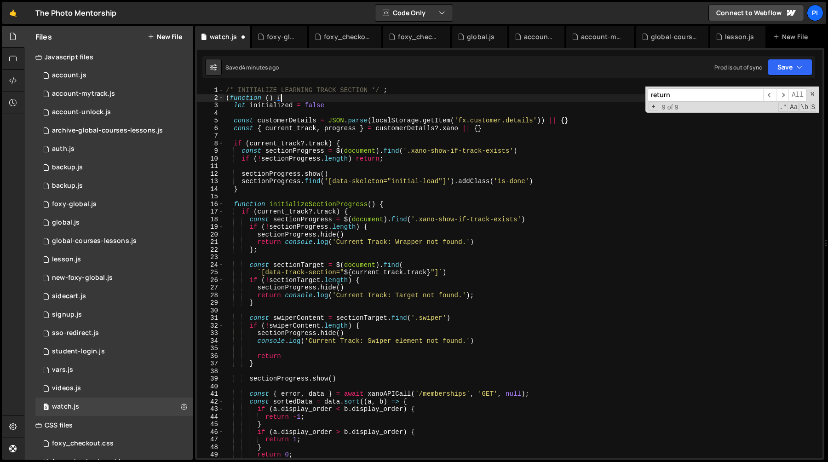
click at [333, 110] on div "/* INITIALIZE LEARNING TRACK SECTION */ ; ( function ( ) { let initialized = fa…" at bounding box center [521, 279] width 595 height 386
click at [333, 106] on div "/* INITIALIZE LEARNING TRACK SECTION */ ; ( function ( ) { let initialized = fa…" at bounding box center [521, 279] width 595 height 386
type textarea "let initialized = false"
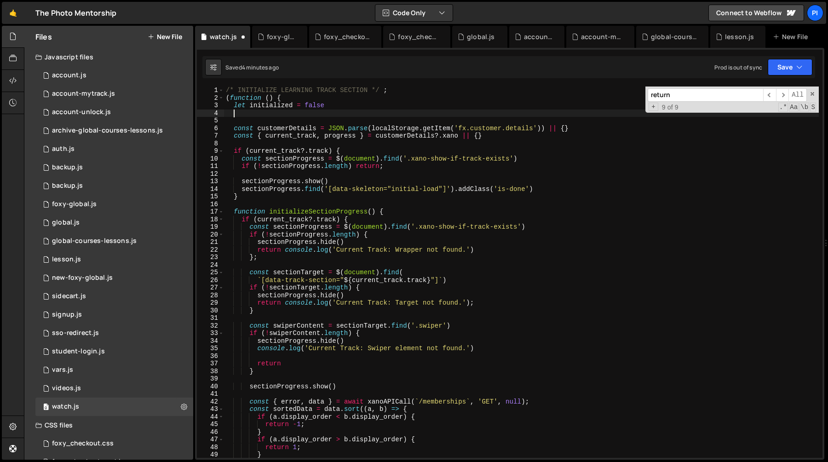
paste textarea "let hasInitialized = false;"
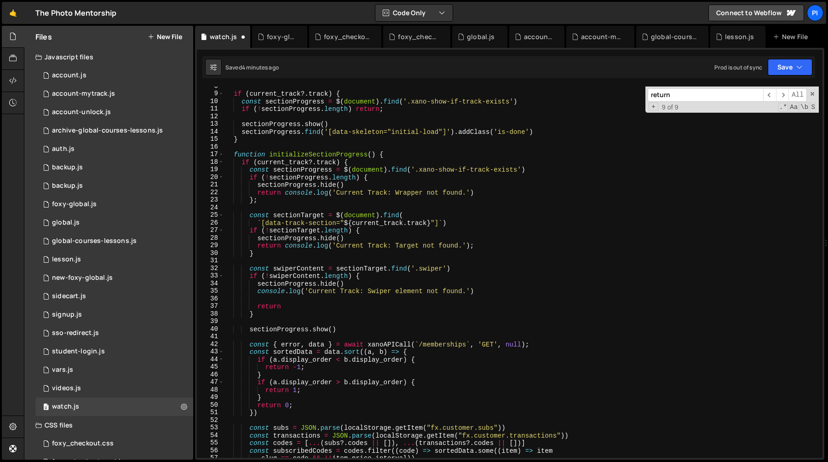
scroll to position [63, 0]
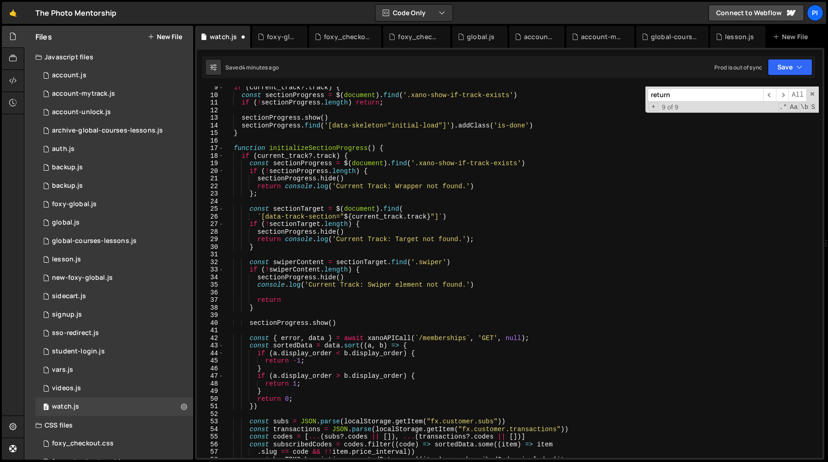
type textarea "let secondInitialized = false;"
click at [278, 290] on div "if ( current_track ?. track ) { const sectionProgress = $ ( document ) . find (…" at bounding box center [521, 277] width 595 height 386
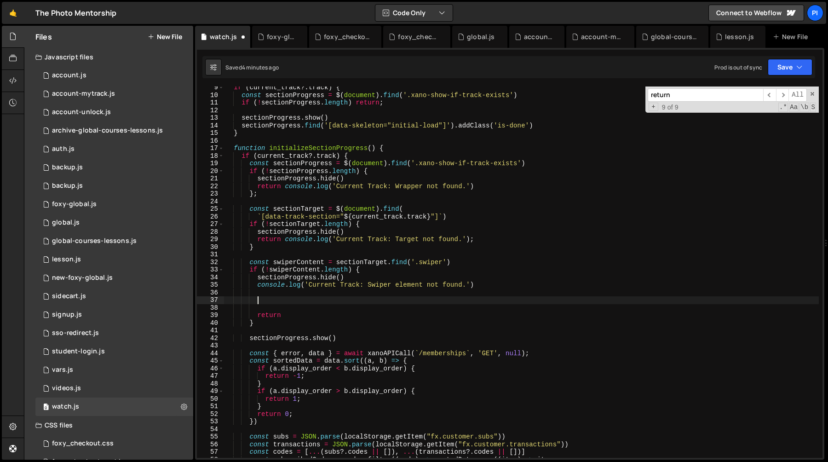
paste textarea "});"
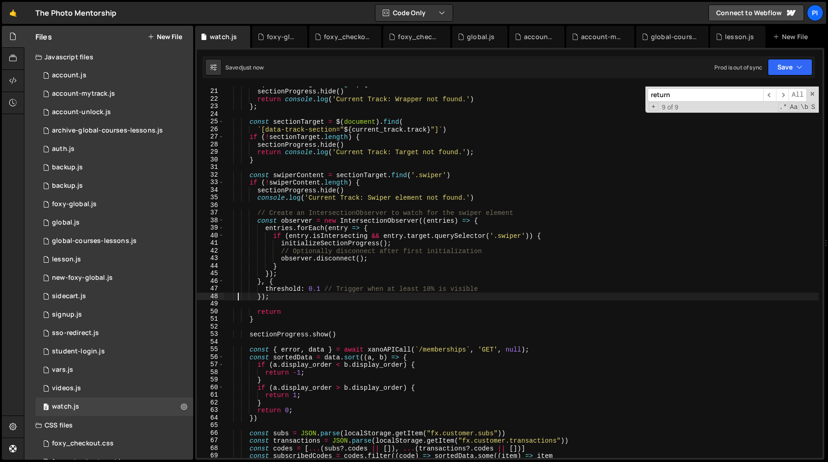
scroll to position [150, 0]
click at [359, 219] on div "if ( ! sectionProgress . length ) { sectionProgress . hide ( ) return console .…" at bounding box center [521, 273] width 595 height 386
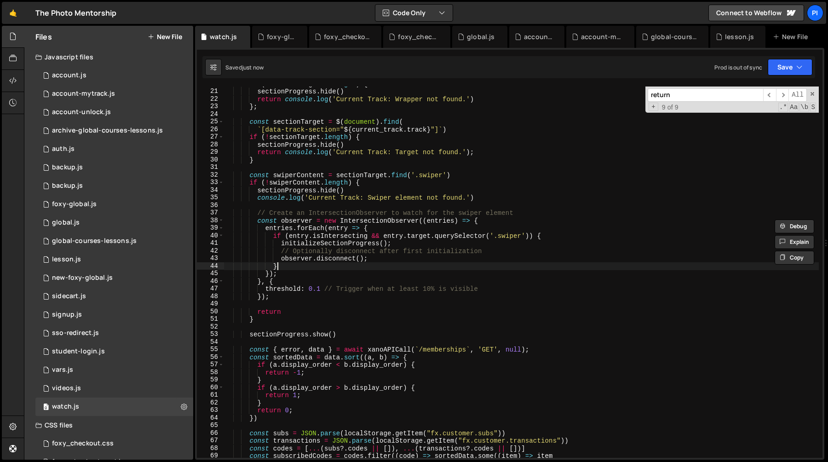
click at [380, 263] on div "if ( ! sectionProgress . length ) { sectionProgress . hide ( ) return console .…" at bounding box center [521, 273] width 595 height 386
click at [398, 235] on div "if ( ! sectionProgress . length ) { sectionProgress . hide ( ) return console .…" at bounding box center [521, 273] width 595 height 386
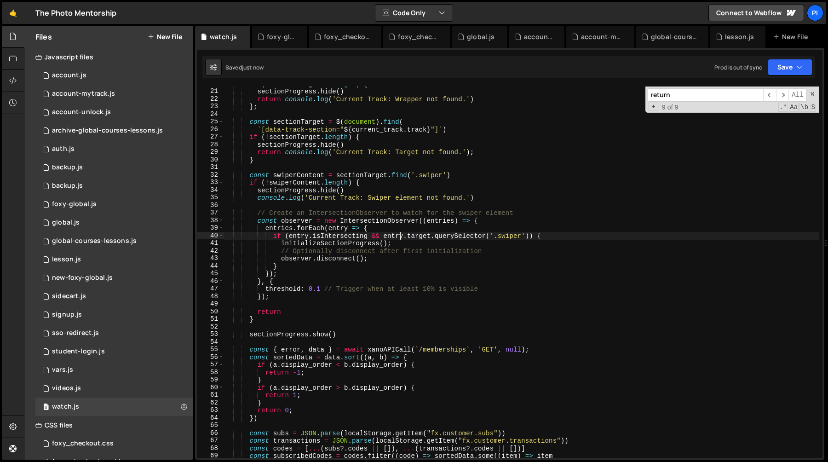
click at [398, 235] on div "if ( ! sectionProgress . length ) { sectionProgress . hide ( ) return console .…" at bounding box center [521, 273] width 595 height 386
click at [424, 235] on div "if ( ! sectionProgress . length ) { sectionProgress . hide ( ) return console .…" at bounding box center [521, 273] width 595 height 386
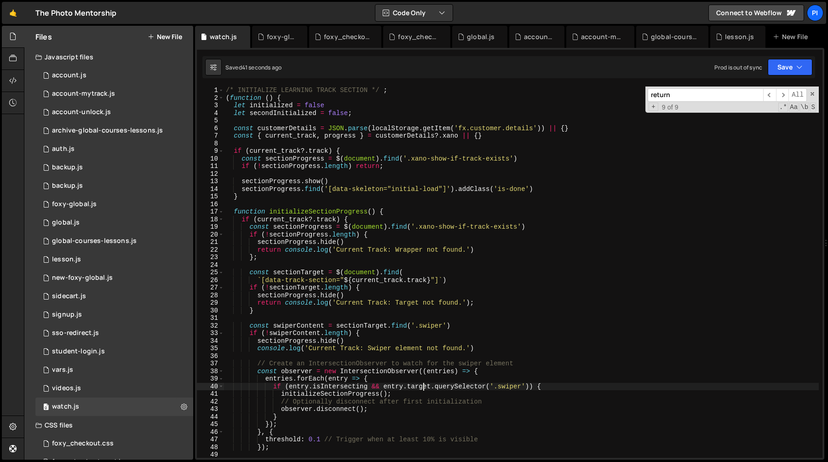
click at [372, 212] on div "/* INITIALIZE LEARNING TRACK SECTION */ ; ( function ( ) { let initialized = fa…" at bounding box center [521, 279] width 595 height 386
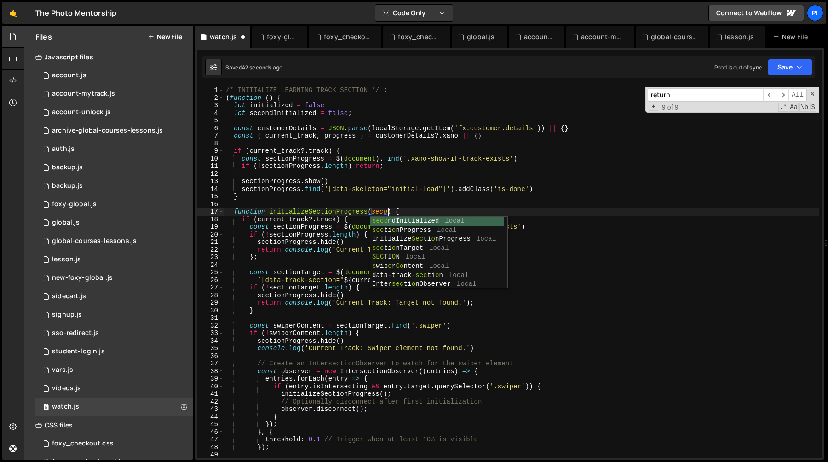
scroll to position [0, 11]
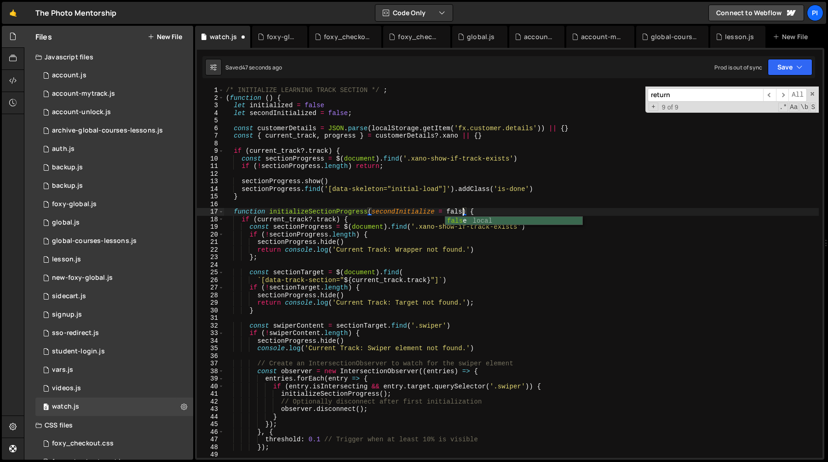
type textarea "function initializeSectionProgress(secondInitialize = false) {"
click at [399, 210] on div "/* INITIALIZE LEARNING TRACK SECTION */ ; ( function ( ) { let initialized = fa…" at bounding box center [521, 279] width 595 height 386
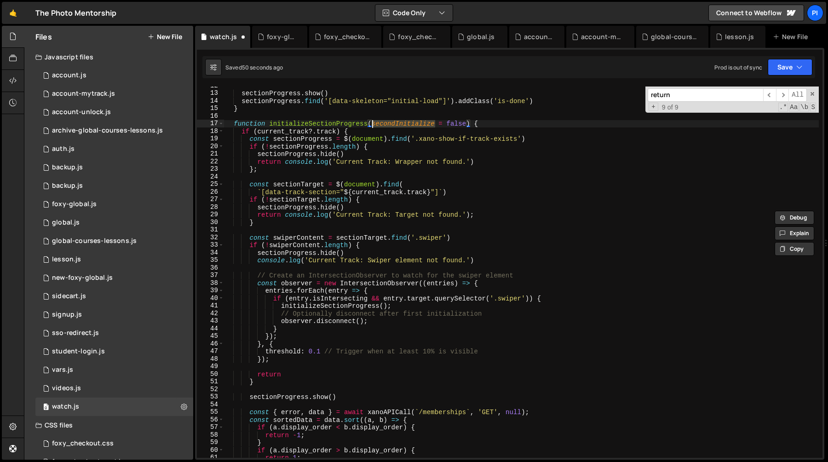
scroll to position [92, 0]
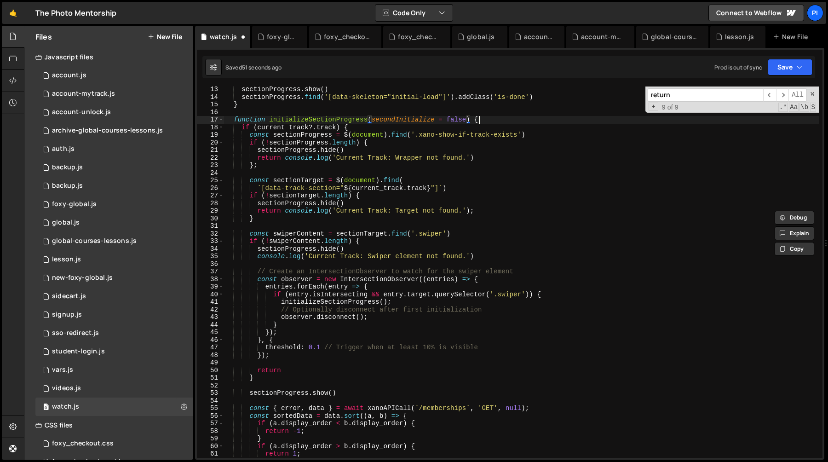
click at [508, 120] on div "sectionProgress . show ( ) sectionProgress . find ( '[data-skeleton="initial-lo…" at bounding box center [521, 279] width 595 height 386
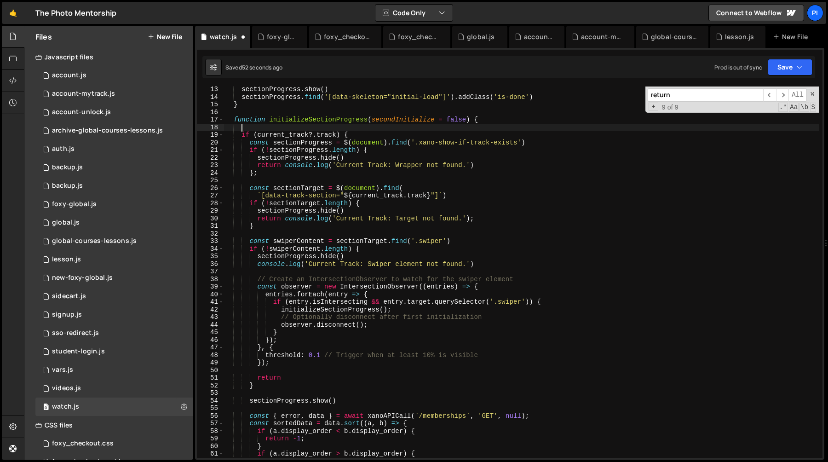
scroll to position [0, 0]
paste textarea "secondInitialize"
type textarea "secondInitialize"
paste textarea "secondInitialize"
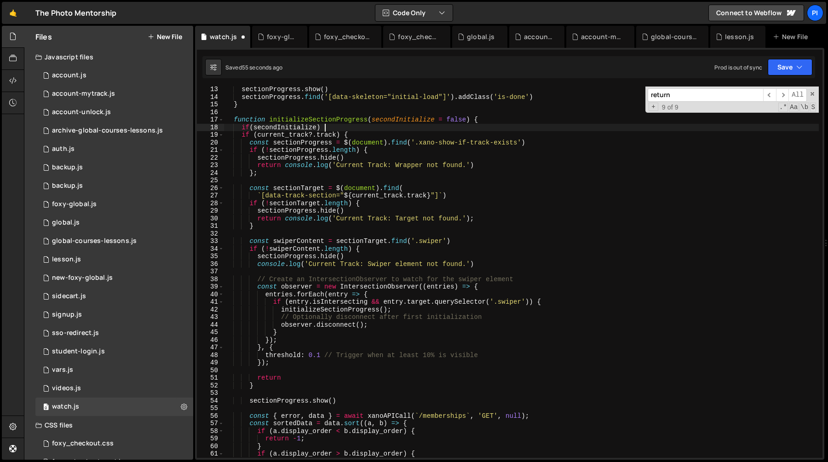
type textarea "if(secondInitialize) {}"
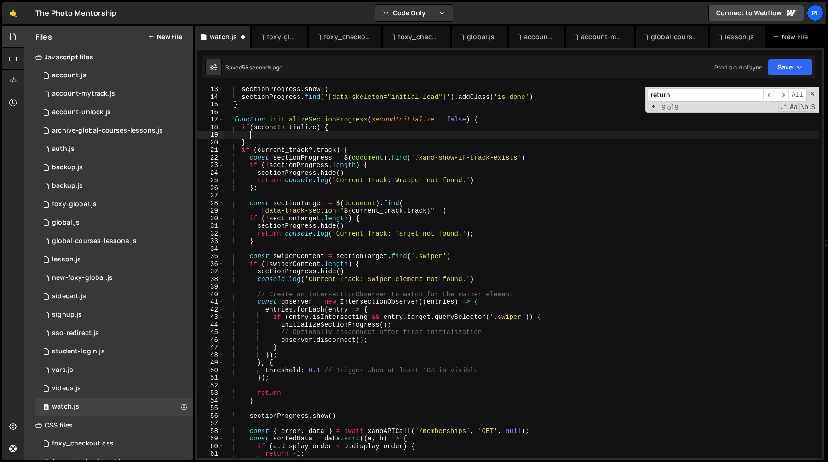
type textarea "}"
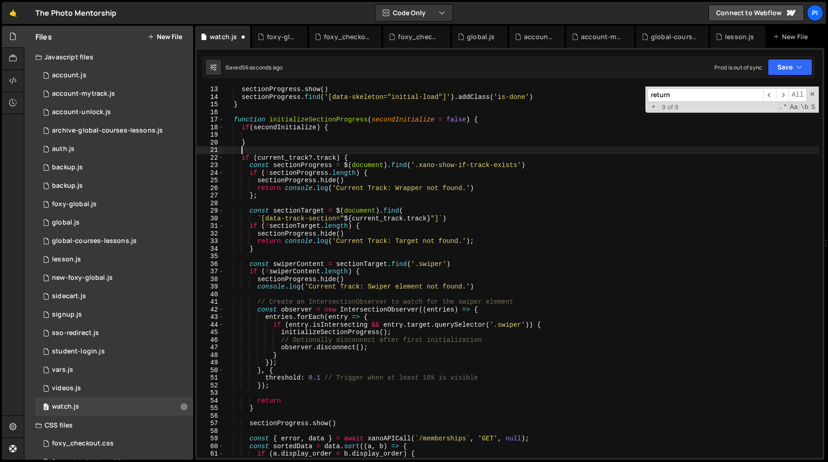
scroll to position [0, 0]
click at [322, 136] on div "sectionProgress . show ( ) sectionProgress . find ( '[data-skeleton="initial-lo…" at bounding box center [521, 279] width 595 height 386
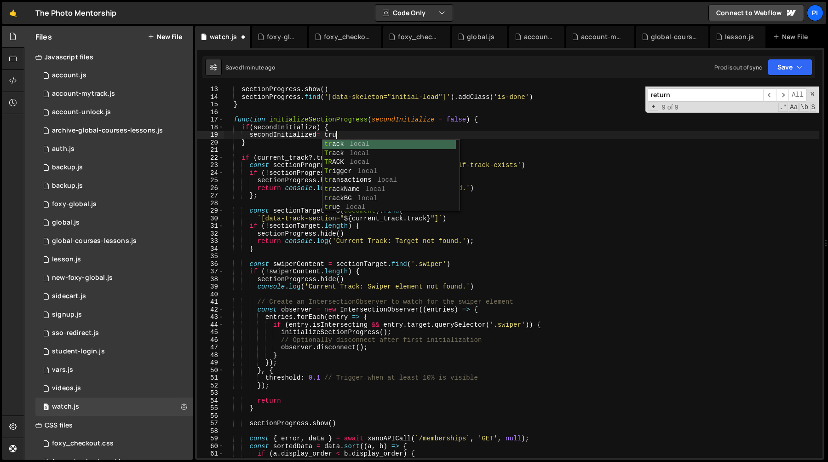
scroll to position [0, 7]
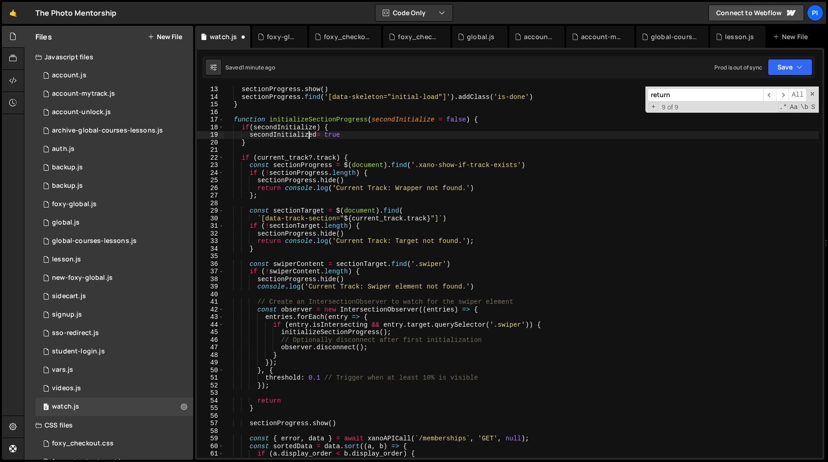
click at [308, 133] on div "sectionProgress . show ( ) sectionProgress . find ( '[data-skeleton="initial-lo…" at bounding box center [521, 279] width 595 height 386
click at [298, 145] on div "sectionProgress . show ( ) sectionProgress . find ( '[data-skeleton="initial-lo…" at bounding box center [521, 279] width 595 height 386
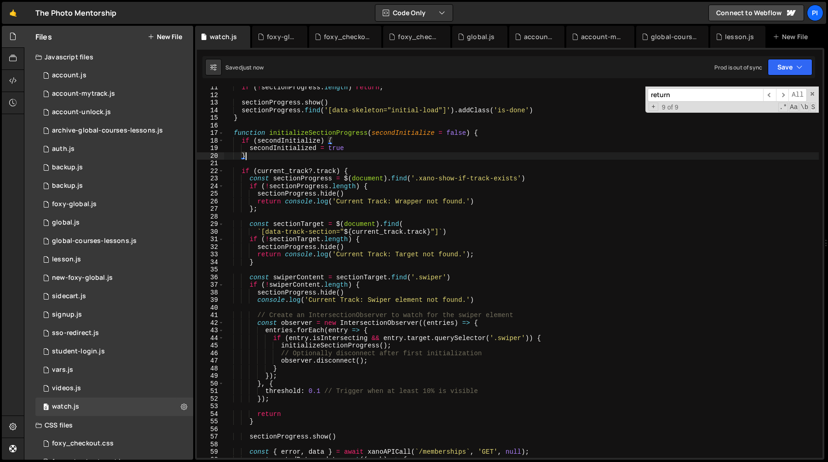
scroll to position [74, 0]
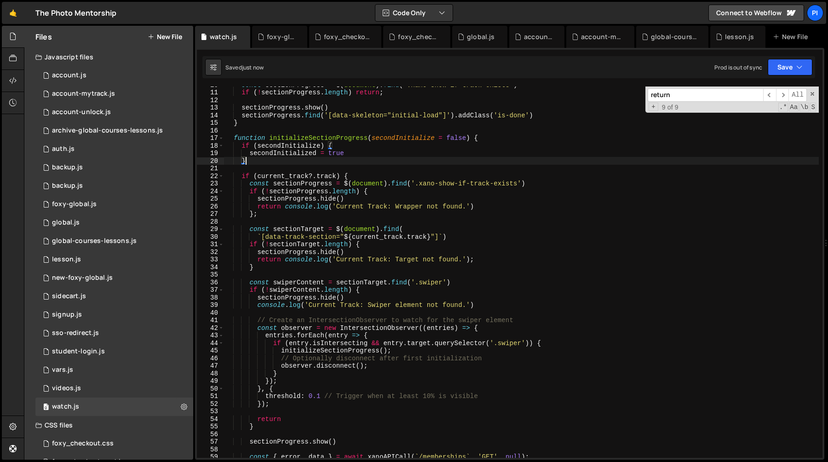
click at [280, 144] on div "const sectionProgress = $ ( document ) . find ( '.xano-show-if-track-exists' ) …" at bounding box center [521, 274] width 595 height 386
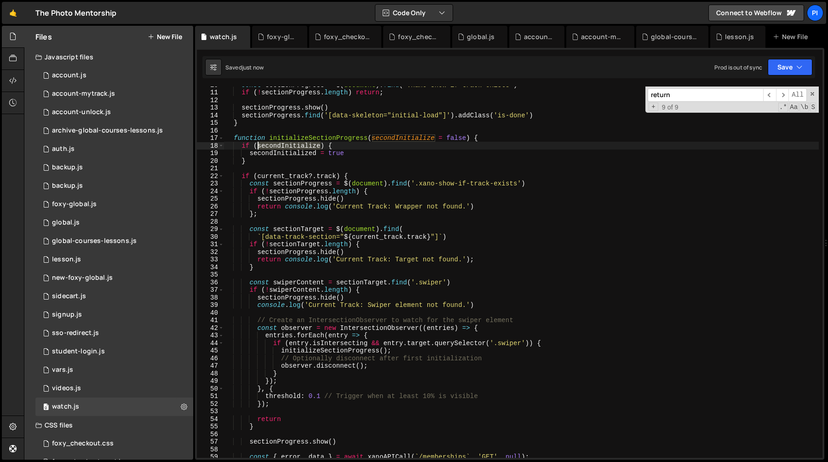
click at [280, 144] on div "const sectionProgress = $ ( document ) . find ( '.xano-show-if-track-exists' ) …" at bounding box center [521, 274] width 595 height 386
click at [283, 151] on div "const sectionProgress = $ ( document ) . find ( '.xano-show-if-track-exists' ) …" at bounding box center [521, 274] width 595 height 386
click at [367, 150] on div "const sectionProgress = $ ( document ) . find ( '.xano-show-if-track-exists' ) …" at bounding box center [521, 274] width 595 height 386
click at [320, 144] on div "const sectionProgress = $ ( document ) . find ( '.xano-show-if-track-exists' ) …" at bounding box center [521, 274] width 595 height 386
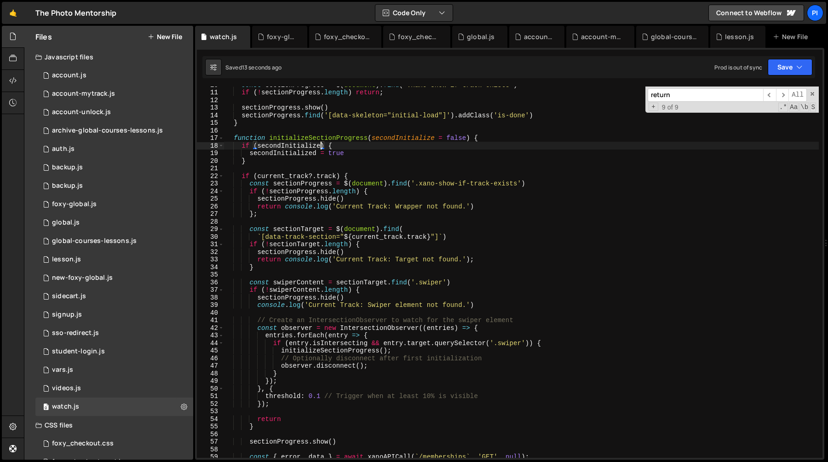
click at [293, 150] on div "const sectionProgress = $ ( document ) . find ( '.xano-show-if-track-exists' ) …" at bounding box center [521, 274] width 595 height 386
click at [291, 155] on div "const sectionProgress = $ ( document ) . find ( '.xano-show-if-track-exists' ) …" at bounding box center [521, 274] width 595 height 386
click at [292, 157] on div "const sectionProgress = $ ( document ) . find ( '.xano-show-if-track-exists' ) …" at bounding box center [521, 274] width 595 height 386
type textarea "}"
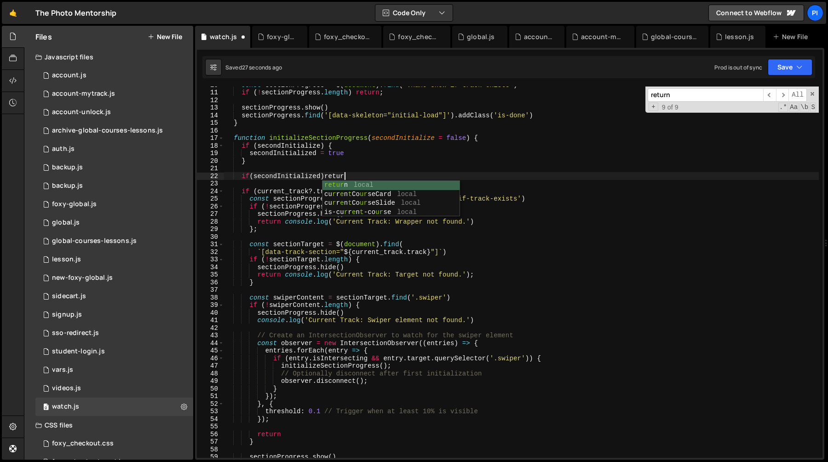
scroll to position [0, 8]
type textarea "if (secondInitialized) return"
click at [400, 176] on div "const sectionProgress = $ ( document ) . find ( '.xano-show-if-track-exists' ) …" at bounding box center [521, 274] width 595 height 386
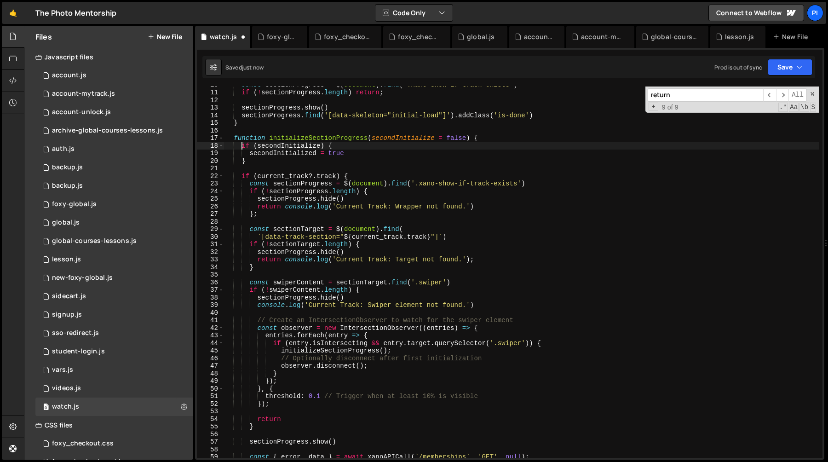
type textarea "if (secondInitialize) {"
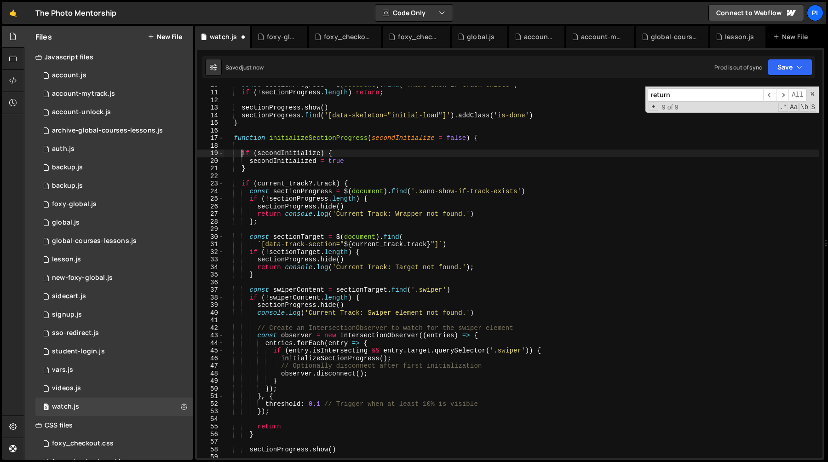
scroll to position [0, 0]
paste textarea "if (secondInitialized) return"
type textarea "if (secondInitialized) return"
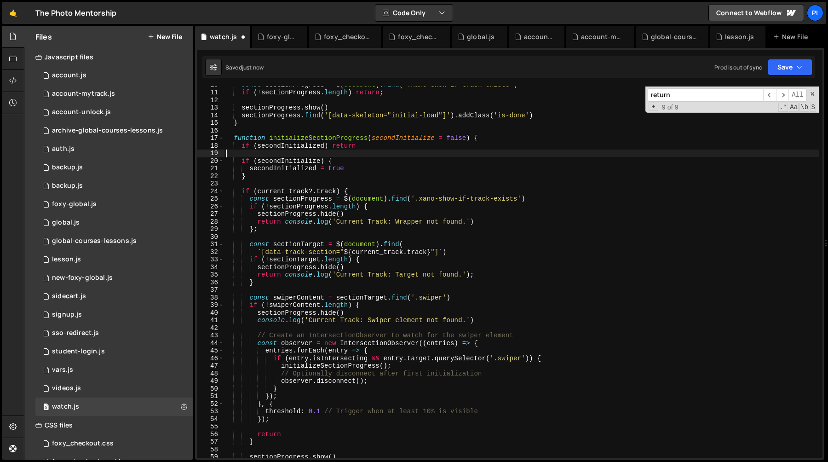
scroll to position [0, 0]
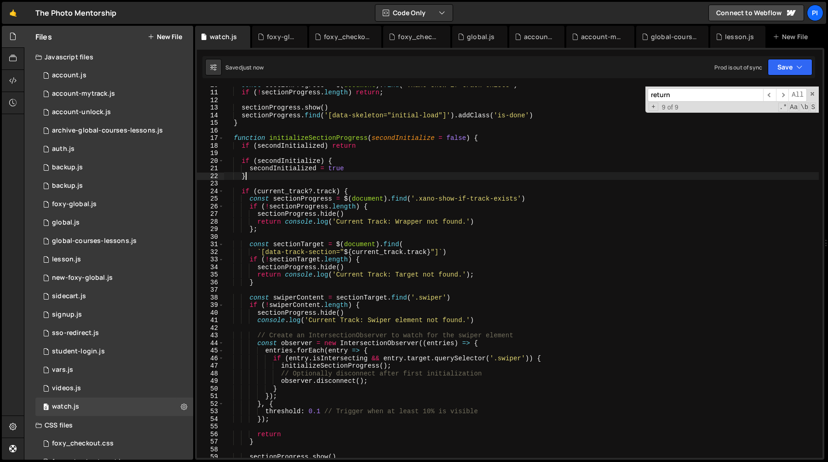
click at [273, 177] on div "const sectionProgress = $ ( document ) . find ( '.xano-show-if-track-exists' ) …" at bounding box center [521, 274] width 595 height 386
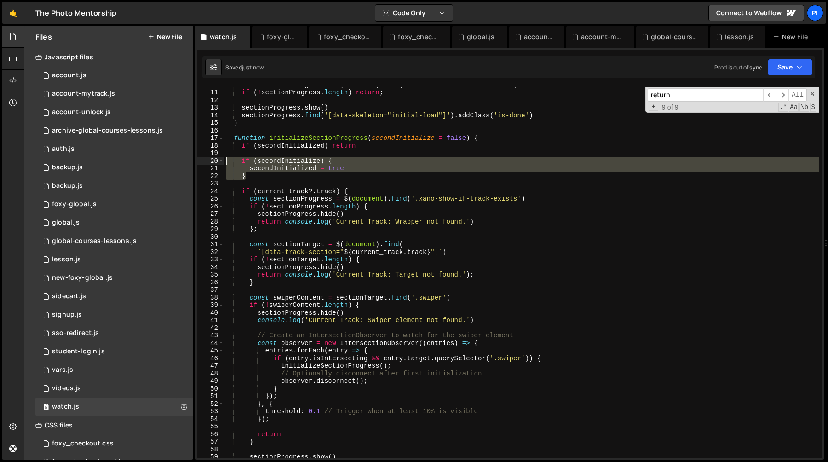
type textarea "if (secondInitialize) { secondInitialized = true"
drag, startPoint x: 273, startPoint y: 177, endPoint x: 212, endPoint y: 163, distance: 62.4
click at [212, 163] on div "if (secondInitialize) { secondInitialized = true 10 11 12 13 14 15 16 17 18 19 …" at bounding box center [509, 271] width 625 height 371
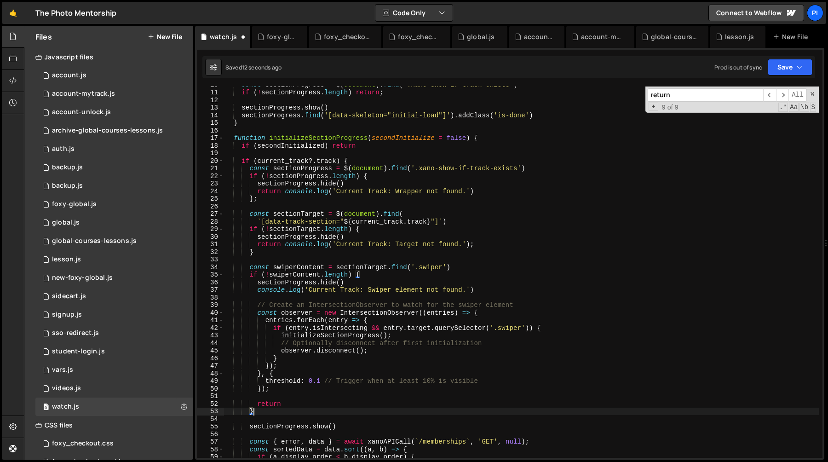
click at [293, 407] on div "const sectionProgress = $ ( document ) . find ( '.xano-show-if-track-exists' ) …" at bounding box center [521, 274] width 595 height 386
type textarea "}"
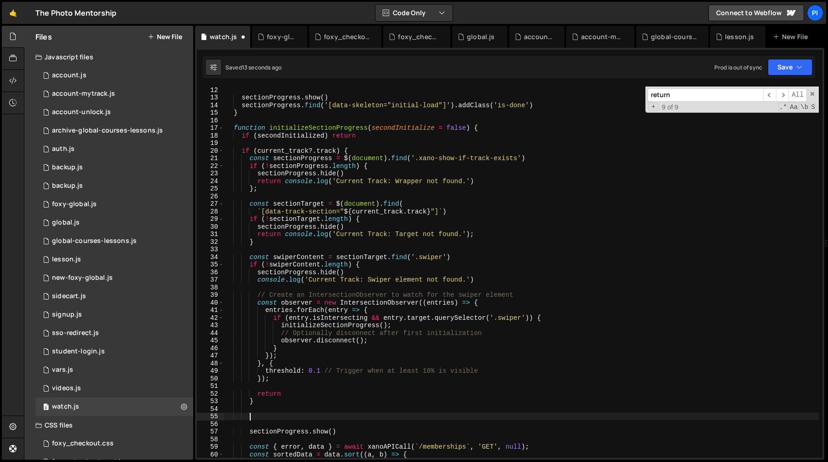
paste textarea "}"
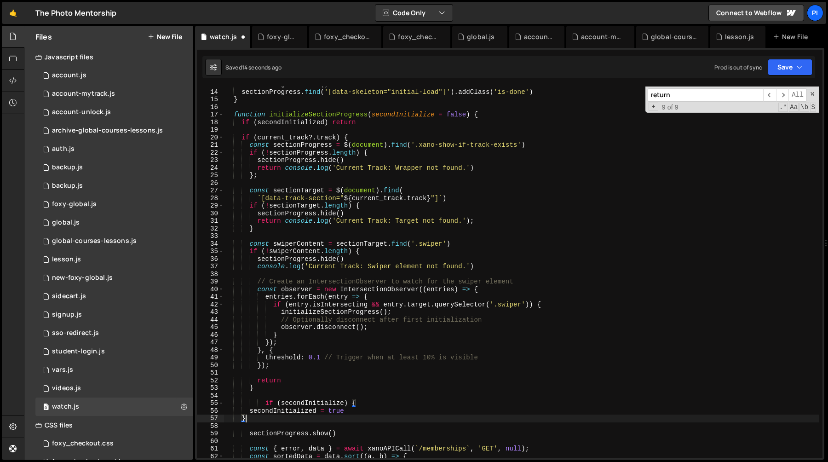
scroll to position [140, 0]
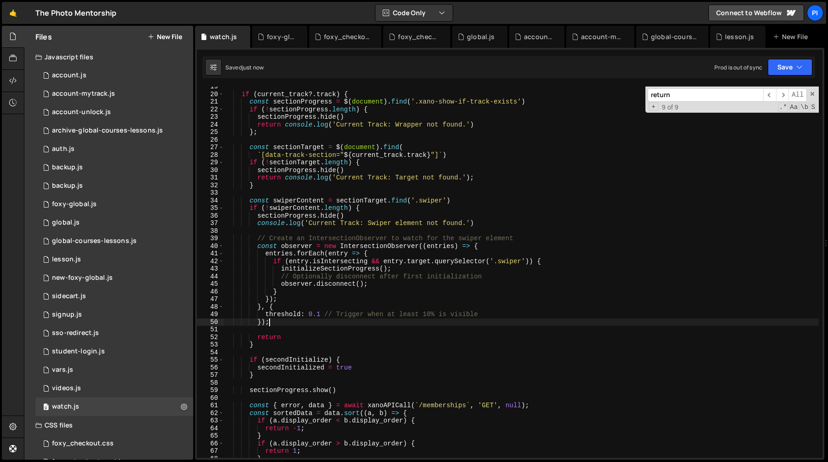
click at [285, 320] on div "if ( current_track ?. track ) { const sectionProgress = $ ( document ) . find (…" at bounding box center [521, 276] width 595 height 386
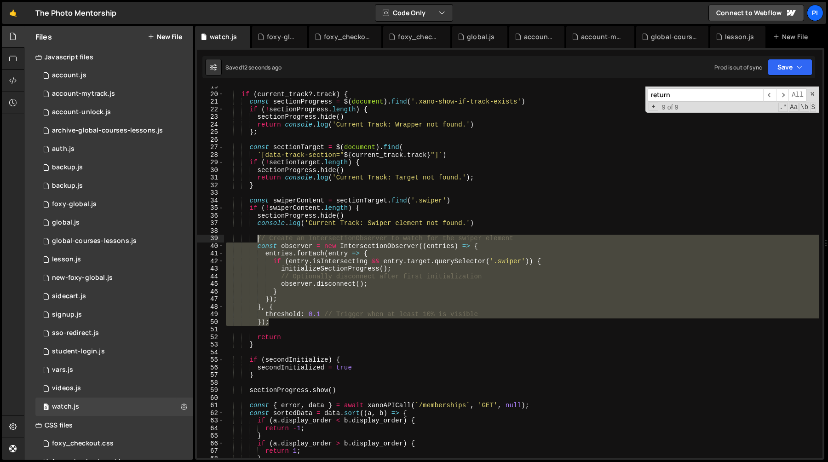
click at [257, 239] on div "if ( current_track ?. track ) { const sectionProgress = $ ( document ) . find (…" at bounding box center [521, 276] width 595 height 386
type textarea "// Create an IntersectionObserver to watch for the swiper element const observe…"
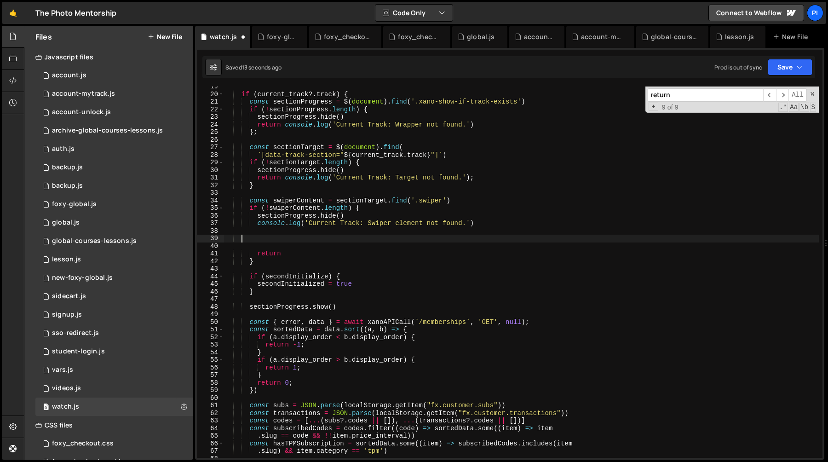
scroll to position [0, 0]
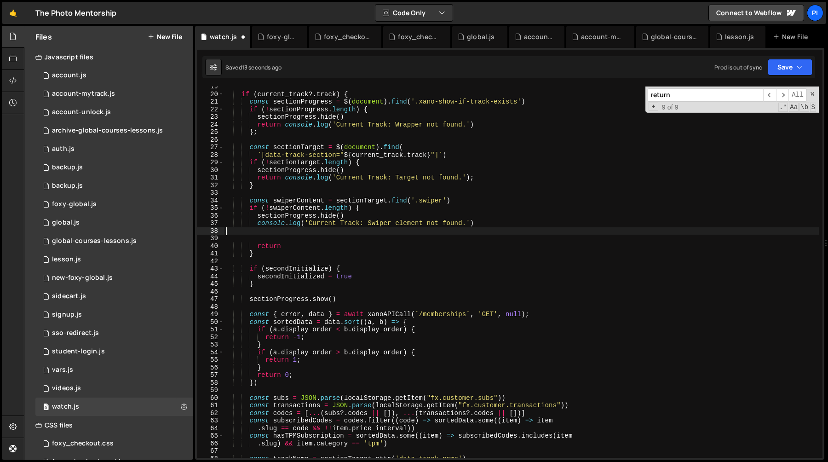
type textarea "console.log('Current Track: Swiper element not found.')"
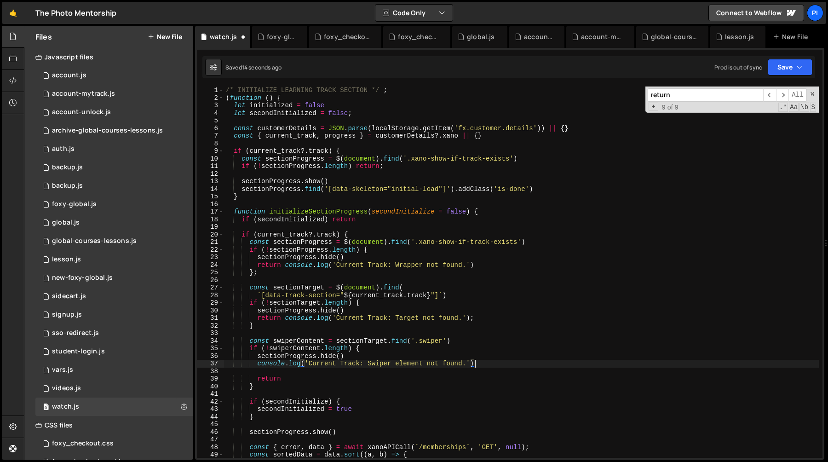
click at [285, 202] on div "/* INITIALIZE LEARNING TRACK SECTION */ ; ( function ( ) { let initialized = fa…" at bounding box center [521, 279] width 595 height 386
click at [279, 196] on div "/* INITIALIZE LEARNING TRACK SECTION */ ; ( function ( ) { let initialized = fa…" at bounding box center [521, 279] width 595 height 386
type textarea "}"
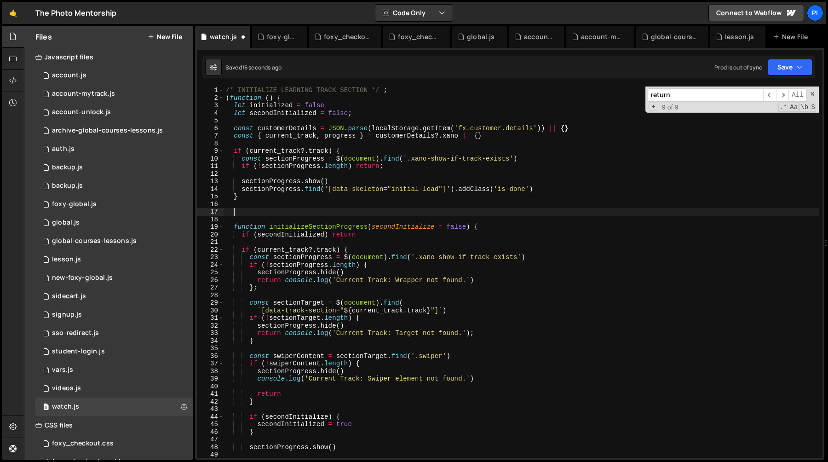
paste textarea "});"
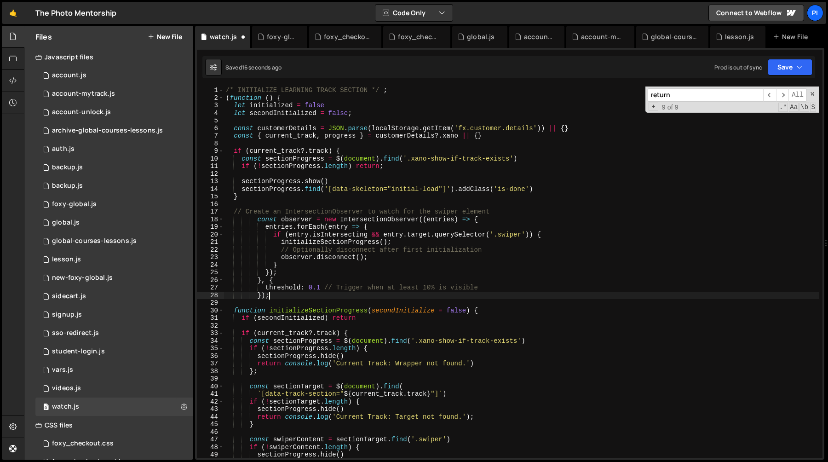
type textarea "});"
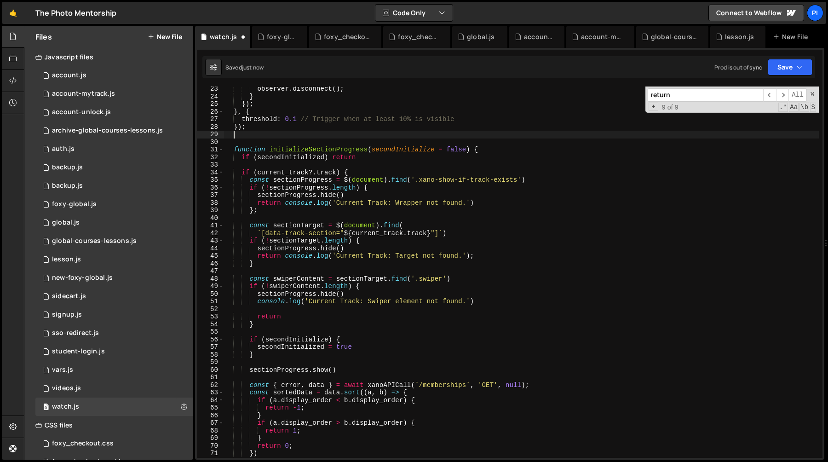
scroll to position [168, 0]
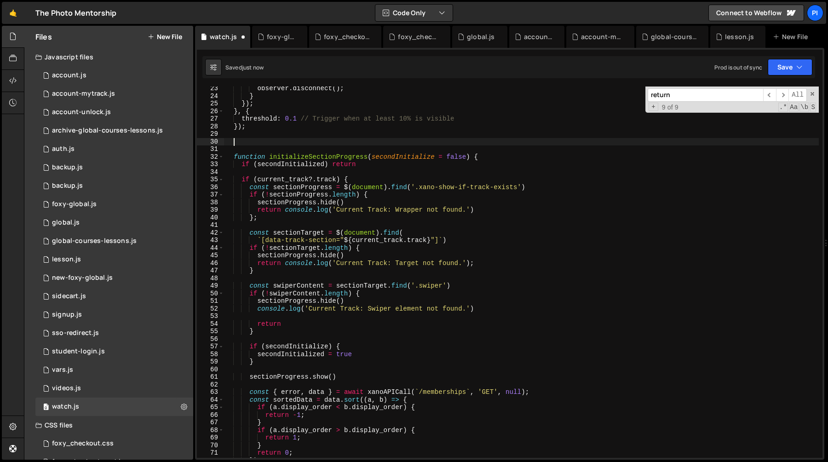
paste textarea "});"
type textarea "});"
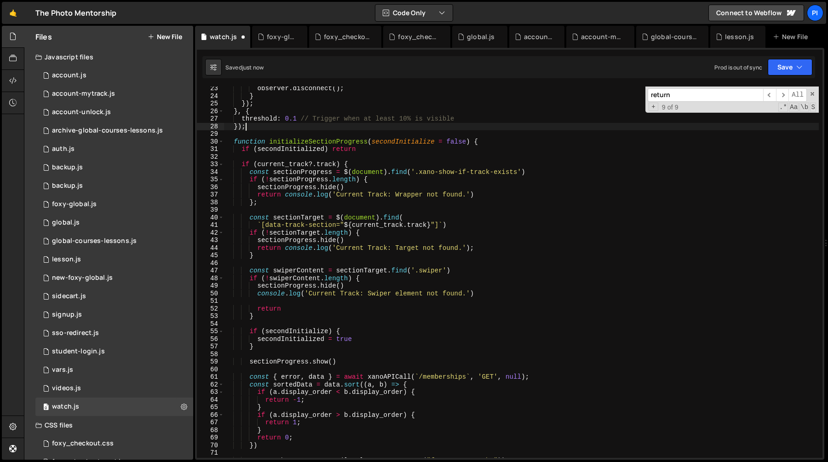
type textarea "});"
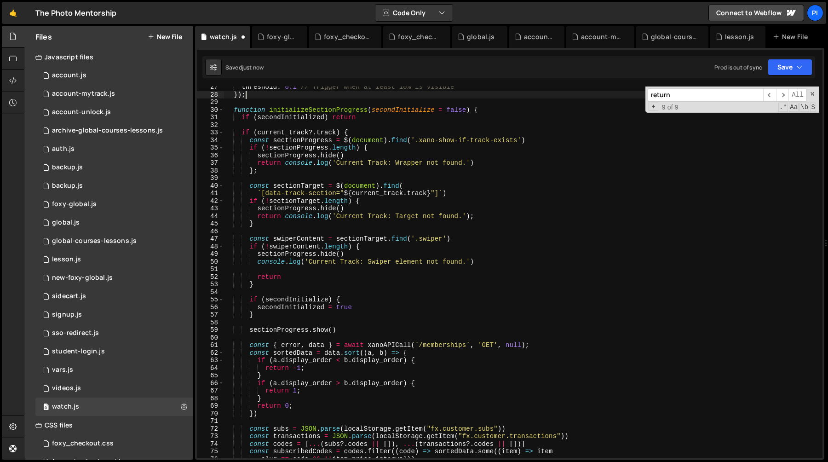
scroll to position [200, 0]
click at [294, 270] on div "threshold : 0.1 // Trigger when at least 10% is visible }) ; function initializ…" at bounding box center [521, 276] width 595 height 386
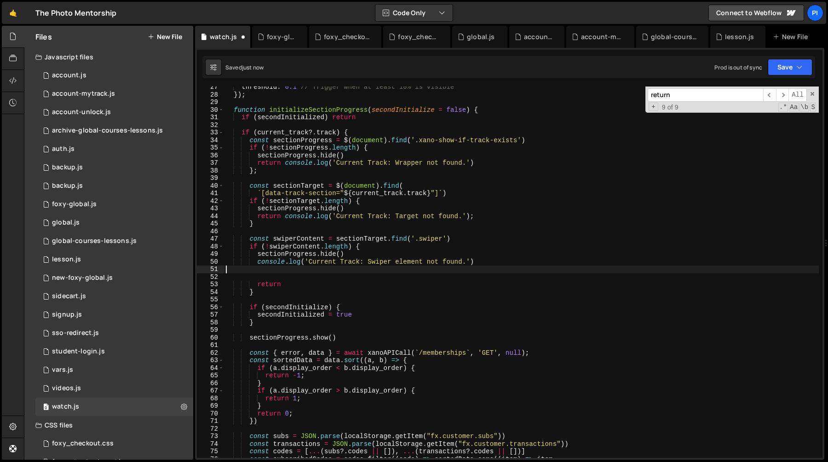
paste textarea "});"
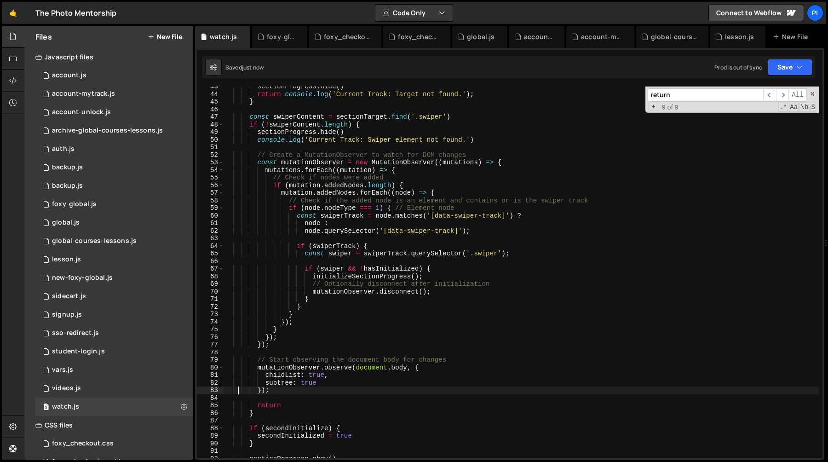
scroll to position [323, 0]
click at [320, 166] on div "sectionProgress . hide ( ) return console . log ( 'Current Track: Target not fo…" at bounding box center [521, 275] width 595 height 386
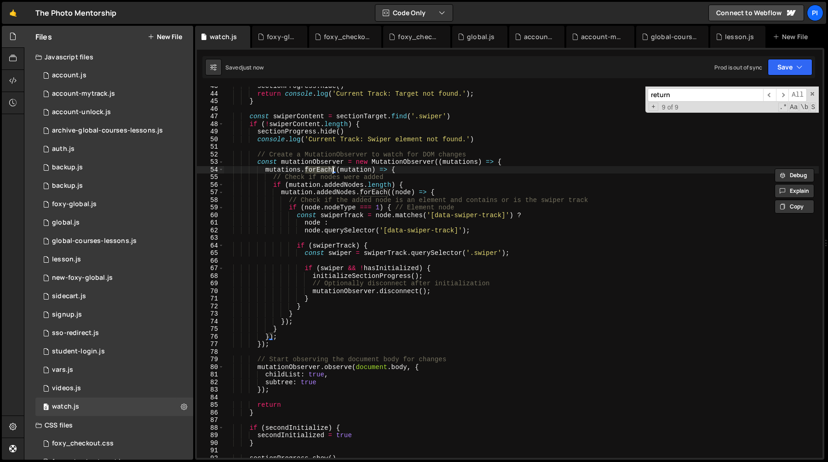
click at [383, 157] on div "sectionProgress . hide ( ) return console . log ( 'Current Track: Target not fo…" at bounding box center [521, 275] width 595 height 386
click at [400, 165] on div "sectionProgress . hide ( ) return console . log ( 'Current Track: Target not fo…" at bounding box center [521, 275] width 595 height 386
click at [331, 189] on div "sectionProgress . hide ( ) return console . log ( 'Current Track: Target not fo…" at bounding box center [521, 275] width 595 height 386
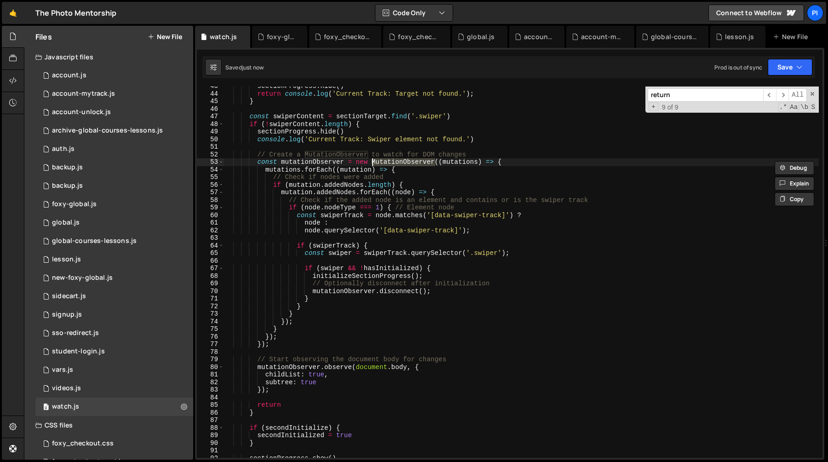
click at [331, 189] on div "sectionProgress . hide ( ) return console . log ( 'Current Track: Target not fo…" at bounding box center [521, 275] width 595 height 386
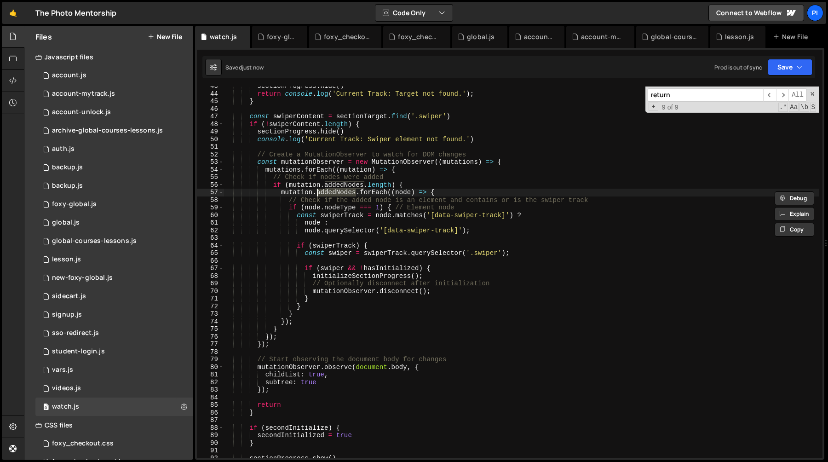
click at [353, 181] on div "sectionProgress . hide ( ) return console . log ( 'Current Track: Target not fo…" at bounding box center [521, 275] width 595 height 386
click at [384, 195] on div "sectionProgress . hide ( ) return console . log ( 'Current Track: Target not fo…" at bounding box center [521, 275] width 595 height 386
click at [420, 209] on div "sectionProgress . hide ( ) return console . log ( 'Current Track: Target not fo…" at bounding box center [521, 275] width 595 height 386
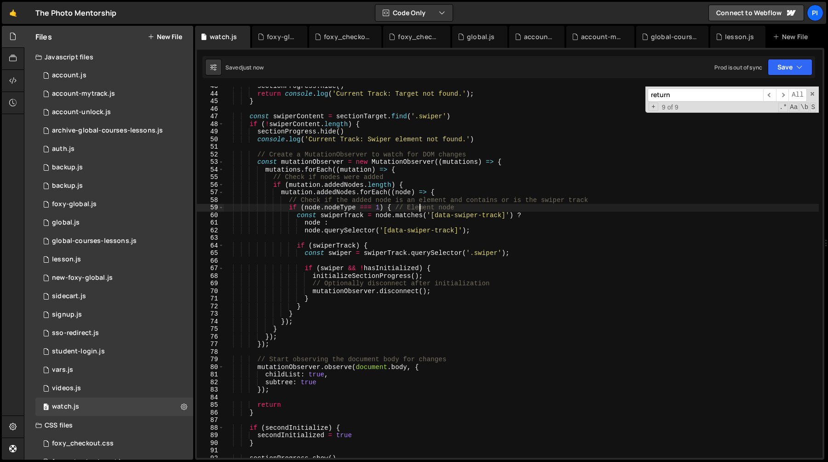
click at [418, 223] on div "sectionProgress . hide ( ) return console . log ( 'Current Track: Target not fo…" at bounding box center [521, 275] width 595 height 386
type textarea "node :"
click at [460, 219] on div "sectionProgress . hide ( ) return console . log ( 'Current Track: Target not fo…" at bounding box center [521, 275] width 595 height 386
click at [448, 239] on div "sectionProgress . hide ( ) return console . log ( 'Current Track: Target not fo…" at bounding box center [521, 275] width 595 height 386
click at [480, 220] on div "sectionProgress . hide ( ) return console . log ( 'Current Track: Target not fo…" at bounding box center [521, 275] width 595 height 386
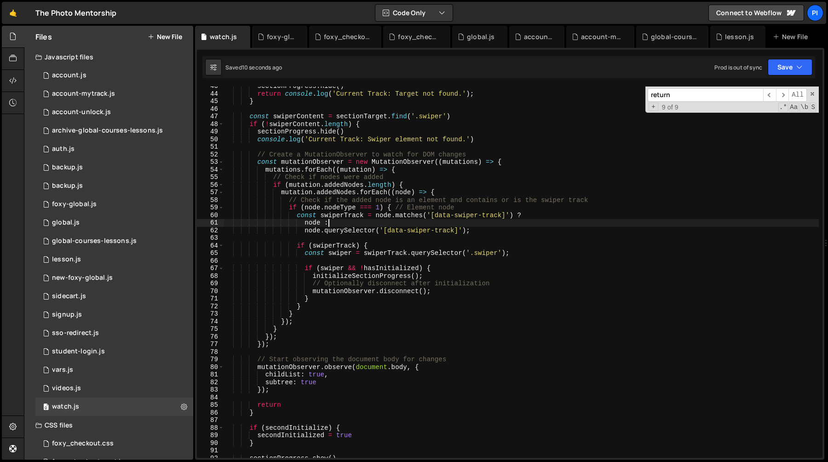
click at [436, 220] on div "sectionProgress . hide ( ) return console . log ( 'Current Track: Target not fo…" at bounding box center [521, 275] width 595 height 386
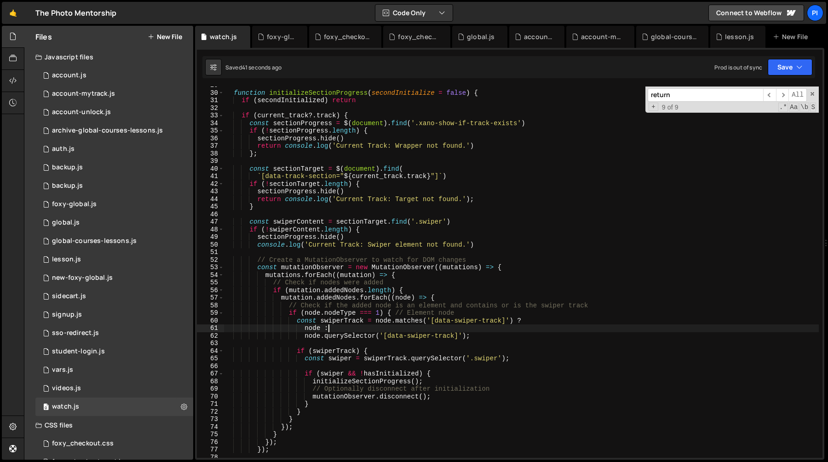
scroll to position [209, 0]
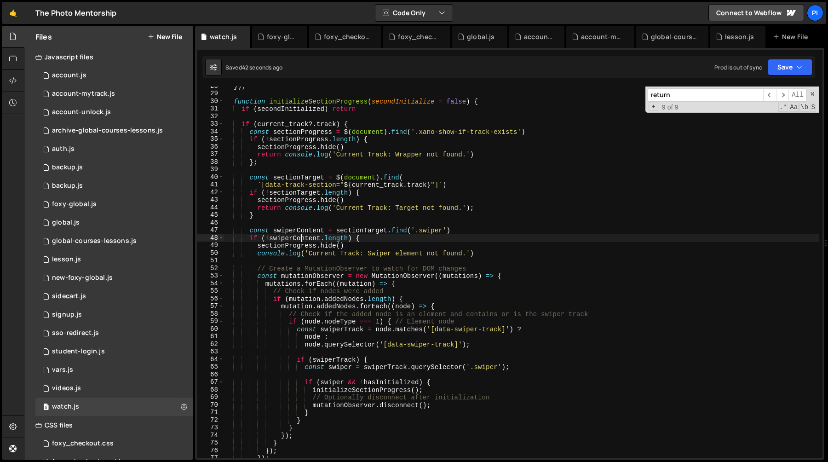
click at [300, 238] on div "}) ; function initializeSectionProgress ( secondInitialize = false ) { if ( sec…" at bounding box center [521, 275] width 595 height 386
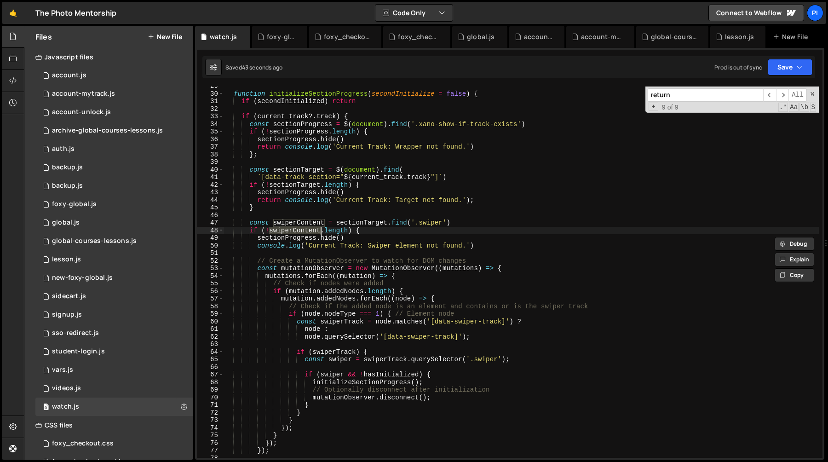
scroll to position [255, 0]
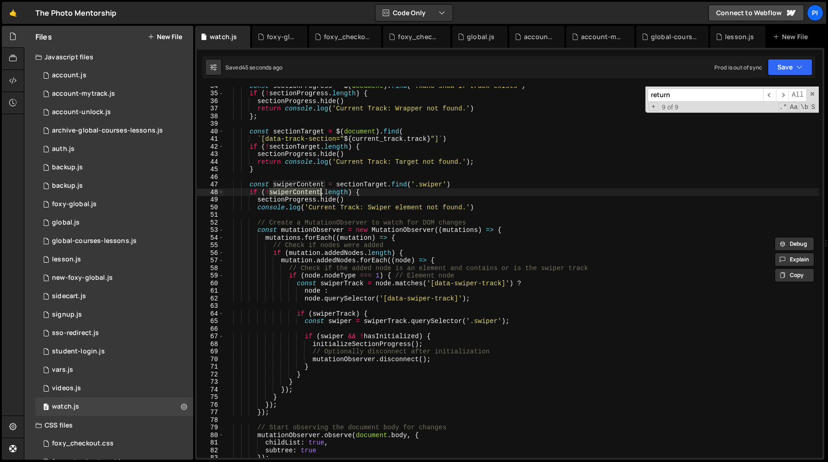
click at [298, 130] on div "const sectionProgress = $ ( document ) . find ( '.xano-show-if-track-exists' ) …" at bounding box center [521, 275] width 595 height 386
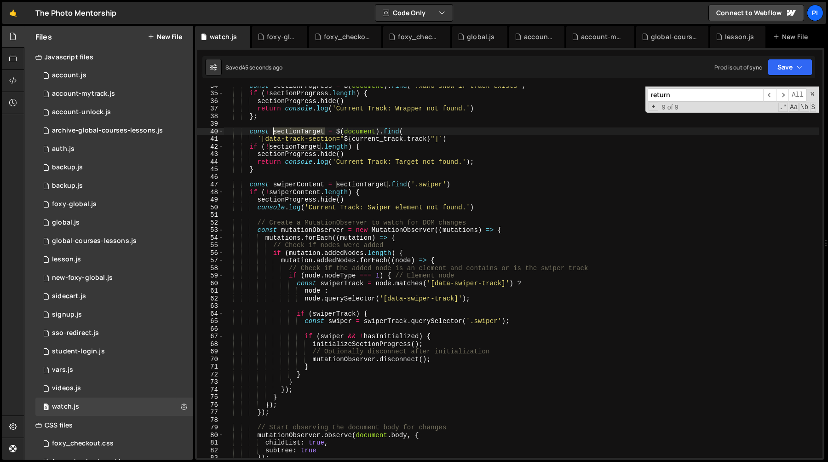
click at [298, 130] on div "const sectionProgress = $ ( document ) . find ( '.xano-show-if-track-exists' ) …" at bounding box center [521, 275] width 595 height 386
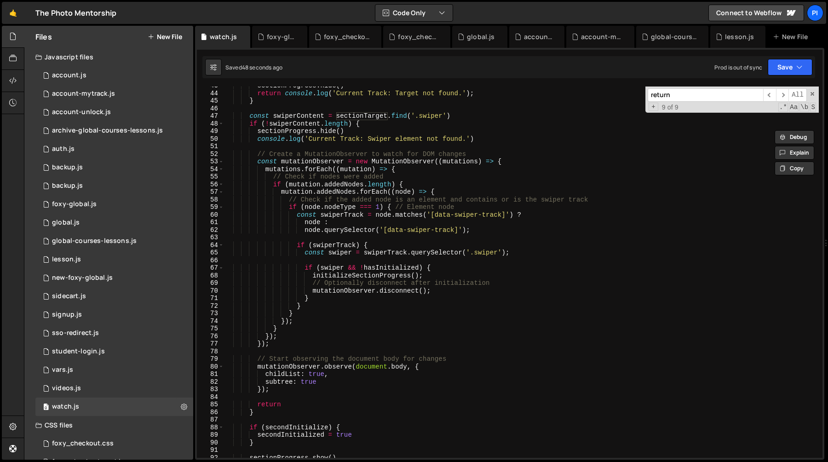
scroll to position [377, 0]
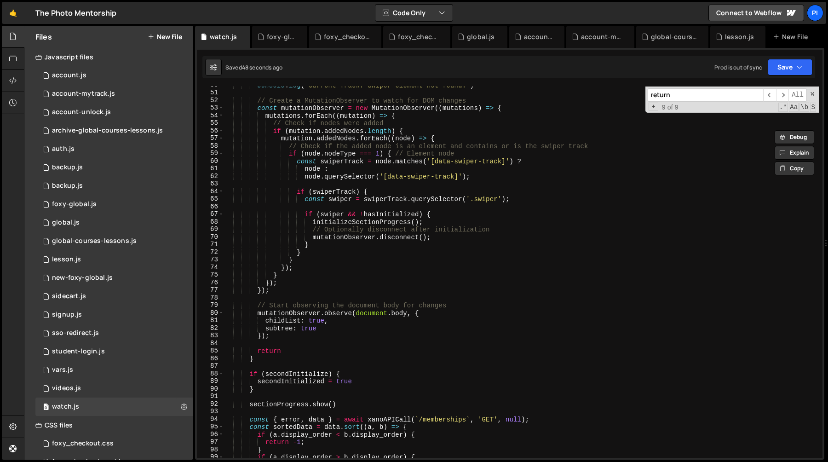
click at [369, 313] on div "console . log ( 'Current Track: Swiper element not found.' ) // Create a Mutati…" at bounding box center [521, 274] width 595 height 386
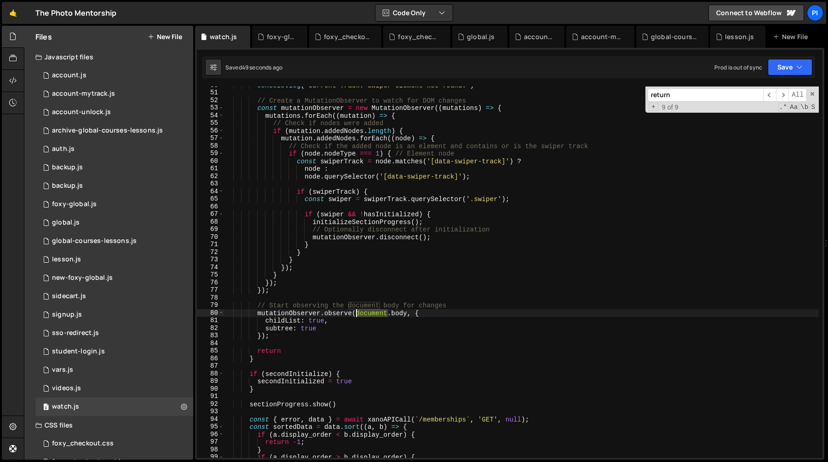
click at [369, 313] on div "console . log ( 'Current Track: Swiper element not found.' ) // Create a Mutati…" at bounding box center [521, 274] width 595 height 386
click at [408, 313] on div "console . log ( 'Current Track: Swiper element not found.' ) // Create a Mutati…" at bounding box center [521, 274] width 595 height 386
click at [408, 313] on div "console . log ( 'Current Track: Swiper element not found.' ) // Create a Mutati…" at bounding box center [521, 271] width 595 height 371
click at [355, 314] on div "console . log ( 'Current Track: Swiper element not found.' ) // Create a Mutati…" at bounding box center [521, 274] width 595 height 386
paste textarea "sectionTarget"
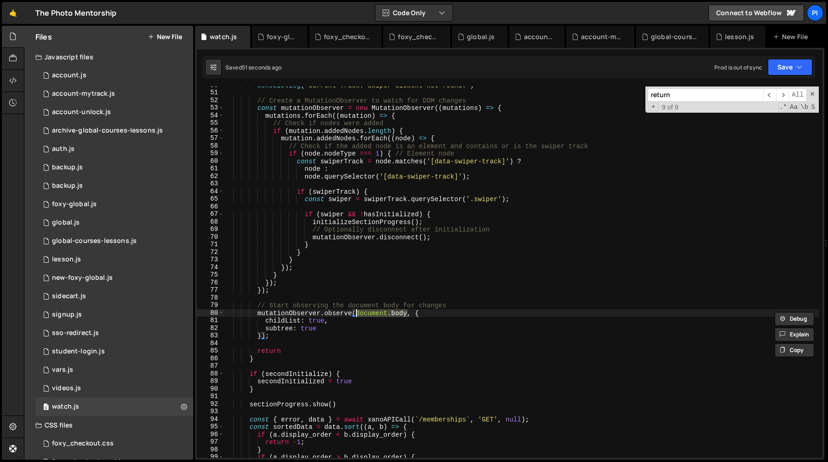
type textarea "mutationObserver.observe(sectionTarget, {"
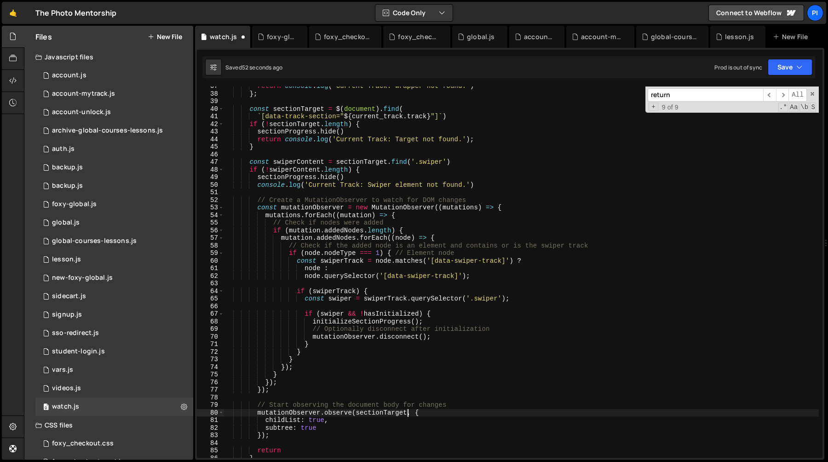
scroll to position [277, 0]
click at [328, 281] on div "return console . log ( 'Current Track: Wrapper not found.' ) } ; const sectionT…" at bounding box center [521, 275] width 595 height 386
click at [281, 239] on div "return console . log ( 'Current Track: Wrapper not found.' ) } ; const sectionT…" at bounding box center [521, 275] width 595 height 386
click at [301, 367] on div "return console . log ( 'Current Track: Wrapper not found.' ) } ; const sectionT…" at bounding box center [521, 275] width 595 height 386
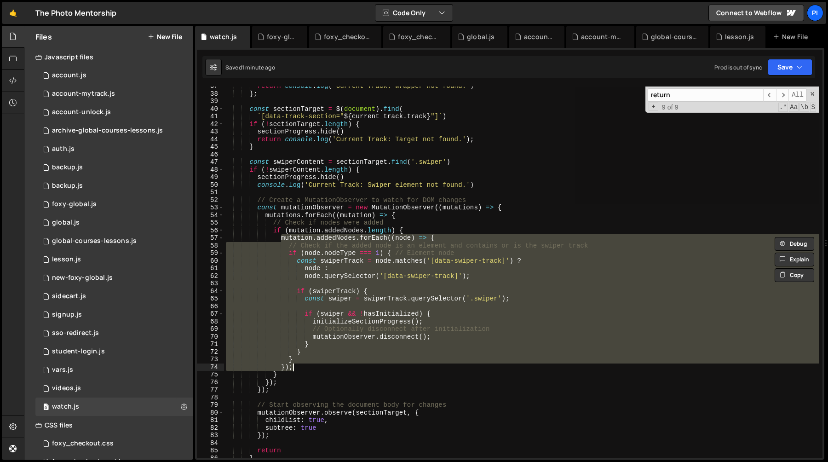
click at [335, 358] on div "return console . log ( 'Current Track: Wrapper not found.' ) } ; const sectionT…" at bounding box center [521, 271] width 595 height 371
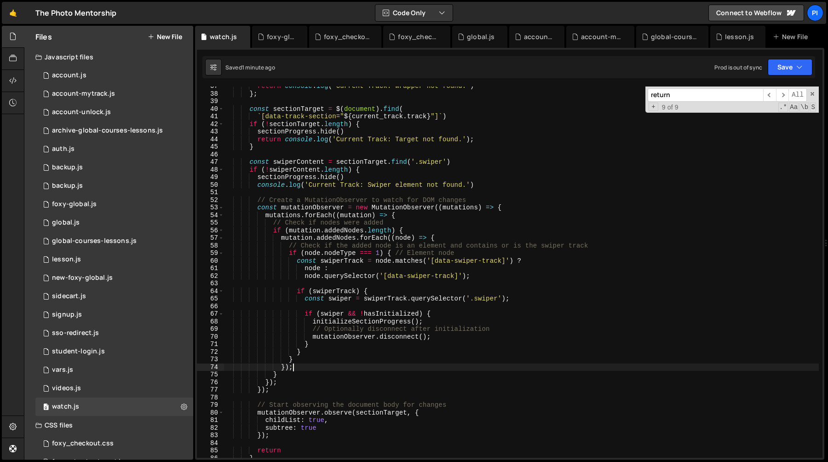
click at [335, 364] on div "return console . log ( 'Current Track: Wrapper not found.' ) } ; const sectionT…" at bounding box center [521, 275] width 595 height 386
click at [338, 356] on div "return console . log ( 'Current Track: Wrapper not found.' ) } ; const sectionT…" at bounding box center [521, 275] width 595 height 386
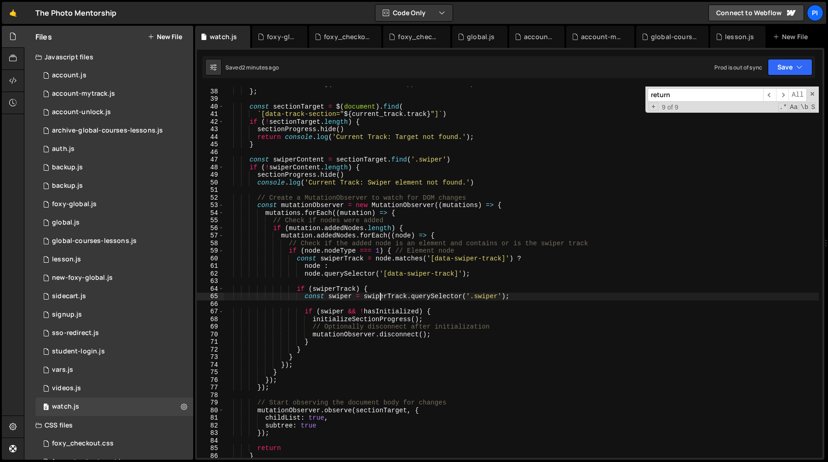
click at [382, 295] on div "return console . log ( 'Current Track: Wrapper not found.' ) } ; const sectionT…" at bounding box center [521, 273] width 595 height 386
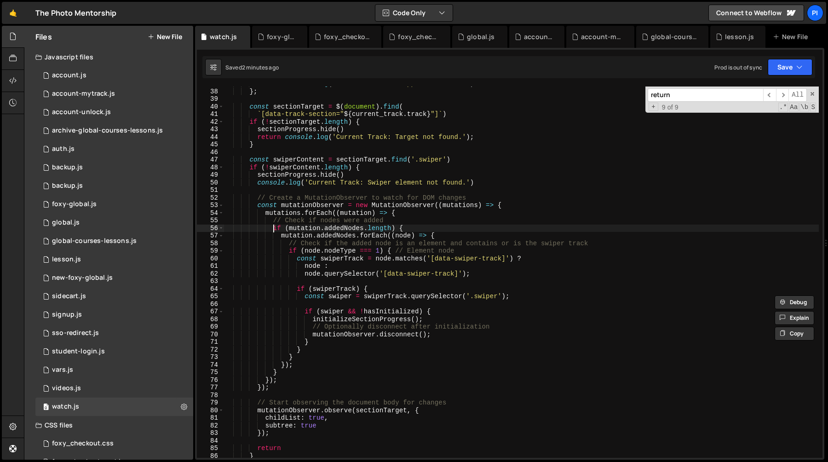
click at [273, 229] on div "return console . log ( 'Current Track: Wrapper not found.' ) } ; const sectionT…" at bounding box center [521, 273] width 595 height 386
click at [263, 215] on div "return console . log ( 'Current Track: Wrapper not found.' ) } ; const sectionT…" at bounding box center [521, 273] width 595 height 386
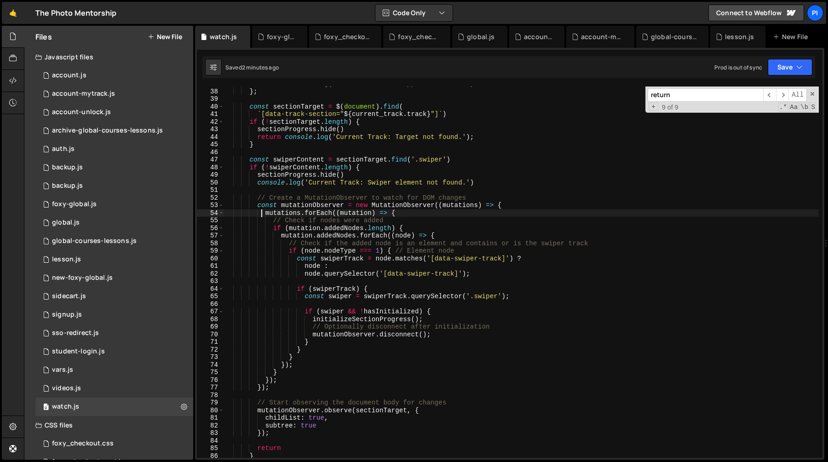
click at [526, 201] on div "return console . log ( 'Current Track: Wrapper not found.' ) } ; const sectionT…" at bounding box center [521, 273] width 595 height 386
type textarea "const mutationObserver = new MutationObserver((mutations) => {"
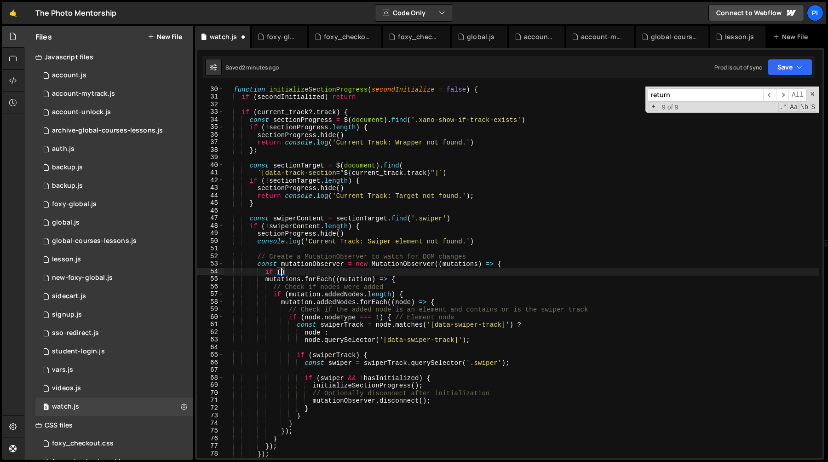
scroll to position [0, 4]
click at [259, 174] on div "function initializeSectionProgress ( secondInitialize = false ) { if ( secondIn…" at bounding box center [521, 279] width 595 height 386
click at [440, 173] on div "function initializeSectionProgress ( secondInitialize = false ) { if ( secondIn…" at bounding box center [521, 279] width 595 height 386
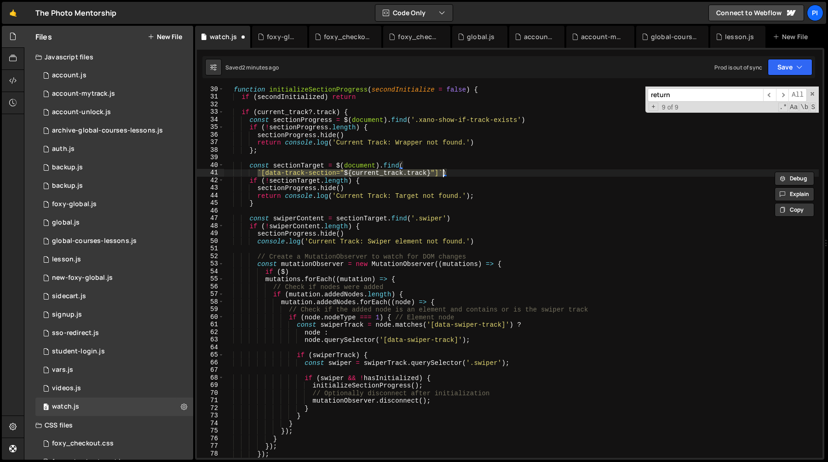
click at [442, 174] on div "function initializeSectionProgress ( secondInitialize = false ) { if ( secondIn…" at bounding box center [521, 279] width 595 height 386
click at [303, 270] on div "function initializeSectionProgress ( secondInitialize = false ) { if ( secondIn…" at bounding box center [521, 279] width 595 height 386
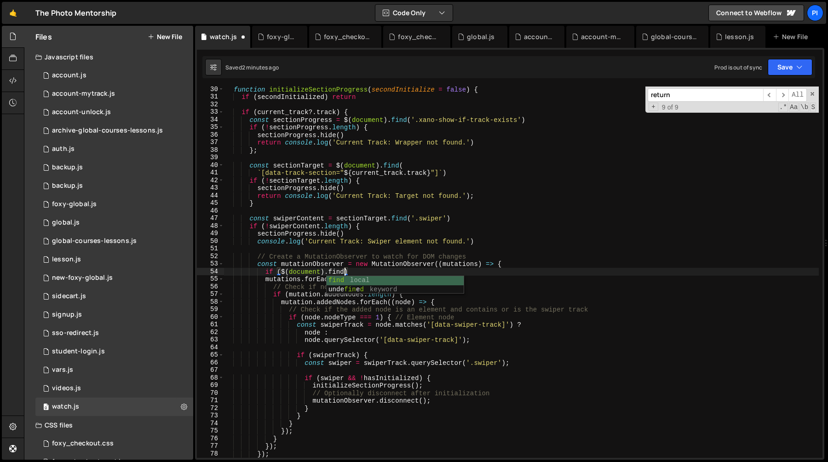
scroll to position [0, 8]
paste textarea "`[data-track-section="${current_track.track}"]`"
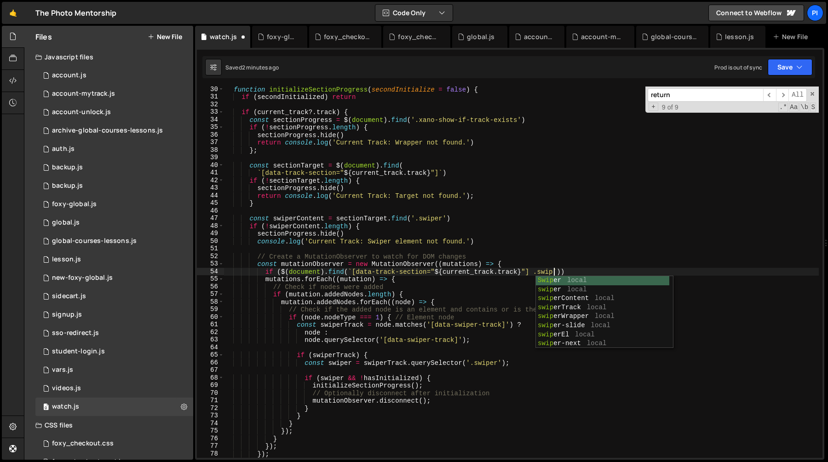
scroll to position [0, 23]
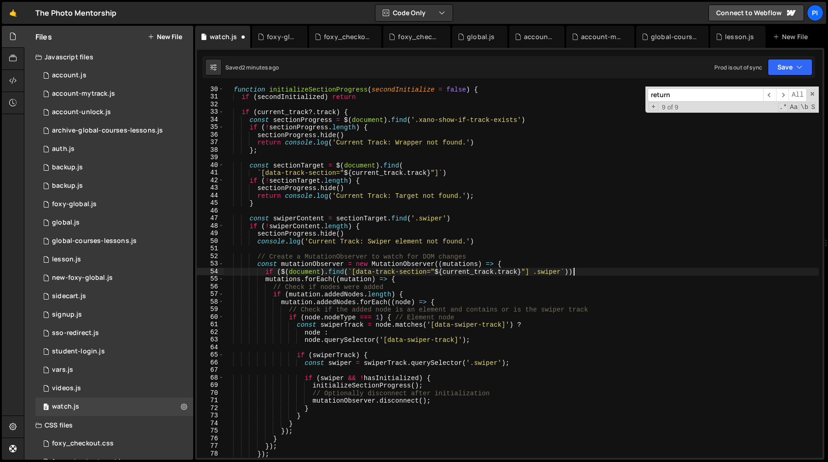
click at [590, 271] on div "function initializeSectionProgress ( secondInitialize = false ) { if ( secondIn…" at bounding box center [521, 279] width 595 height 386
click at [278, 273] on div "function initializeSectionProgress ( secondInitialize = false ) { if ( secondIn…" at bounding box center [521, 279] width 595 height 386
click at [280, 273] on div "function initializeSectionProgress ( secondInitialize = false ) { if ( secondIn…" at bounding box center [521, 279] width 595 height 386
click at [568, 272] on div "function initializeSectionProgress ( secondInitialize = false ) { if ( secondIn…" at bounding box center [521, 279] width 595 height 386
type textarea "const mutationObserver = new MutationObserver((mutations) => {"
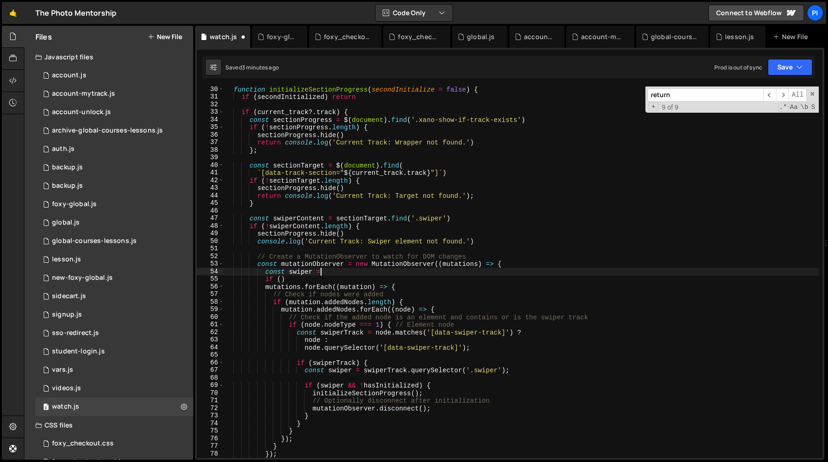
scroll to position [0, 6]
paste textarea "$(document).find(`[data-track-section="${current_track.track}"] .swiper`)"
click at [305, 272] on div "function initializeSectionProgress ( secondInitialize = false ) { if ( secondIn…" at bounding box center [521, 279] width 595 height 386
click at [280, 280] on div "function initializeSectionProgress ( secondInitialize = false ) { if ( secondIn…" at bounding box center [521, 279] width 595 height 386
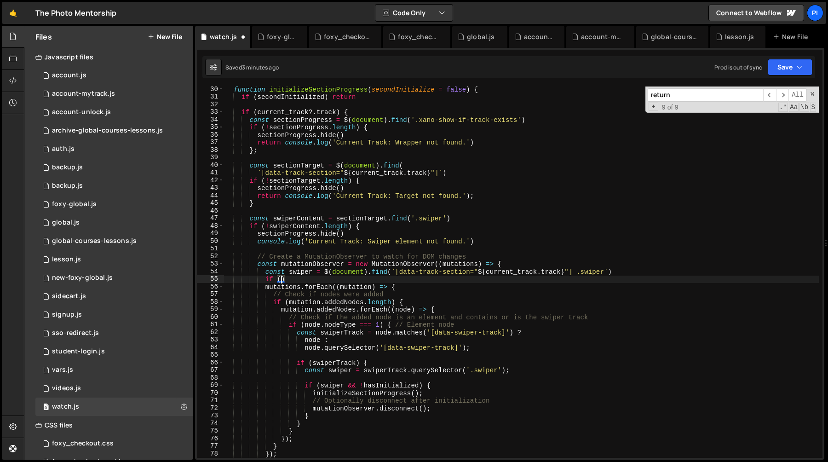
paste textarea "swiper"
type textarea "if (swiper.length) {}"
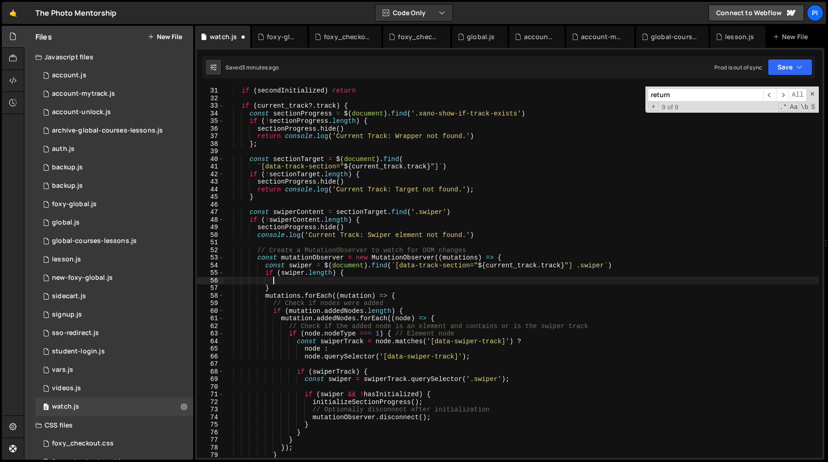
scroll to position [243, 0]
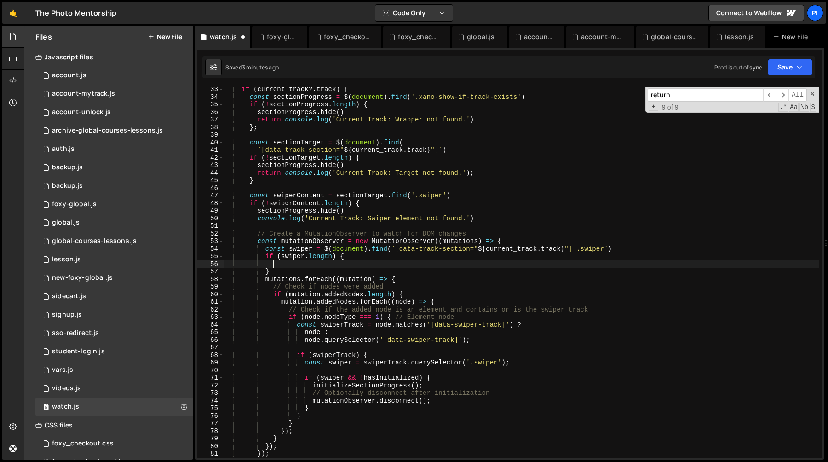
click at [311, 384] on div "if ( current_track ?. track ) { const sectionProgress = $ ( document ) . find (…" at bounding box center [521, 279] width 595 height 386
click at [466, 401] on div "if ( current_track ?. track ) { const sectionProgress = $ ( document ) . find (…" at bounding box center [521, 279] width 595 height 386
type textarea "// Optionally disconnect after initialization mutationObserver.disconnect();"
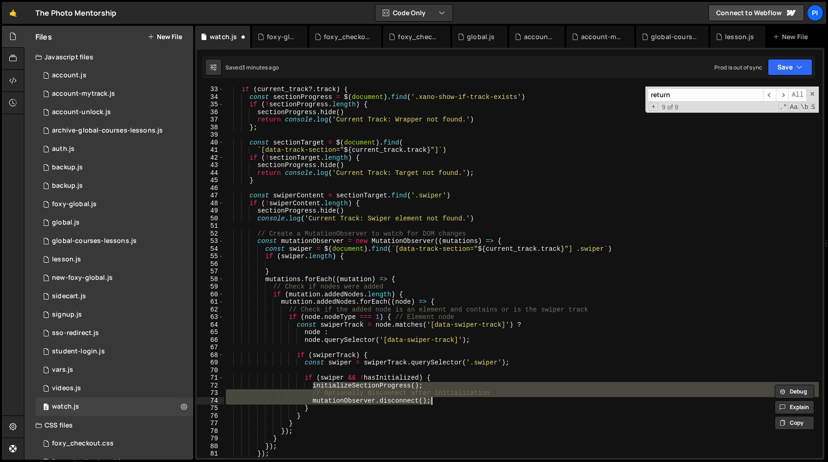
click at [284, 267] on div "if ( current_track ?. track ) { const sectionProgress = $ ( document ) . find (…" at bounding box center [521, 279] width 595 height 386
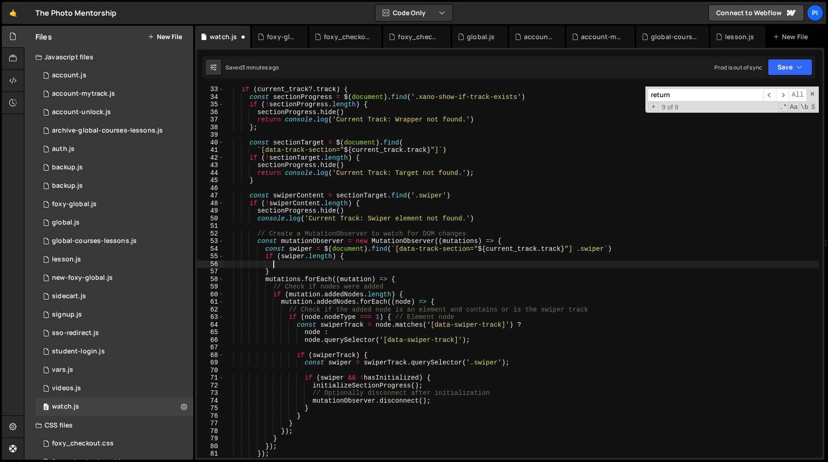
paste textarea "mutationObserver.disconnect();"
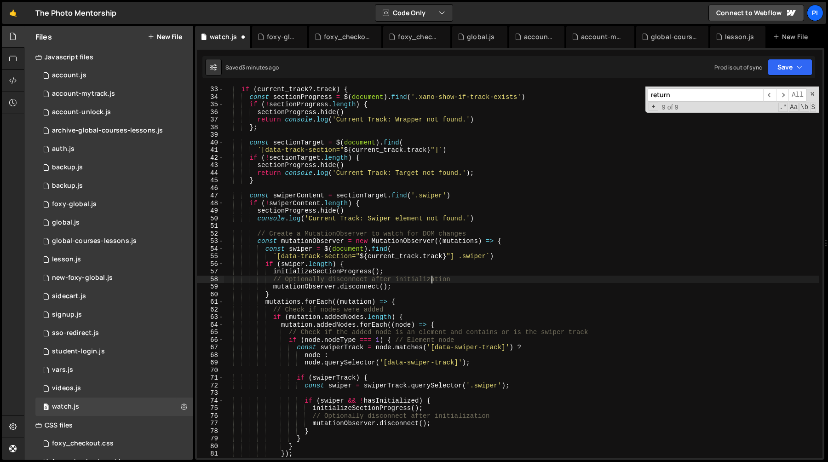
click at [281, 295] on div "if ( current_track ?. track ) { const sectionProgress = $ ( document ) . find (…" at bounding box center [521, 279] width 595 height 386
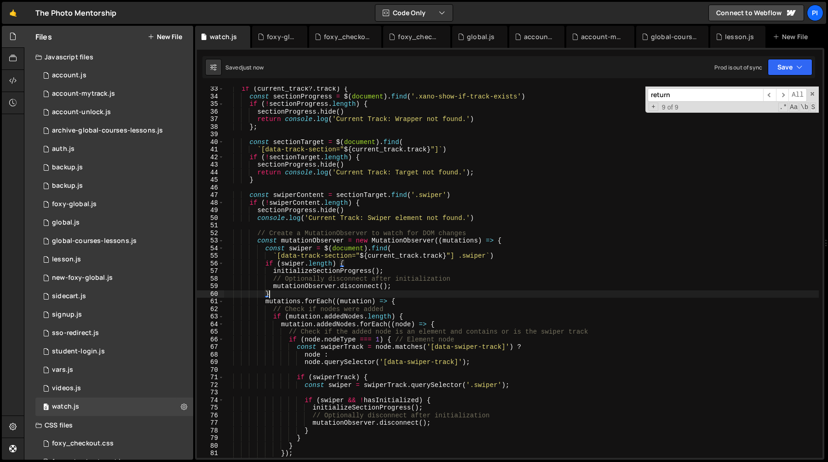
scroll to position [253, 0]
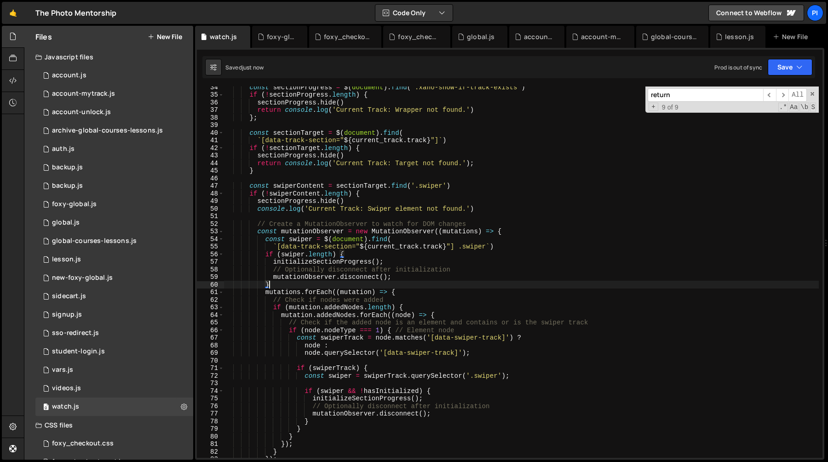
click at [424, 292] on div "const sectionProgress = $ ( document ) . find ( '.xano-show-if-track-exists' ) …" at bounding box center [521, 276] width 595 height 386
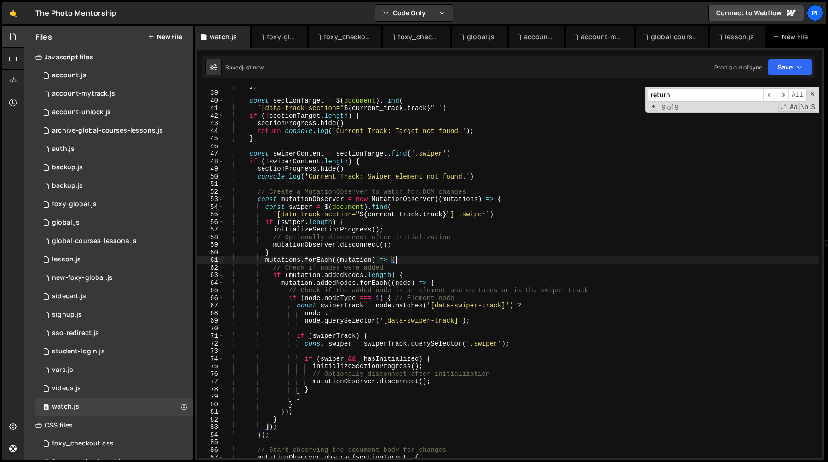
click at [277, 428] on div "} ; const sectionTarget = $ ( document ) . find ( ` [data-track-section=" ${ cu…" at bounding box center [521, 274] width 595 height 386
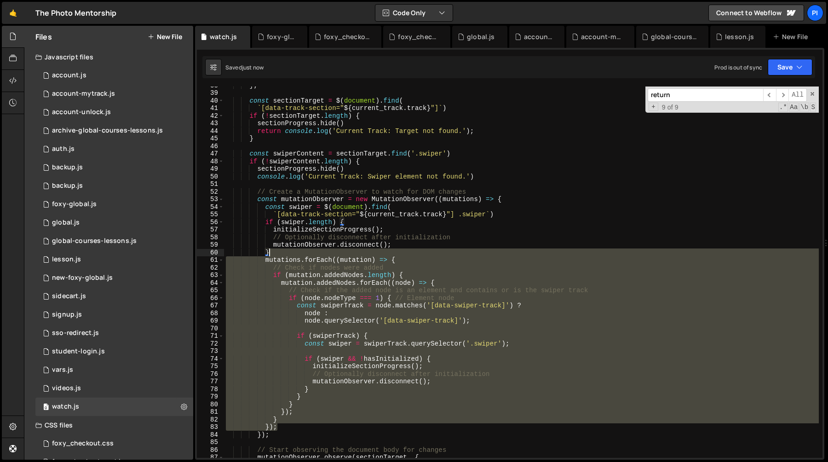
click at [293, 253] on div "} ; const sectionTarget = $ ( document ) . find ( ` [data-track-section=" ${ cu…" at bounding box center [521, 274] width 595 height 386
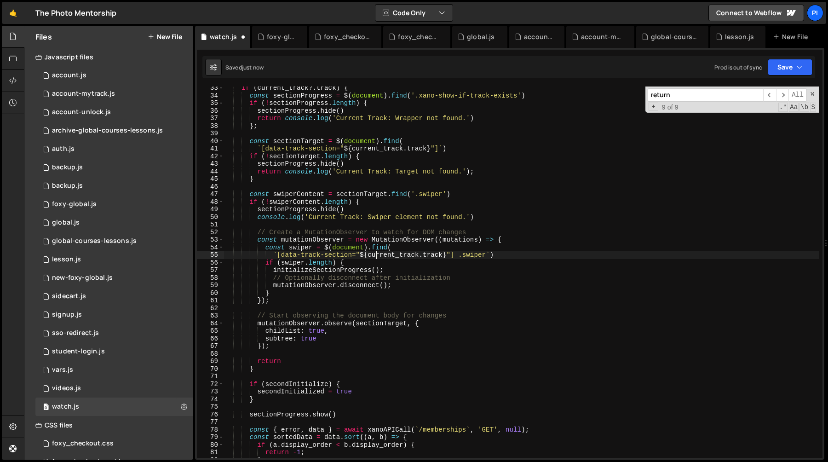
click at [374, 252] on div "if ( current_track ?. track ) { const sectionProgress = $ ( document ) . find (…" at bounding box center [521, 277] width 595 height 386
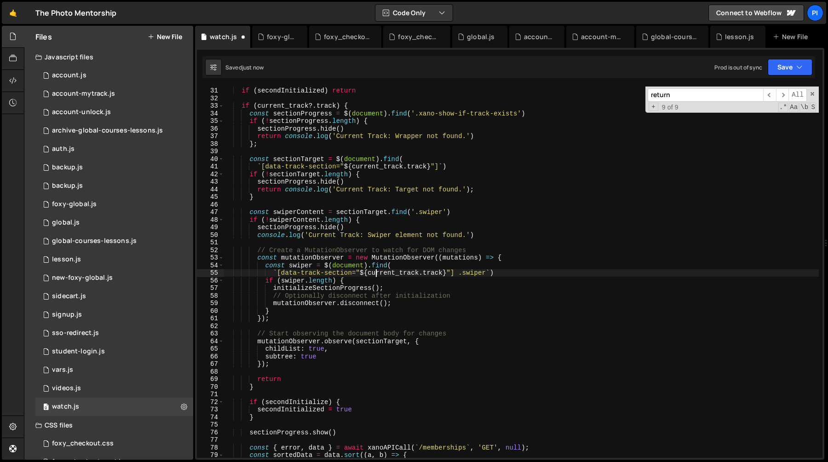
scroll to position [213, 0]
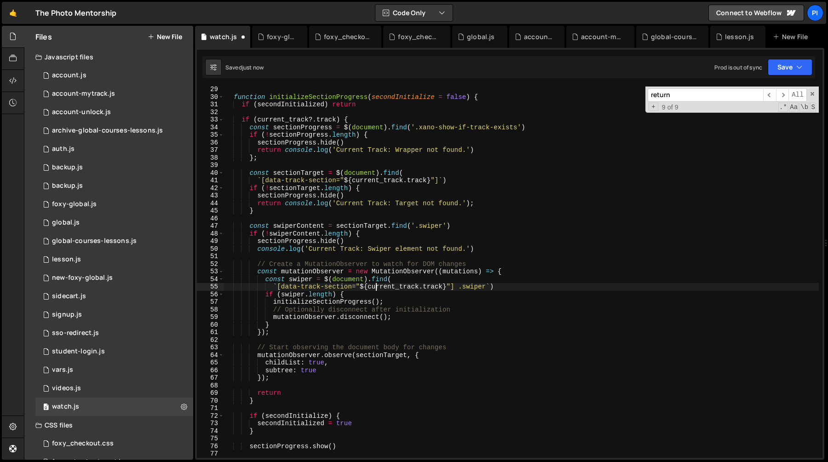
click at [470, 303] on div "function initializeSectionProgress ( secondInitialize = false ) { if ( secondIn…" at bounding box center [521, 279] width 595 height 386
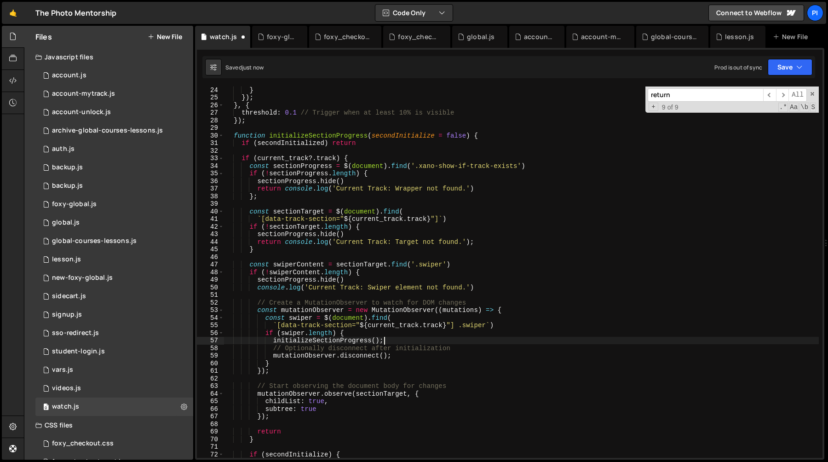
scroll to position [170, 0]
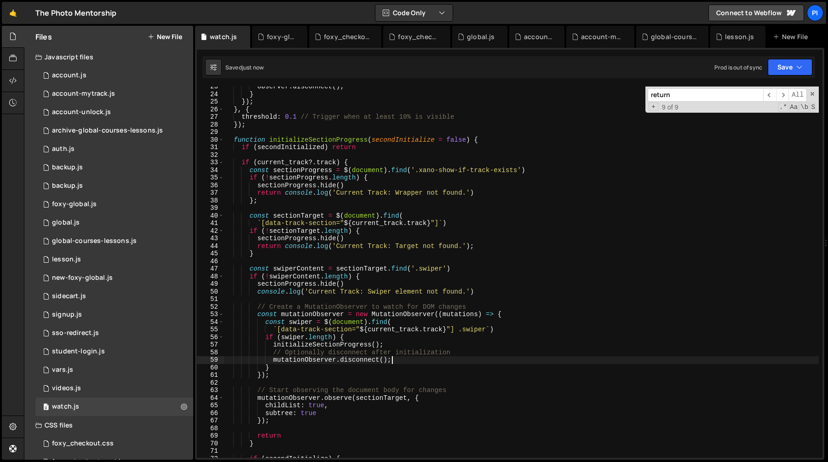
click at [420, 361] on div "observer . disconnect ( ) ; } }) ; } , { threshold : 0.1 // Trigger when at lea…" at bounding box center [521, 276] width 595 height 386
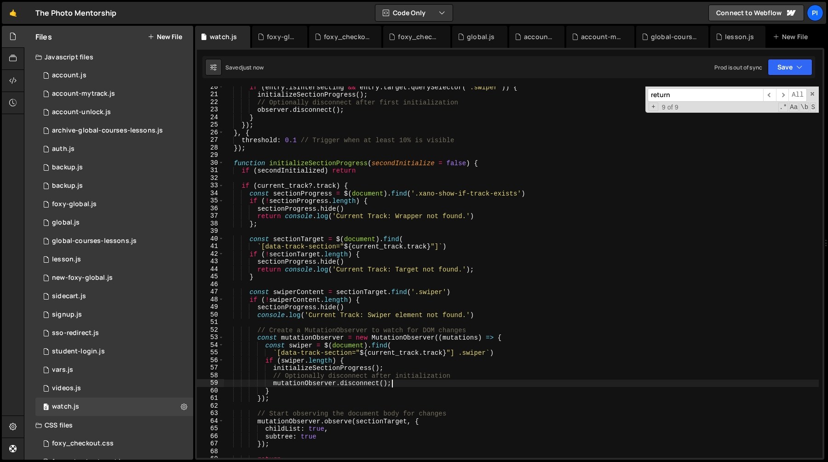
scroll to position [146, 0]
click at [327, 370] on div "if ( entry . isIntersecting && entry . target . querySelector ( '.swiper' )) { …" at bounding box center [521, 277] width 595 height 386
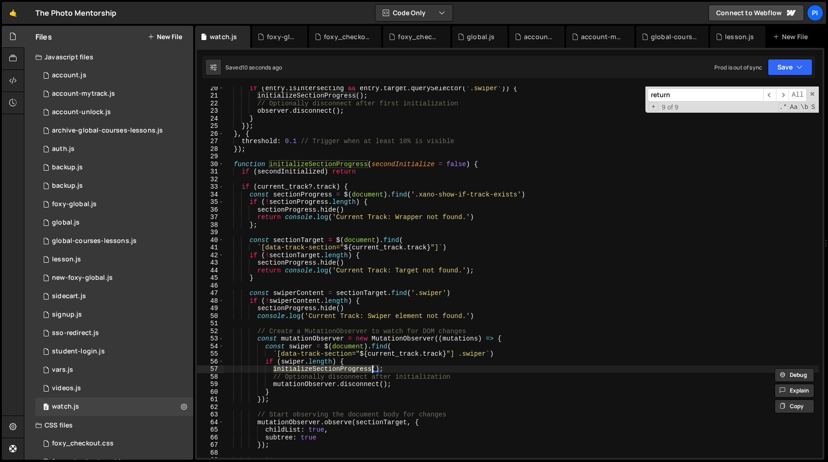
click at [378, 366] on div "if ( entry . isIntersecting && entry . target . querySelector ( '.swiper' )) { …" at bounding box center [521, 277] width 595 height 386
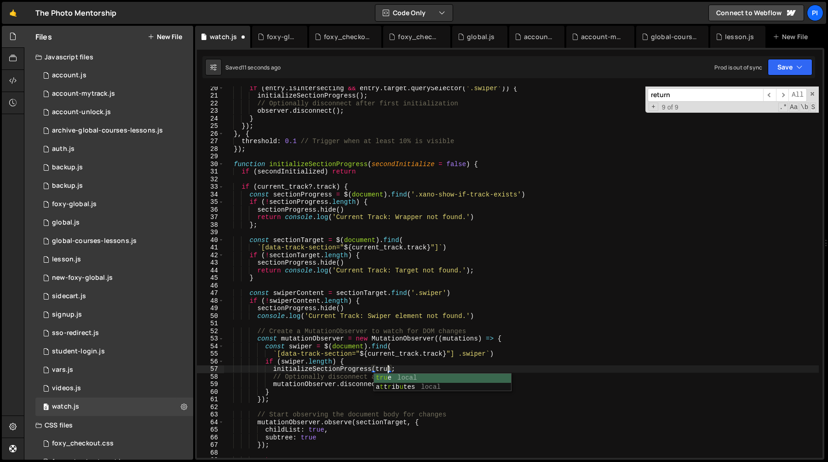
scroll to position [0, 11]
click at [485, 354] on div "if ( entry . isIntersecting && entry . target . querySelector ( '.swiper' )) { …" at bounding box center [521, 277] width 595 height 386
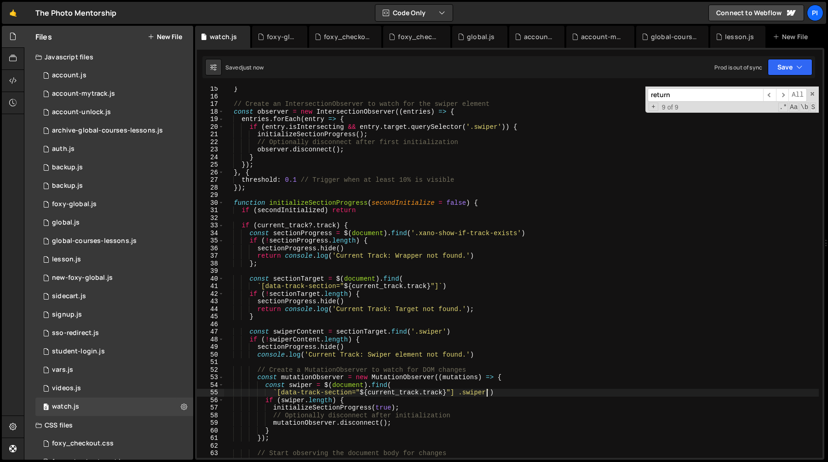
scroll to position [107, 0]
click at [235, 202] on div "} // Create an IntersectionObserver to watch for the swiper element const obser…" at bounding box center [521, 278] width 595 height 386
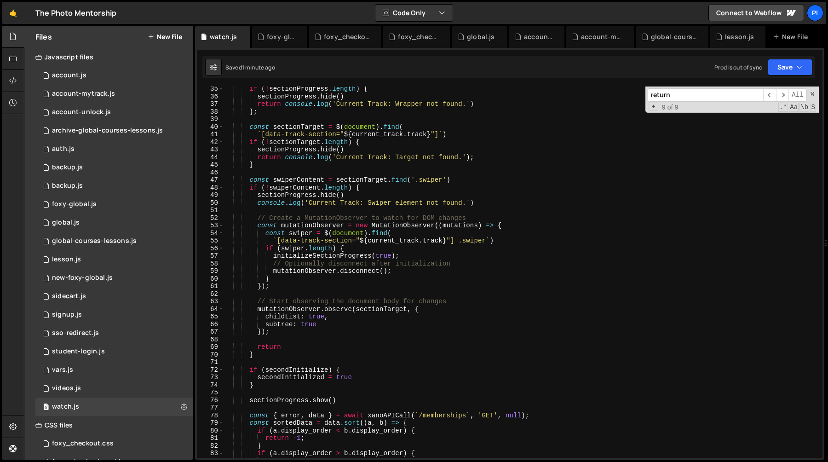
scroll to position [260, 0]
click at [364, 310] on div "if ( ! sectionProgress . length ) { sectionProgress . hide ( ) return console .…" at bounding box center [521, 277] width 595 height 386
click at [356, 324] on div "if ( ! sectionProgress . length ) { sectionProgress . hide ( ) return console .…" at bounding box center [521, 277] width 595 height 386
click at [470, 200] on div "if ( ! sectionProgress . length ) { sectionProgress . hide ( ) return console .…" at bounding box center [521, 277] width 595 height 386
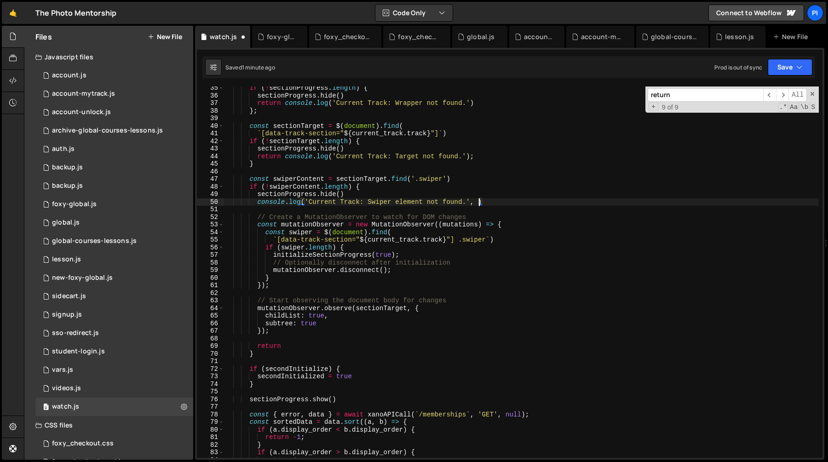
scroll to position [0, 17]
click at [302, 125] on div "if ( ! sectionProgress . length ) { sectionProgress . hide ( ) return console .…" at bounding box center [521, 277] width 595 height 386
click at [477, 202] on div "if ( ! sectionProgress . length ) { sectionProgress . hide ( ) return console .…" at bounding box center [521, 277] width 595 height 386
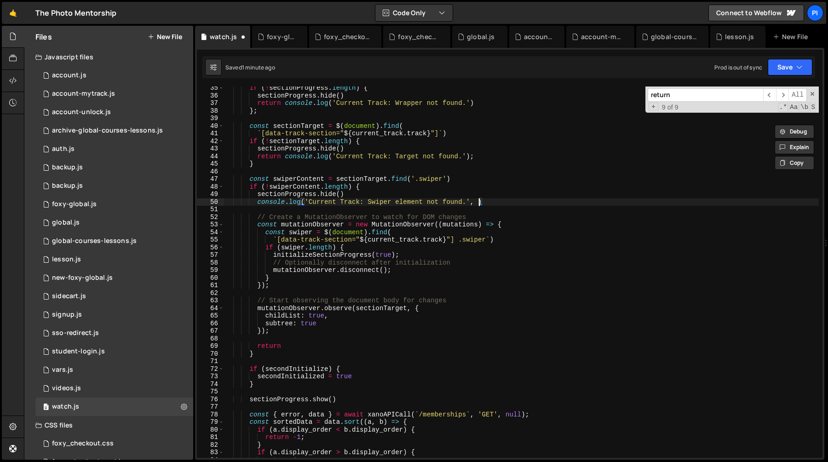
paste textarea "sectionTarget"
click at [366, 247] on div "if ( ! sectionProgress . length ) { sectionProgress . hide ( ) return console .…" at bounding box center [521, 277] width 595 height 386
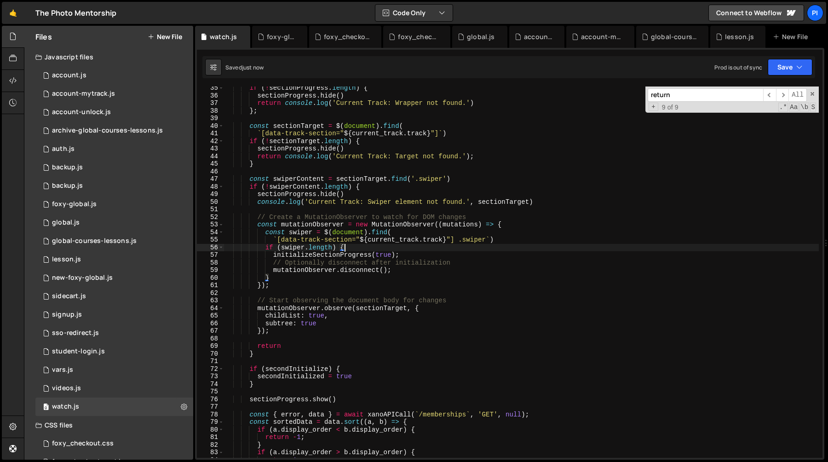
scroll to position [0, 8]
click at [284, 254] on div "if ( ! sectionProgress . length ) { sectionProgress . hide ( ) return console .…" at bounding box center [521, 277] width 595 height 386
click at [433, 258] on div "if ( ! sectionProgress . length ) { sectionProgress . hide ( ) return console .…" at bounding box center [521, 277] width 595 height 386
click at [320, 258] on div "if ( ! sectionProgress . length ) { sectionProgress . hide ( ) return console .…" at bounding box center [521, 277] width 595 height 386
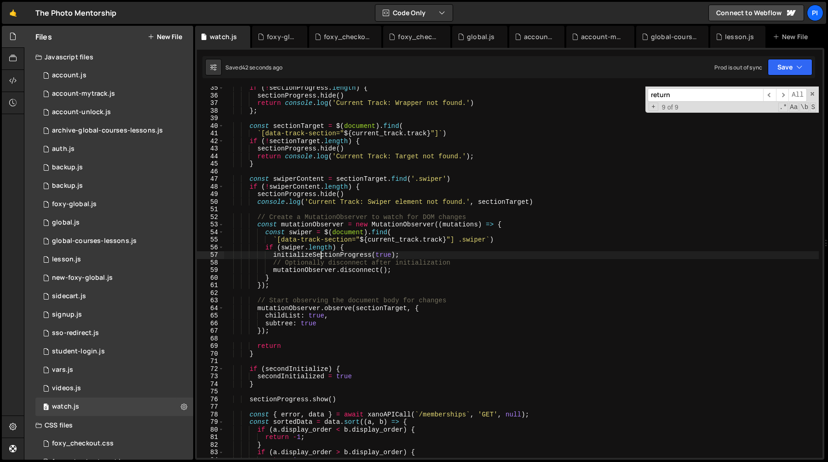
click at [320, 258] on div "if ( ! sectionProgress . length ) { sectionProgress . hide ( ) return console .…" at bounding box center [521, 277] width 595 height 386
click at [419, 258] on div "if ( ! sectionProgress . length ) { sectionProgress . hide ( ) return console .…" at bounding box center [521, 277] width 595 height 386
click at [298, 252] on div "if ( ! sectionProgress . length ) { sectionProgress . hide ( ) return console .…" at bounding box center [521, 277] width 595 height 386
click at [424, 258] on div "if ( ! sectionProgress . length ) { sectionProgress . hide ( ) return console .…" at bounding box center [521, 277] width 595 height 386
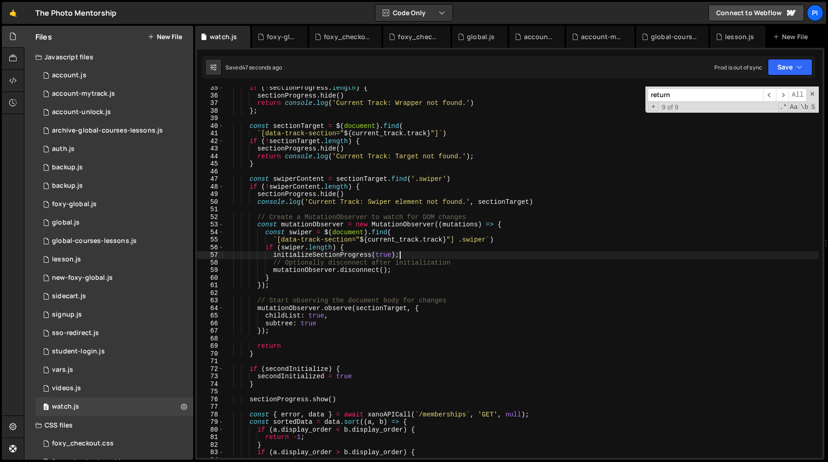
click at [266, 246] on div "if ( ! sectionProgress . length ) { sectionProgress . hide ( ) return console .…" at bounding box center [521, 277] width 595 height 386
click at [283, 276] on div "if ( ! sectionProgress . length ) { sectionProgress . hide ( ) return console .…" at bounding box center [521, 277] width 595 height 386
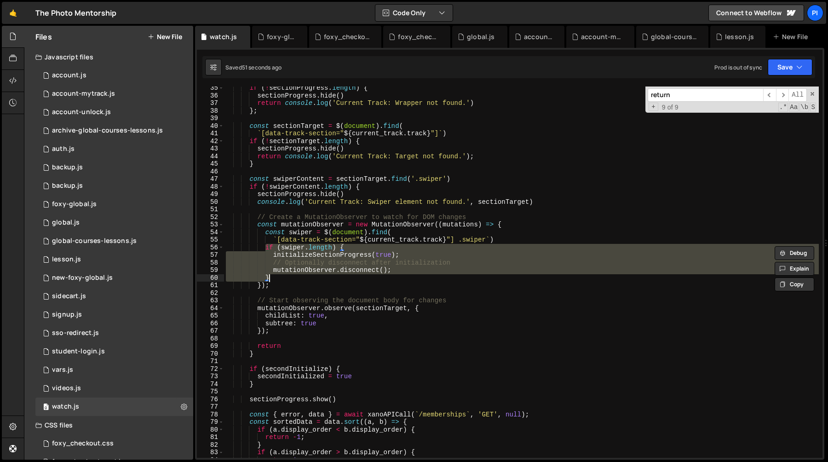
click at [298, 270] on div "if ( ! sectionProgress . length ) { sectionProgress . hide ( ) return console .…" at bounding box center [521, 271] width 595 height 371
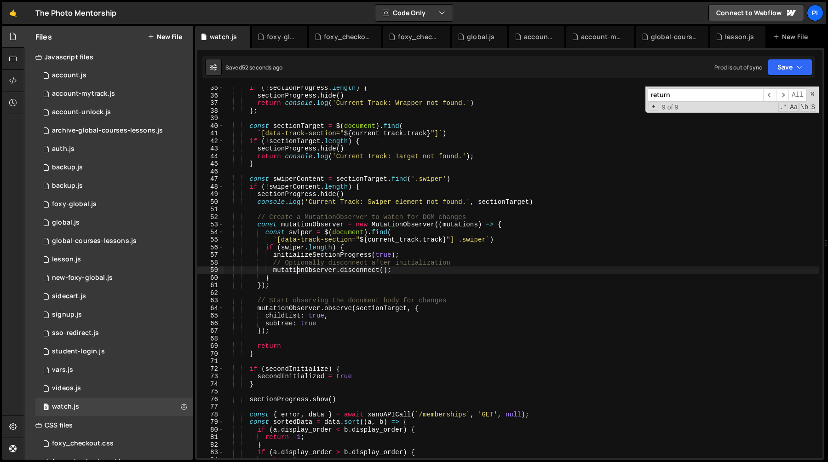
click at [296, 280] on div "if ( ! sectionProgress . length ) { sectionProgress . hide ( ) return console .…" at bounding box center [521, 277] width 595 height 386
click at [279, 334] on div "if ( ! sectionProgress . length ) { sectionProgress . hide ( ) return console .…" at bounding box center [521, 277] width 595 height 386
type textarea "});"
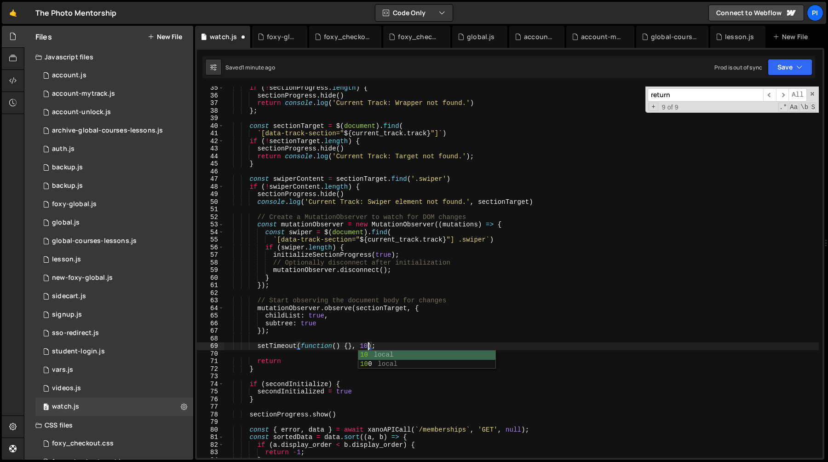
scroll to position [0, 10]
type textarea "setTimeout(function() {}, 100);"
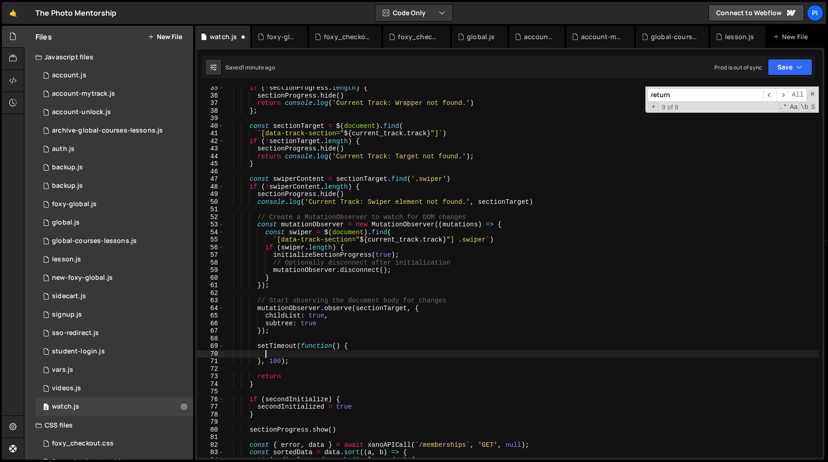
paste textarea "}"
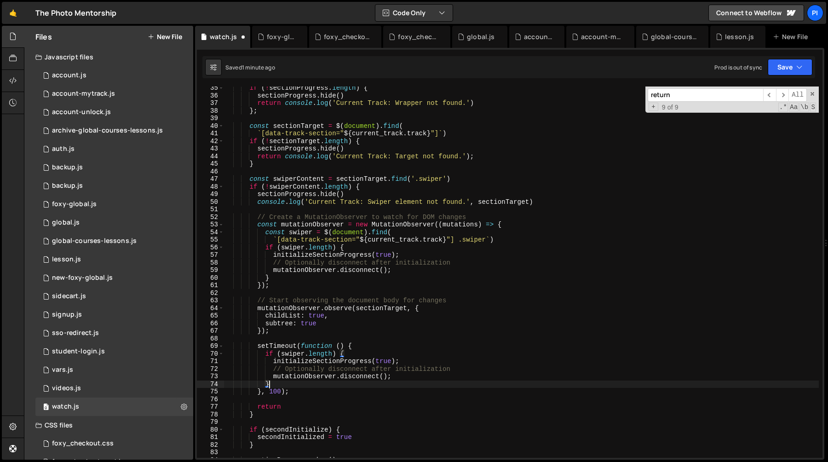
click at [264, 233] on div "if ( ! sectionProgress . length ) { sectionProgress . hide ( ) return console .…" at bounding box center [521, 277] width 595 height 386
click at [533, 234] on div "if ( ! sectionProgress . length ) { sectionProgress . hide ( ) return console .…" at bounding box center [521, 277] width 595 height 386
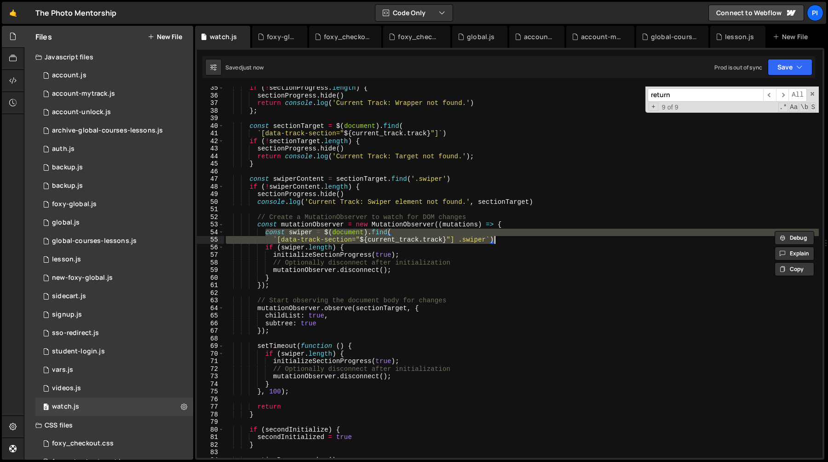
click at [522, 239] on div "if ( ! sectionProgress . length ) { sectionProgress . hide ( ) return console .…" at bounding box center [521, 277] width 595 height 386
click at [369, 344] on div "if ( ! sectionProgress . length ) { sectionProgress . hide ( ) return console .…" at bounding box center [521, 277] width 595 height 386
type textarea "setTimeout(function () {"
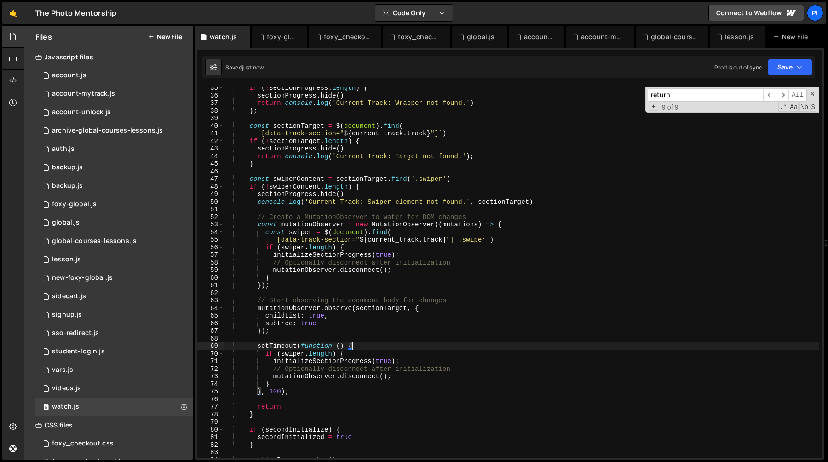
paste textarea "`[data-track-section="${current_track.track}"] .swiper`)"
type textarea "`[data-track-section="${current_track.track}"] .swiper`)"
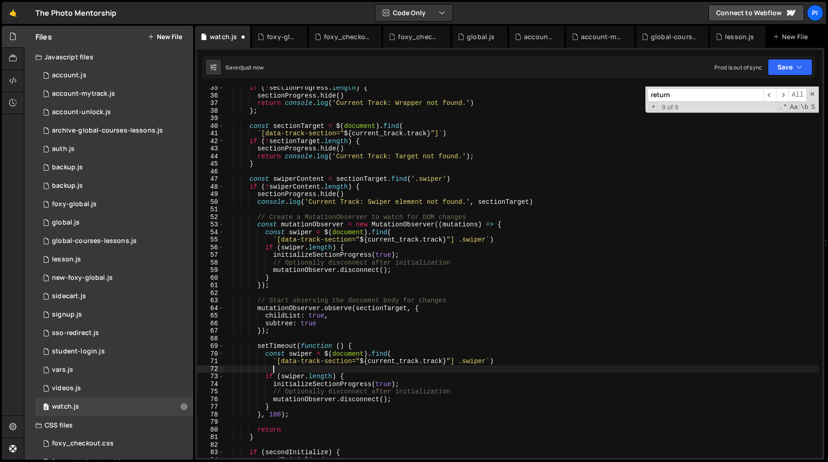
scroll to position [0, 0]
click at [451, 378] on div "if ( ! sectionProgress . length ) { sectionProgress . hide ( ) return console .…" at bounding box center [521, 277] width 595 height 386
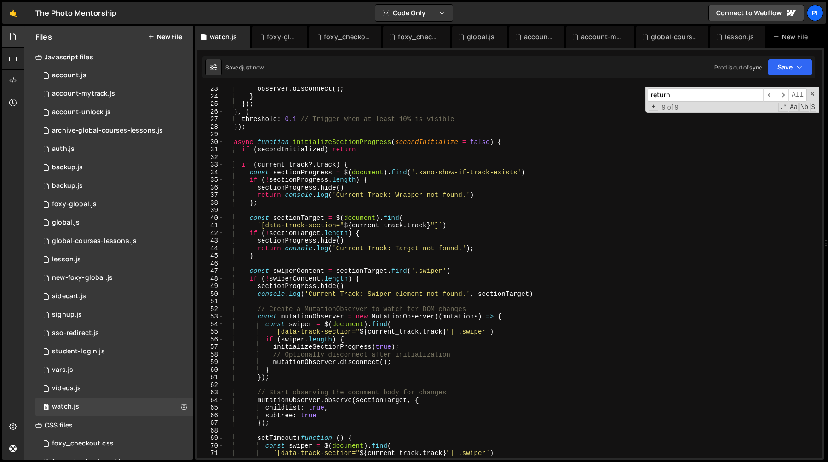
scroll to position [143, 0]
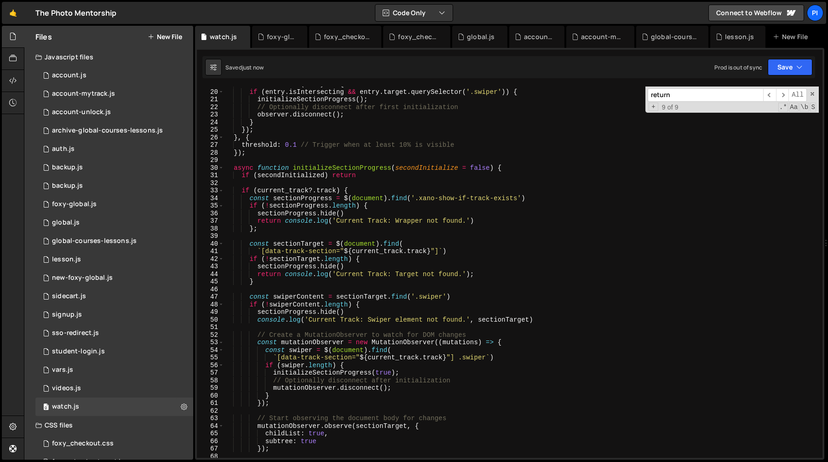
click at [339, 175] on div "entries . forEach ( entry => { if ( entry . isIntersecting && entry . target . …" at bounding box center [521, 273] width 595 height 386
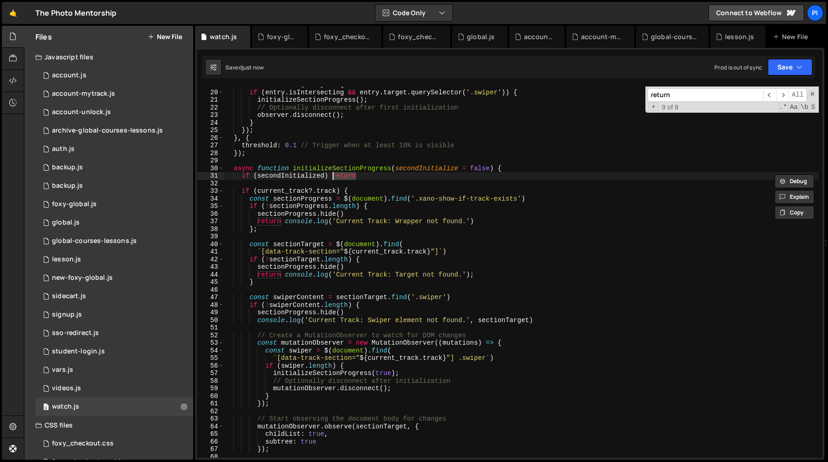
scroll to position [137, 0]
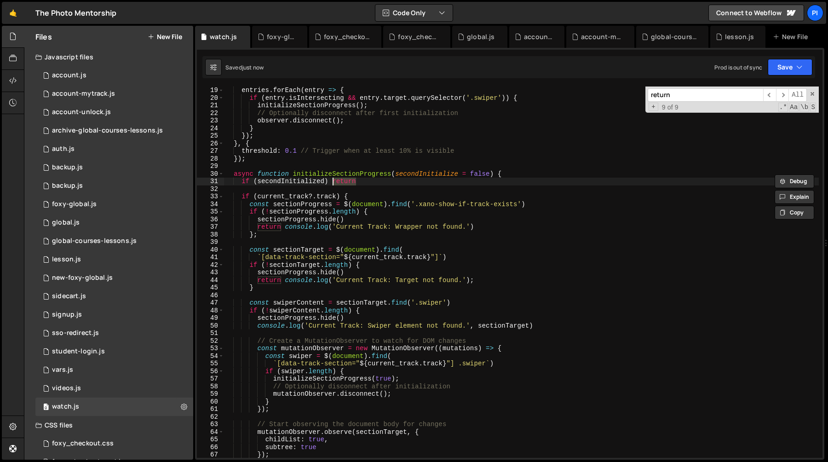
click at [295, 179] on div "entries . forEach ( entry => { if ( entry . isIntersecting && entry . target . …" at bounding box center [521, 279] width 595 height 386
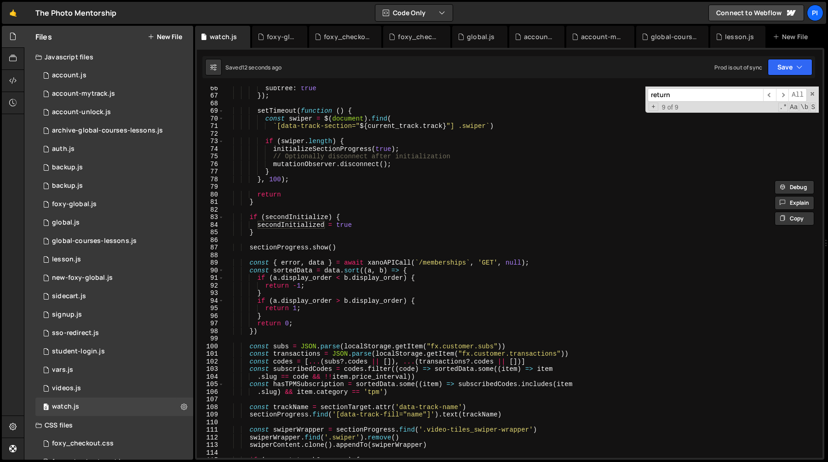
scroll to position [495, 0]
click at [360, 217] on div "subtree : true }) ; setTimeout ( function ( ) { const swiper = $ ( document ) .…" at bounding box center [521, 278] width 595 height 386
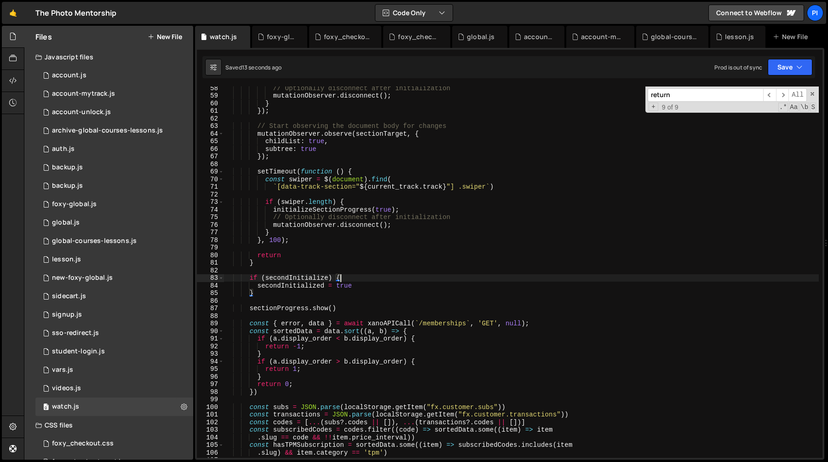
scroll to position [426, 0]
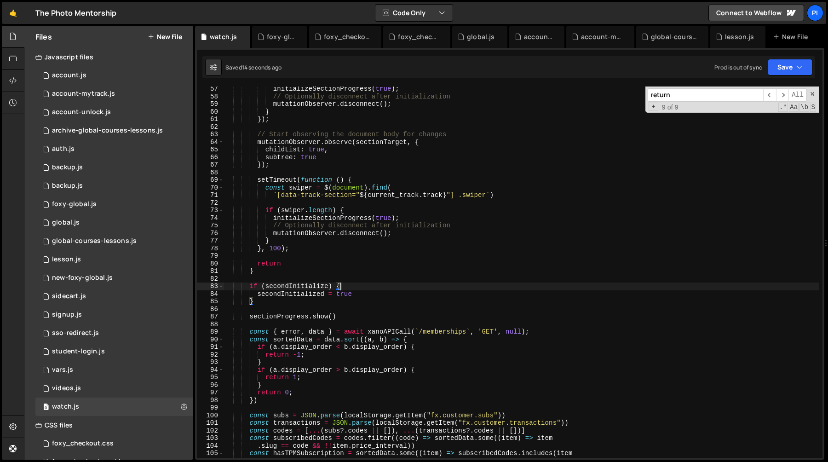
click at [266, 300] on div "initializeSectionProgress ( true ) ; // Optionally disconnect after initializat…" at bounding box center [521, 278] width 595 height 386
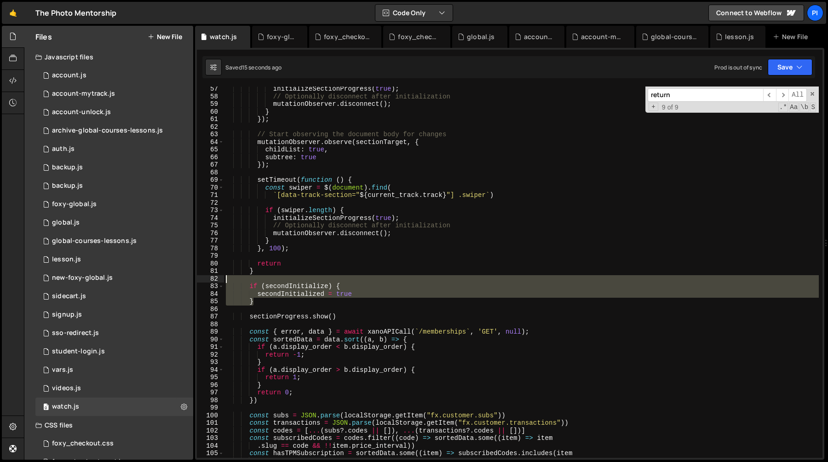
click at [225, 281] on div "initializeSectionProgress ( true ) ; // Optionally disconnect after initializat…" at bounding box center [521, 278] width 595 height 386
type textarea "if (secondInitialize) {"
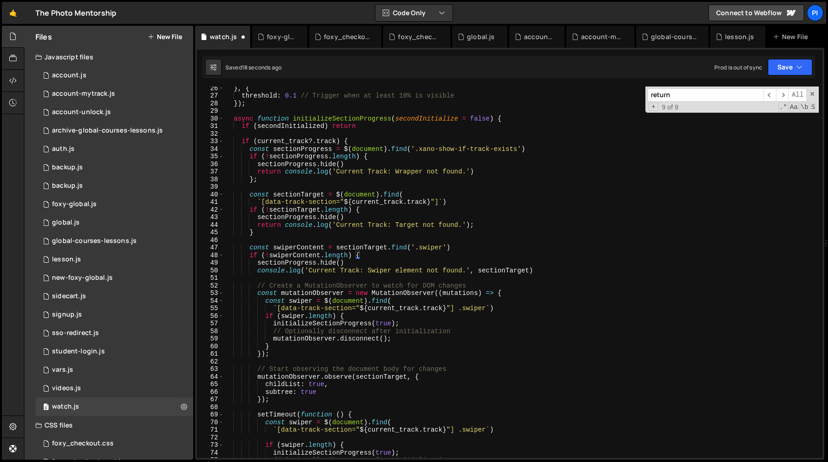
scroll to position [153, 0]
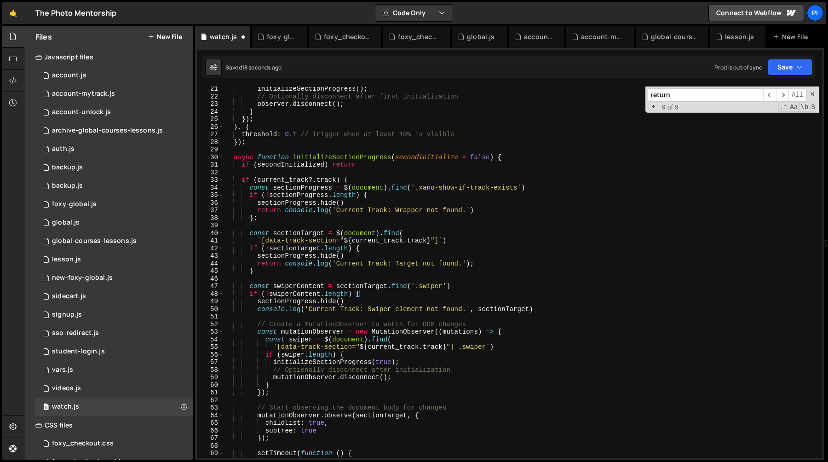
click at [390, 167] on div "initializeSectionProgress ( ) ; // Optionally disconnect after first initializa…" at bounding box center [521, 278] width 595 height 386
type textarea "if (secondInitialized) return"
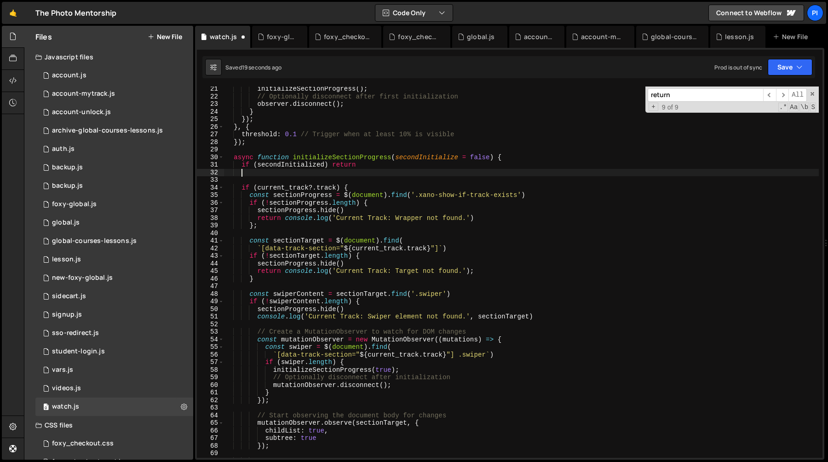
paste textarea "}"
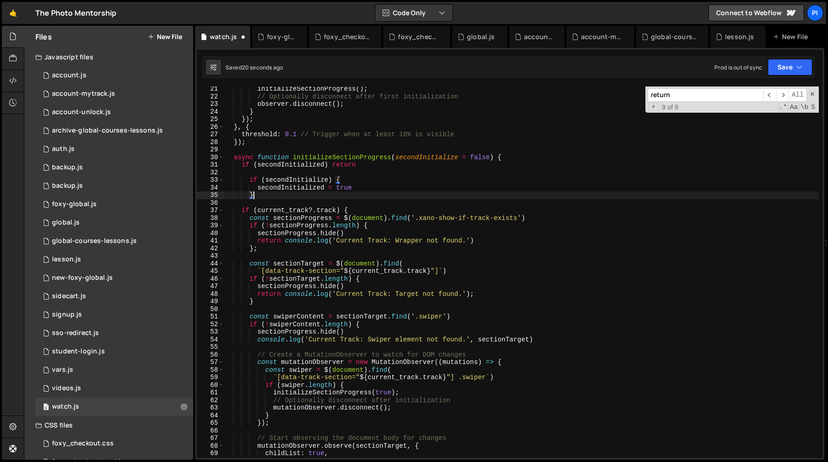
click at [358, 181] on div "initializeSectionProgress ( ) ; // Optionally disconnect after first initializa…" at bounding box center [521, 278] width 595 height 386
type textarea "if (secondInitialize) {"
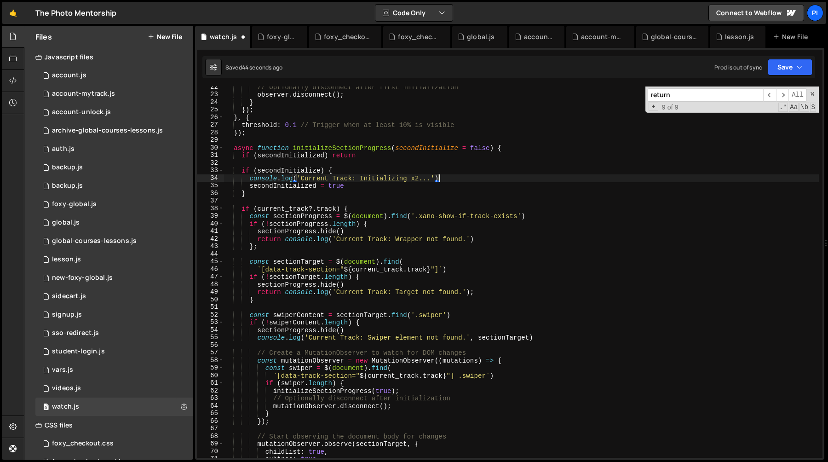
scroll to position [0, 14]
type textarea "console.log('Current Track: Initializing x2...')"
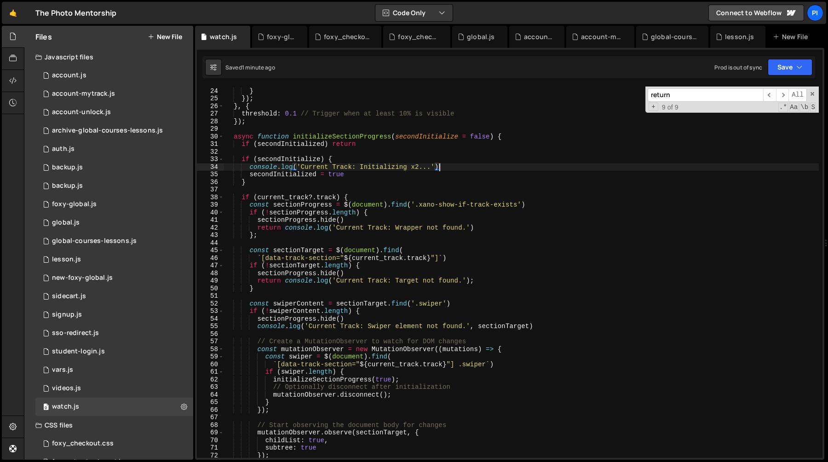
scroll to position [207, 0]
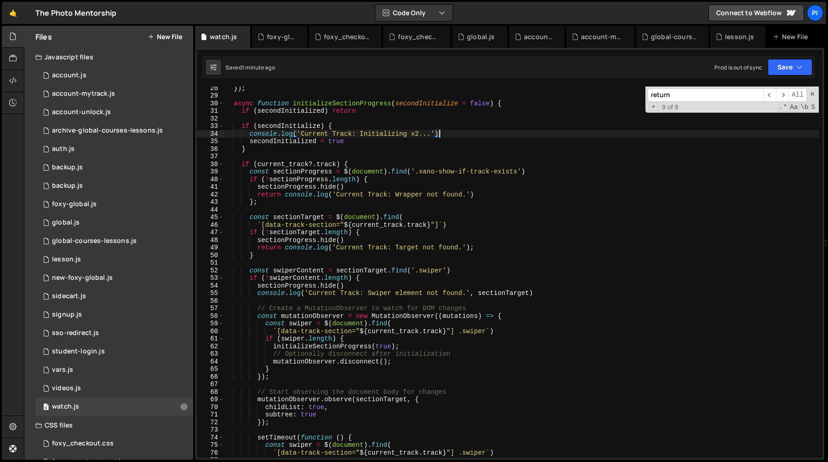
click at [273, 263] on div "}) ; async function initializeSectionProgress ( secondInitialize = false ) { if…" at bounding box center [521, 277] width 595 height 386
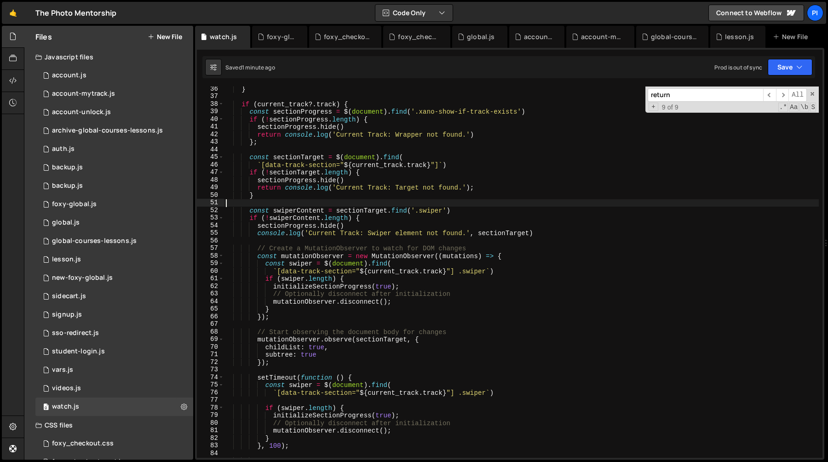
scroll to position [273, 0]
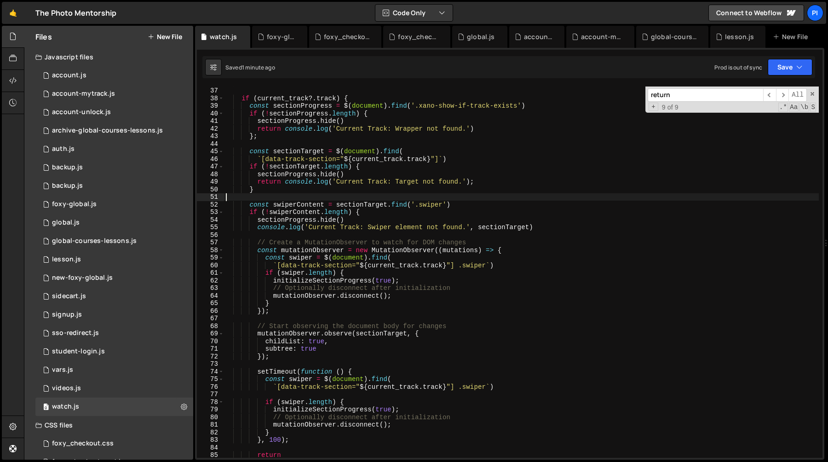
click at [258, 228] on div "} if ( current_track ?. track ) { const sectionProgress = $ ( document ) . find…" at bounding box center [521, 272] width 595 height 386
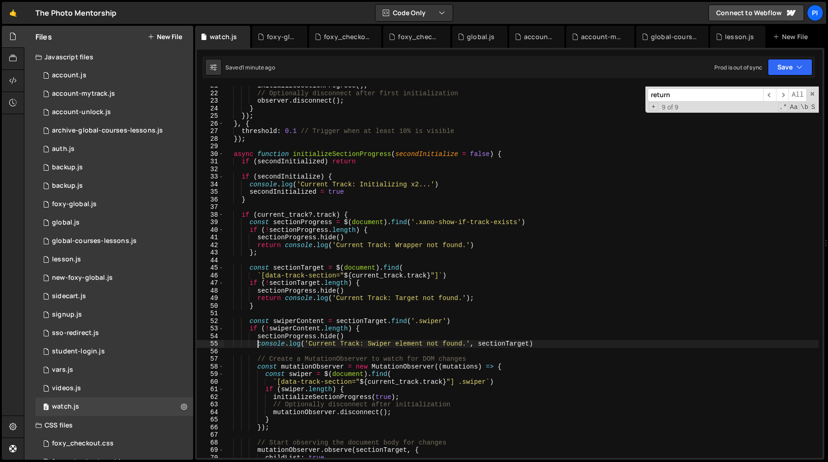
scroll to position [174, 0]
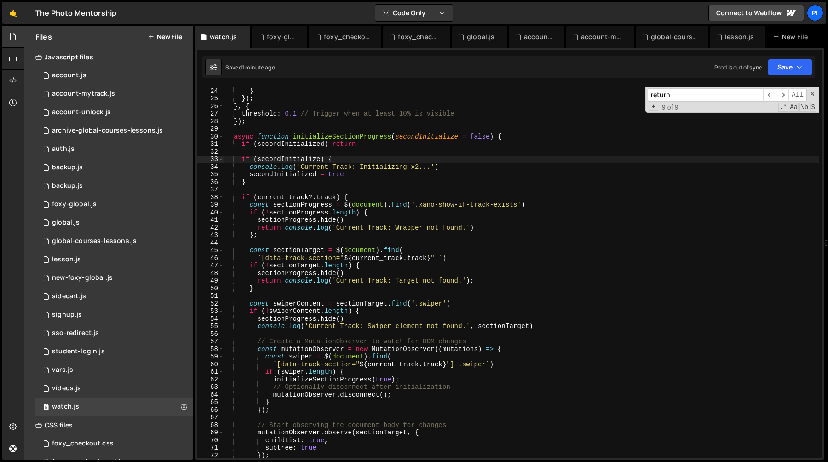
click at [338, 161] on div "observer . disconnect ( ) ; } }) ; } , { threshold : 0.1 // Trigger when at lea…" at bounding box center [521, 273] width 595 height 386
type textarea "if (secondInitialize) {"
click at [354, 152] on div "observer . disconnect ( ) ; } }) ; } , { threshold : 0.1 // Trigger when at lea…" at bounding box center [521, 273] width 595 height 386
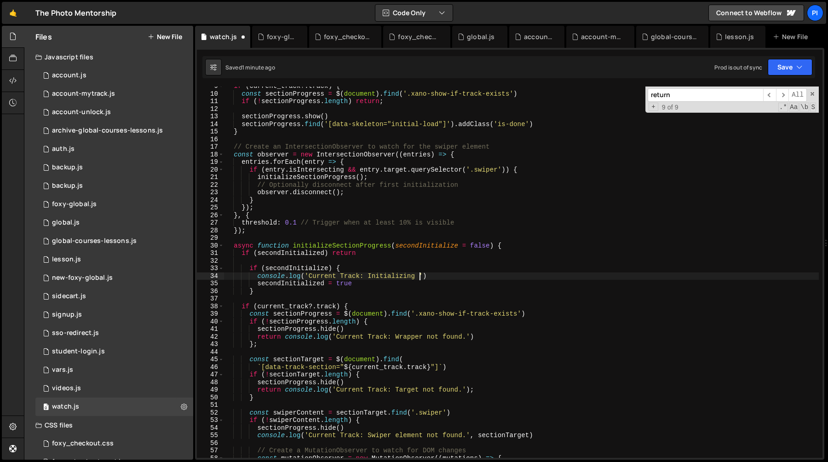
scroll to position [65, 0]
click at [403, 223] on div "if ( current_track ?. track ) { const sectionProgress = $ ( document ) . find (…" at bounding box center [521, 275] width 595 height 386
type textarea "threshold: 0.1 // Trigger when at least 10% is visible"
